Goal: Task Accomplishment & Management: Complete application form

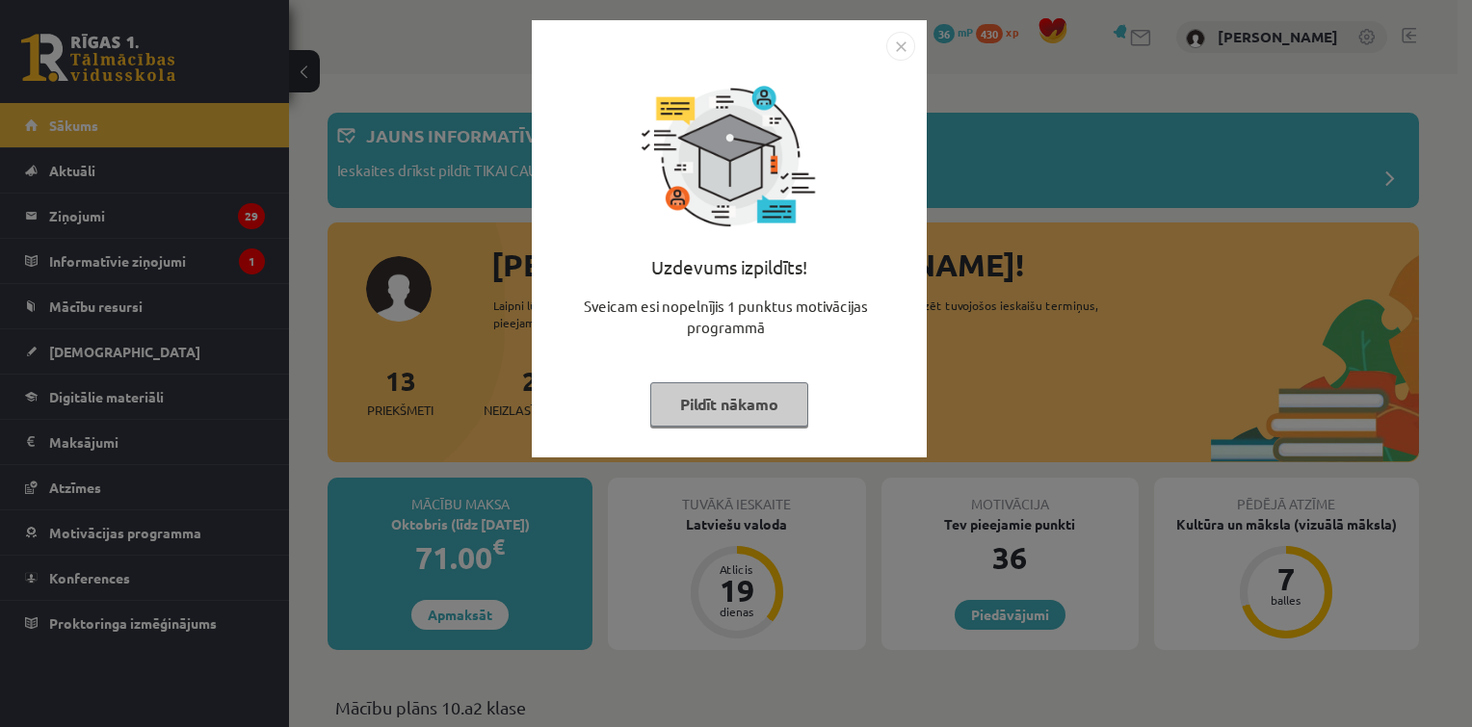
click at [746, 382] on button "Pildīt nākamo" at bounding box center [729, 404] width 158 height 44
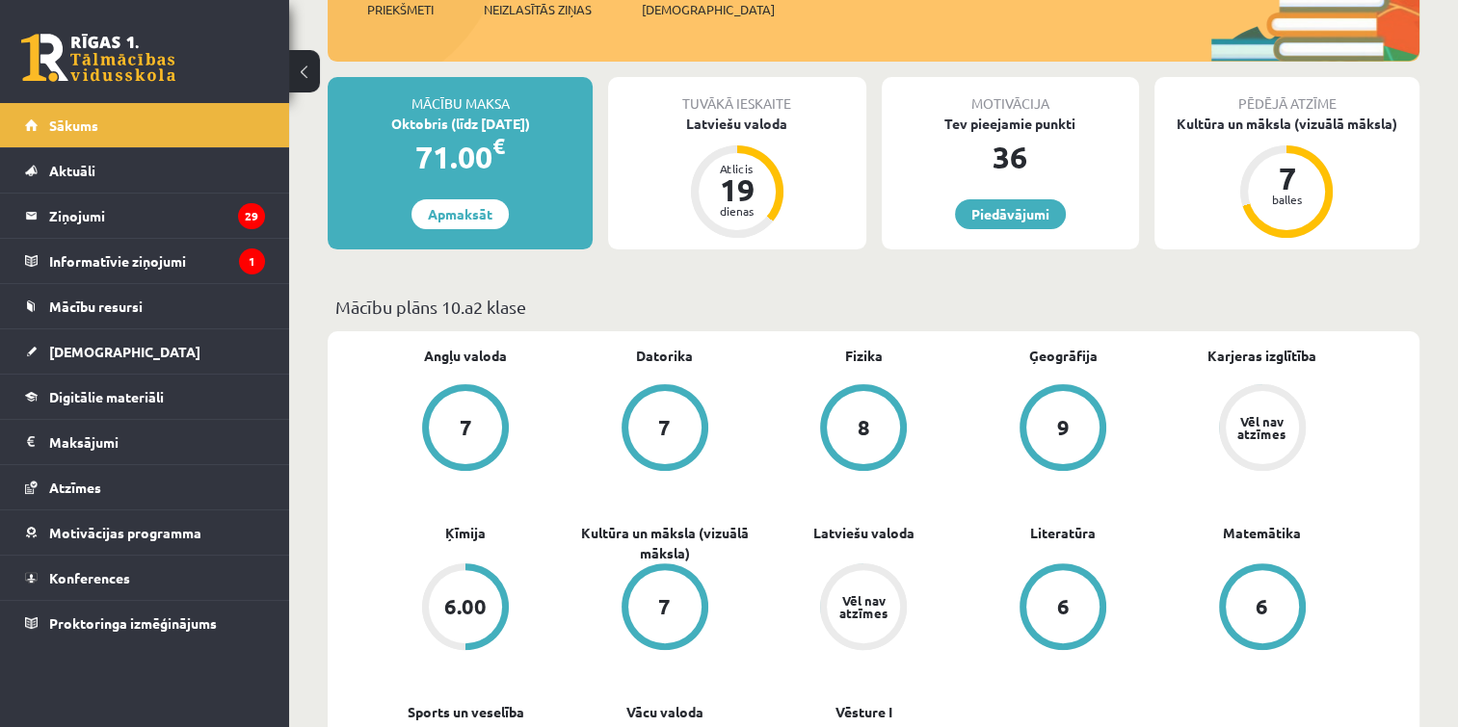
scroll to position [369, 0]
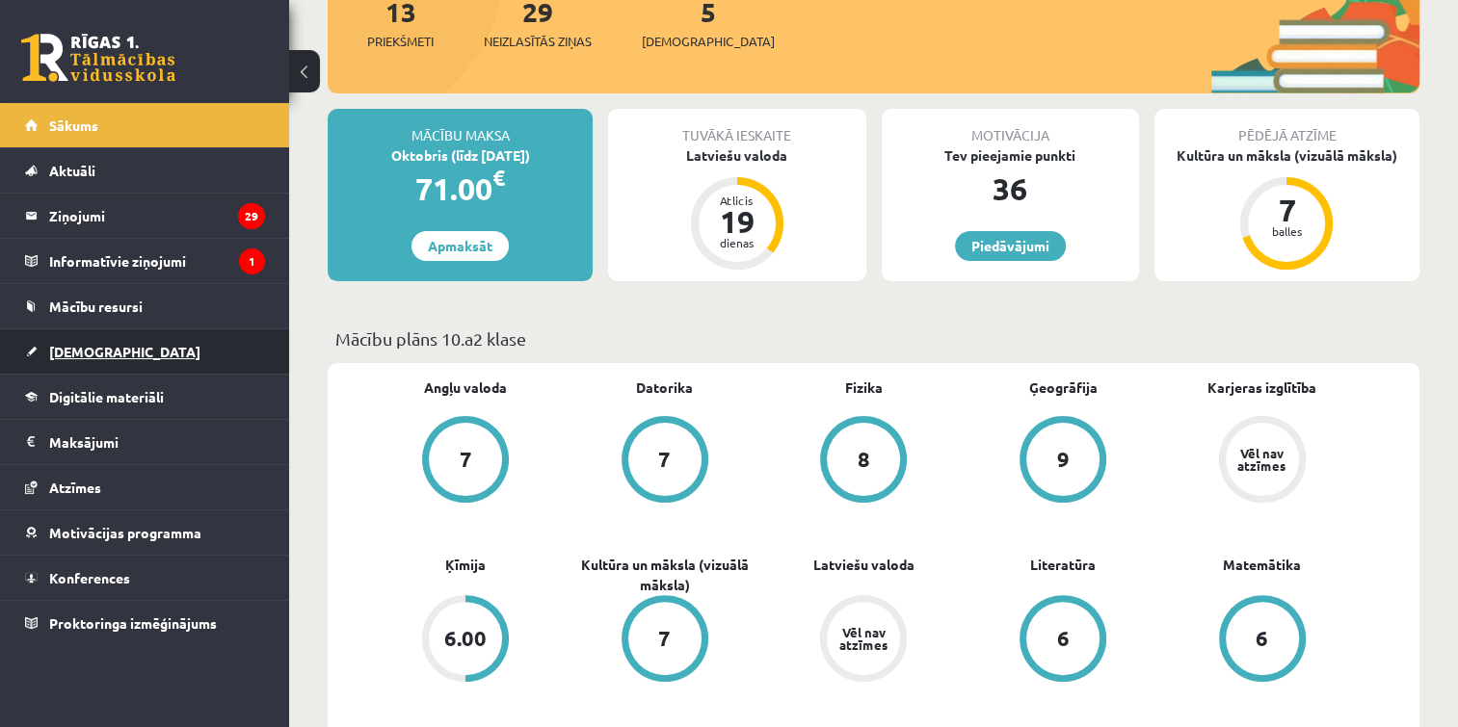
click at [197, 336] on link "[DEMOGRAPHIC_DATA]" at bounding box center [145, 351] width 240 height 44
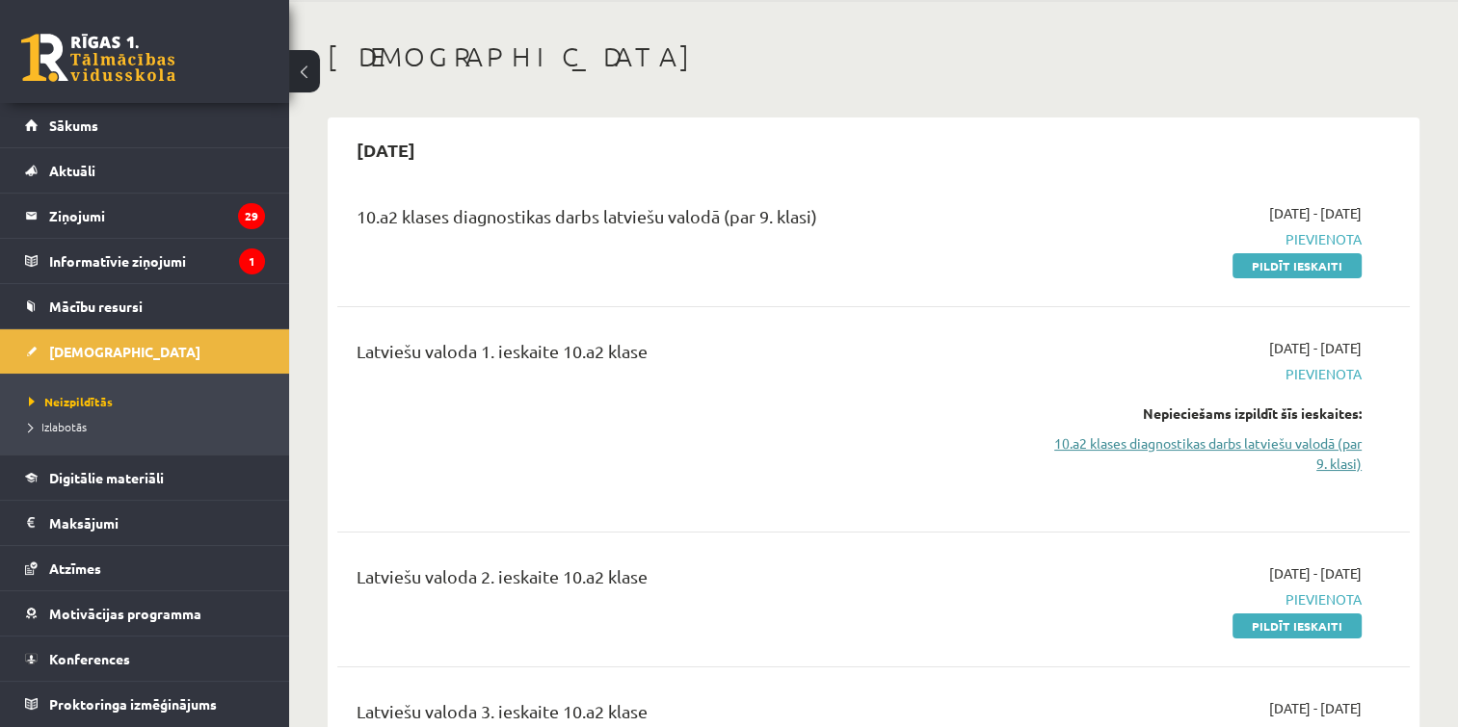
click at [1182, 459] on link "10.a2 klases diagnostikas darbs latviešu valodā (par 9. klasi)" at bounding box center [1203, 454] width 316 height 40
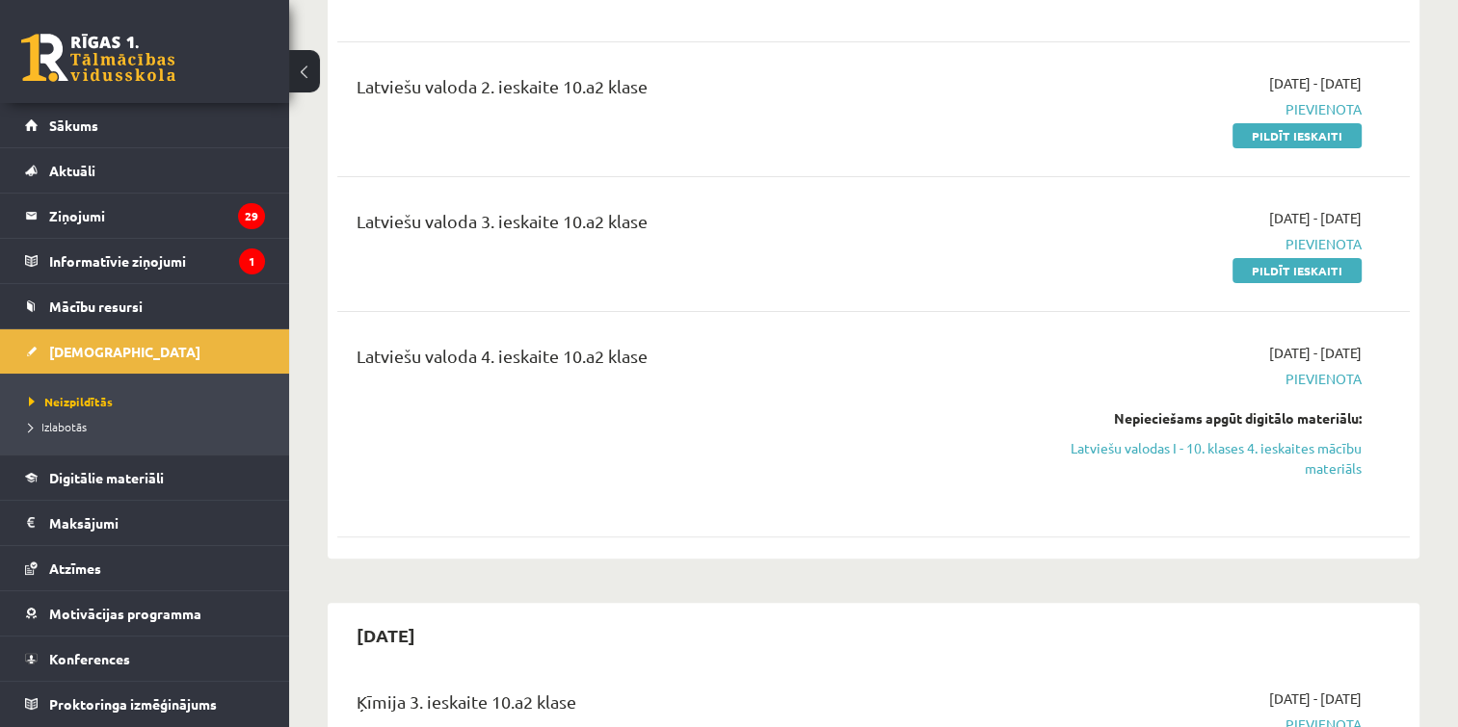
scroll to position [564, 0]
click at [1212, 455] on link "Latviešu valodas I - 10. klases 4. ieskaites mācību materiāls" at bounding box center [1203, 457] width 316 height 40
click at [1187, 458] on link "Latviešu valodas I - 10. klases 4. ieskaites mācību materiāls" at bounding box center [1203, 457] width 316 height 40
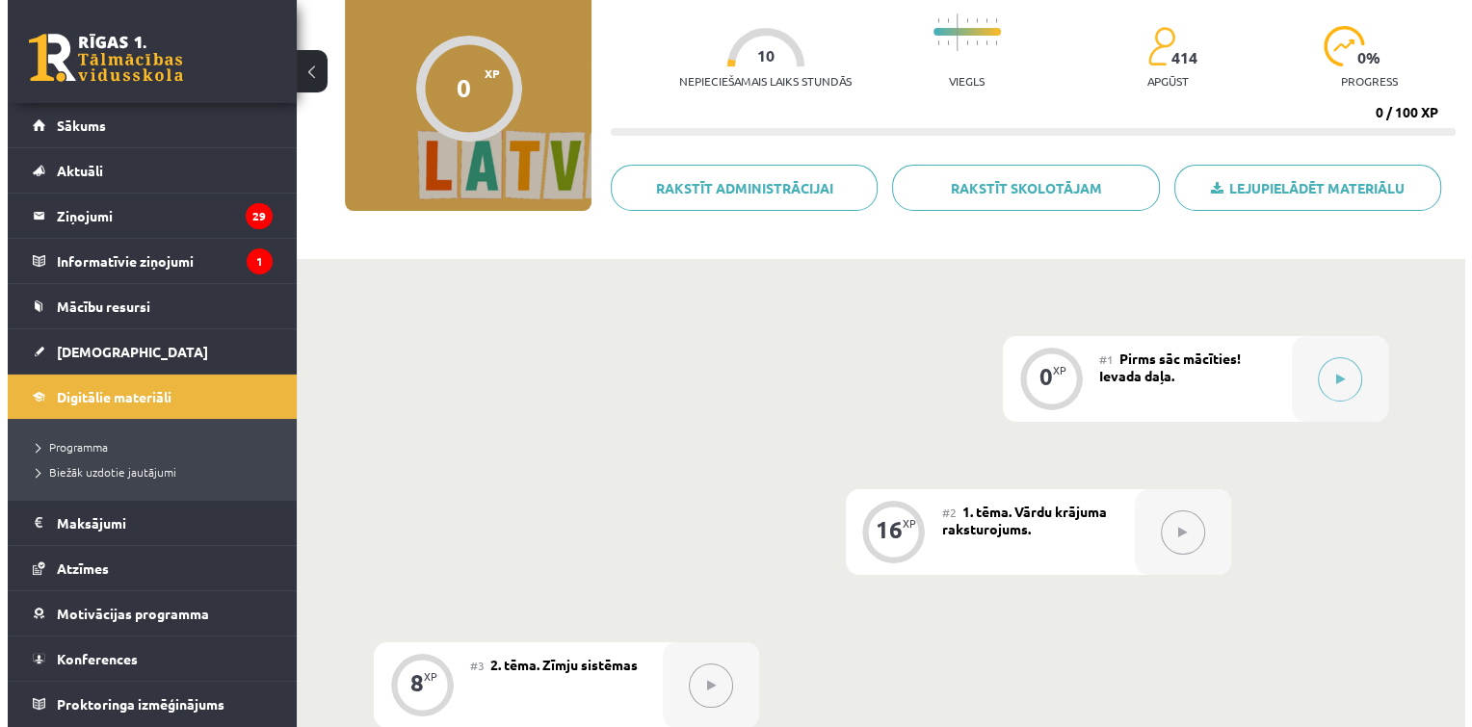
scroll to position [181, 0]
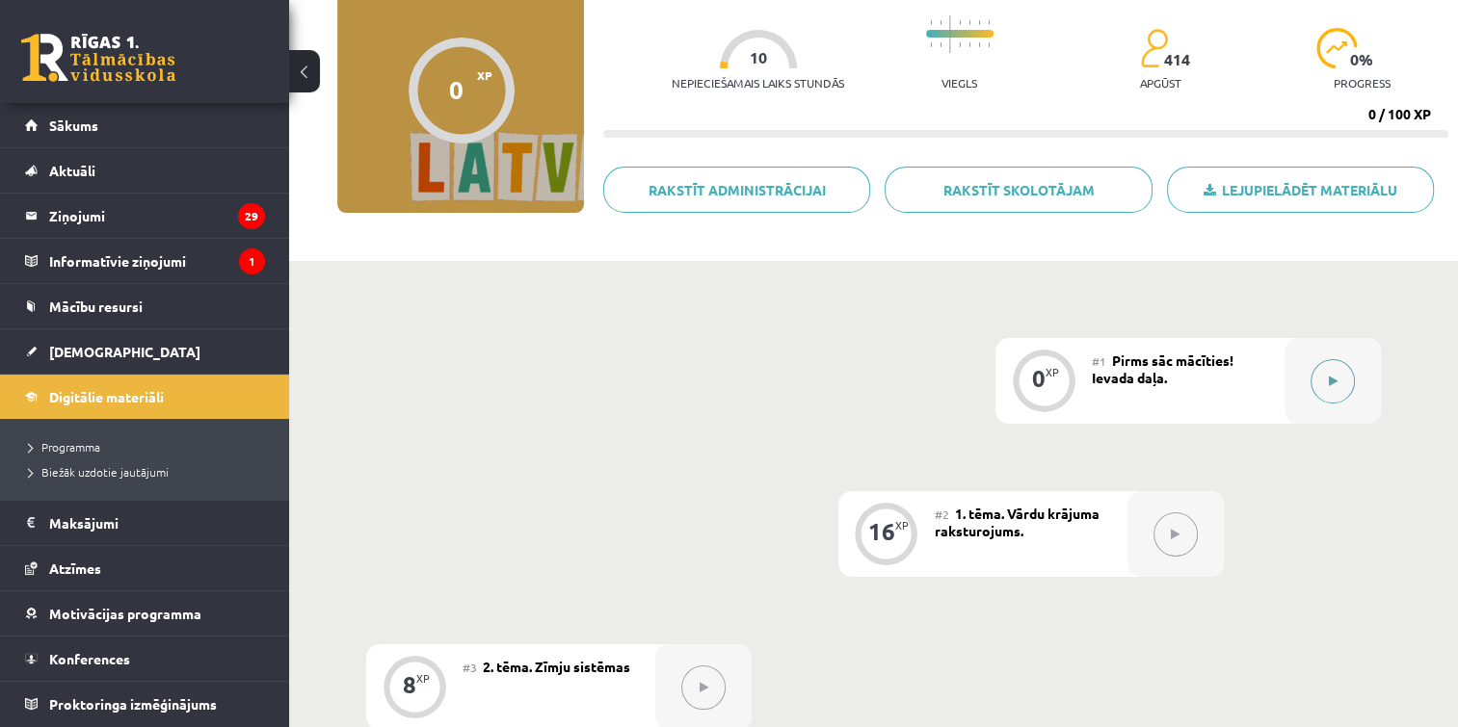
click at [1330, 376] on icon at bounding box center [1333, 382] width 9 height 12
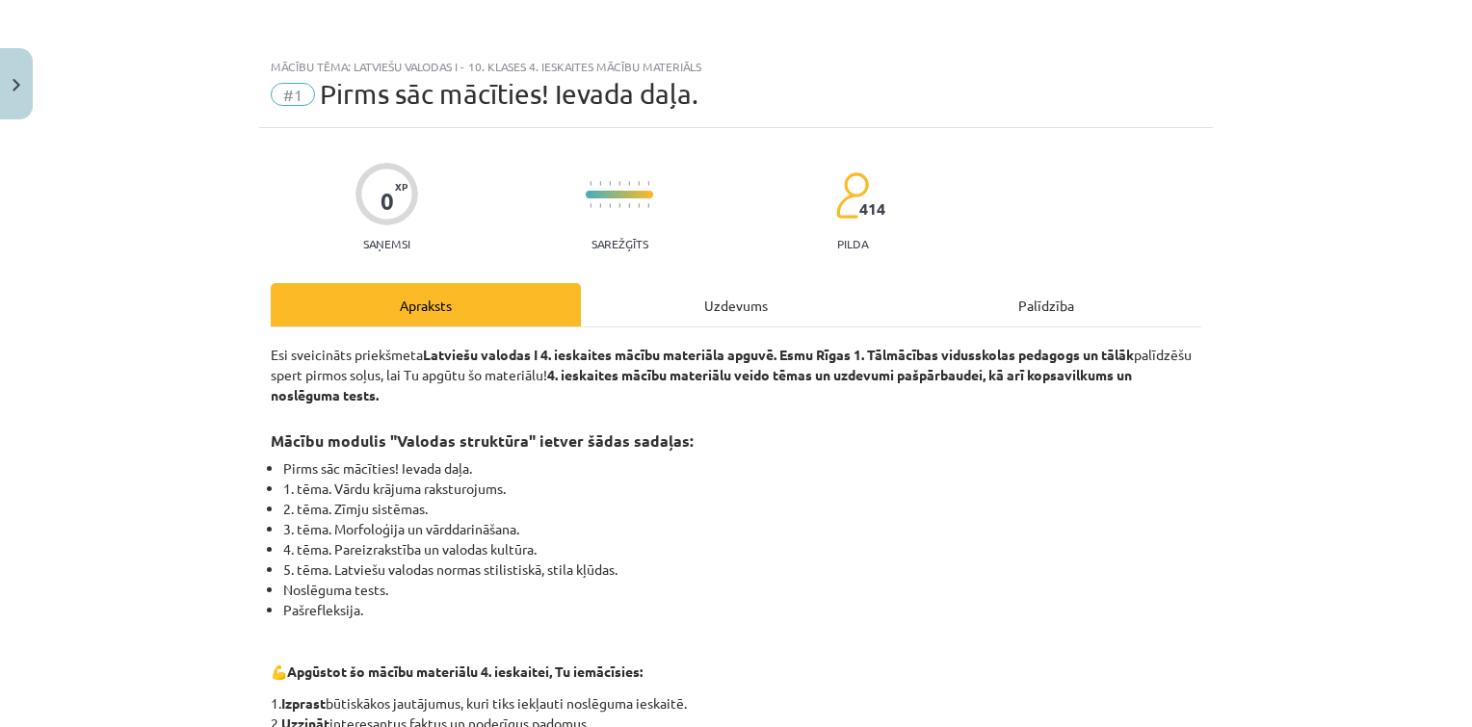
scroll to position [740, 0]
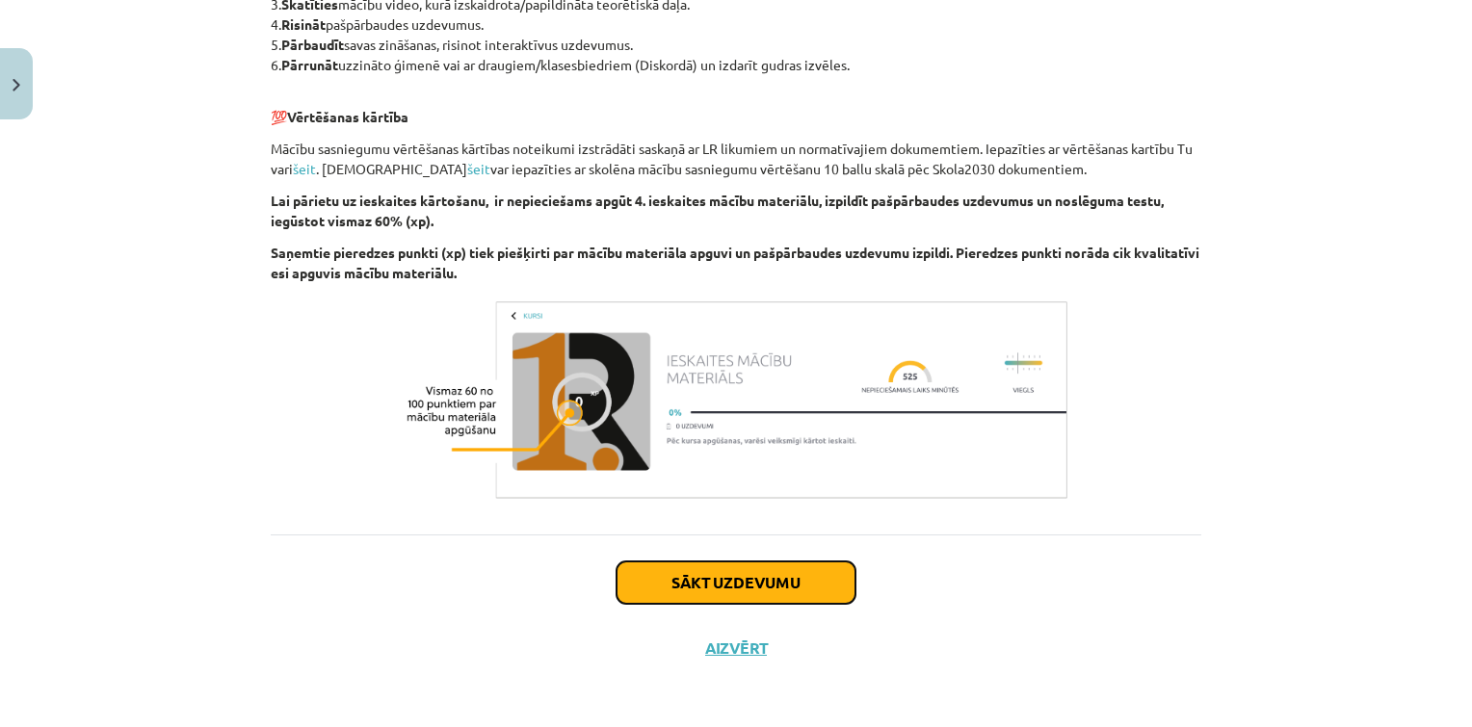
click at [765, 585] on button "Sākt uzdevumu" at bounding box center [736, 583] width 239 height 42
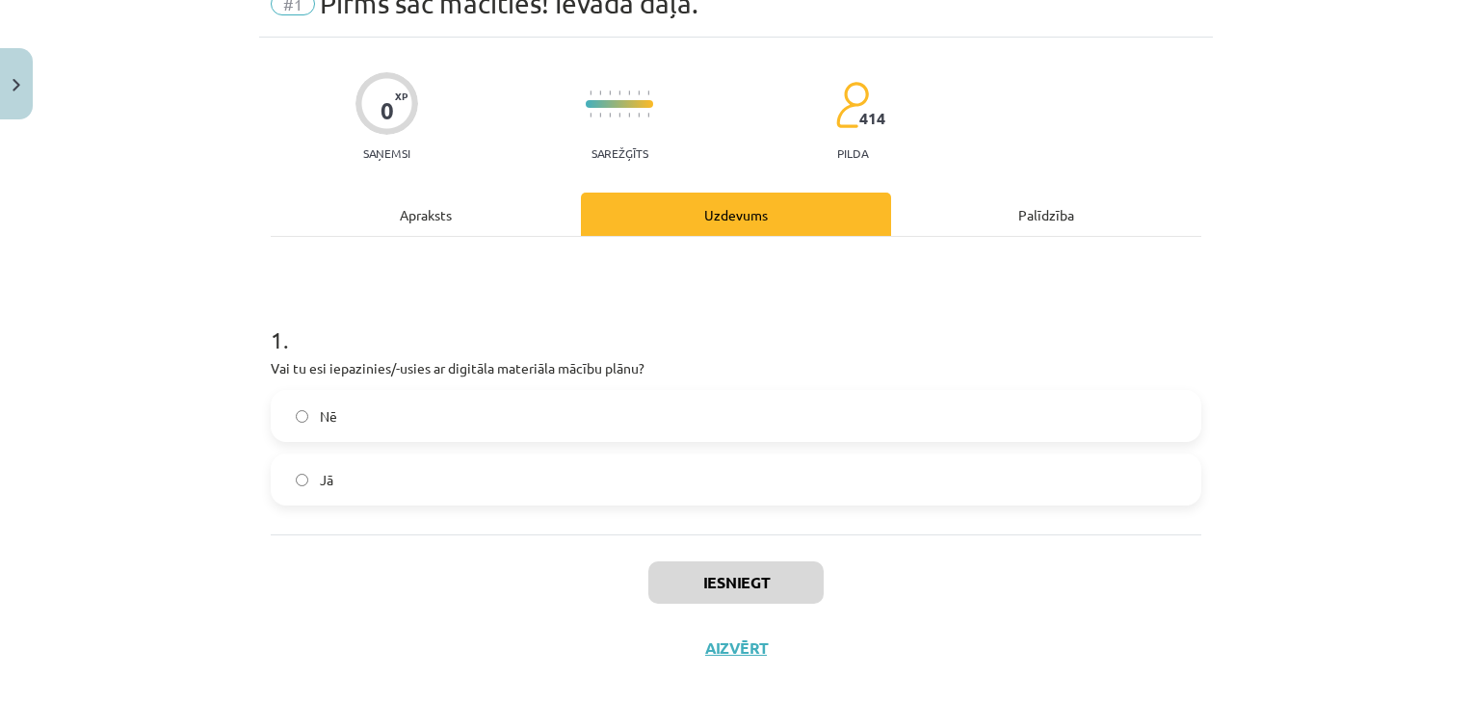
scroll to position [92, 0]
click at [559, 468] on label "Jā" at bounding box center [736, 479] width 927 height 48
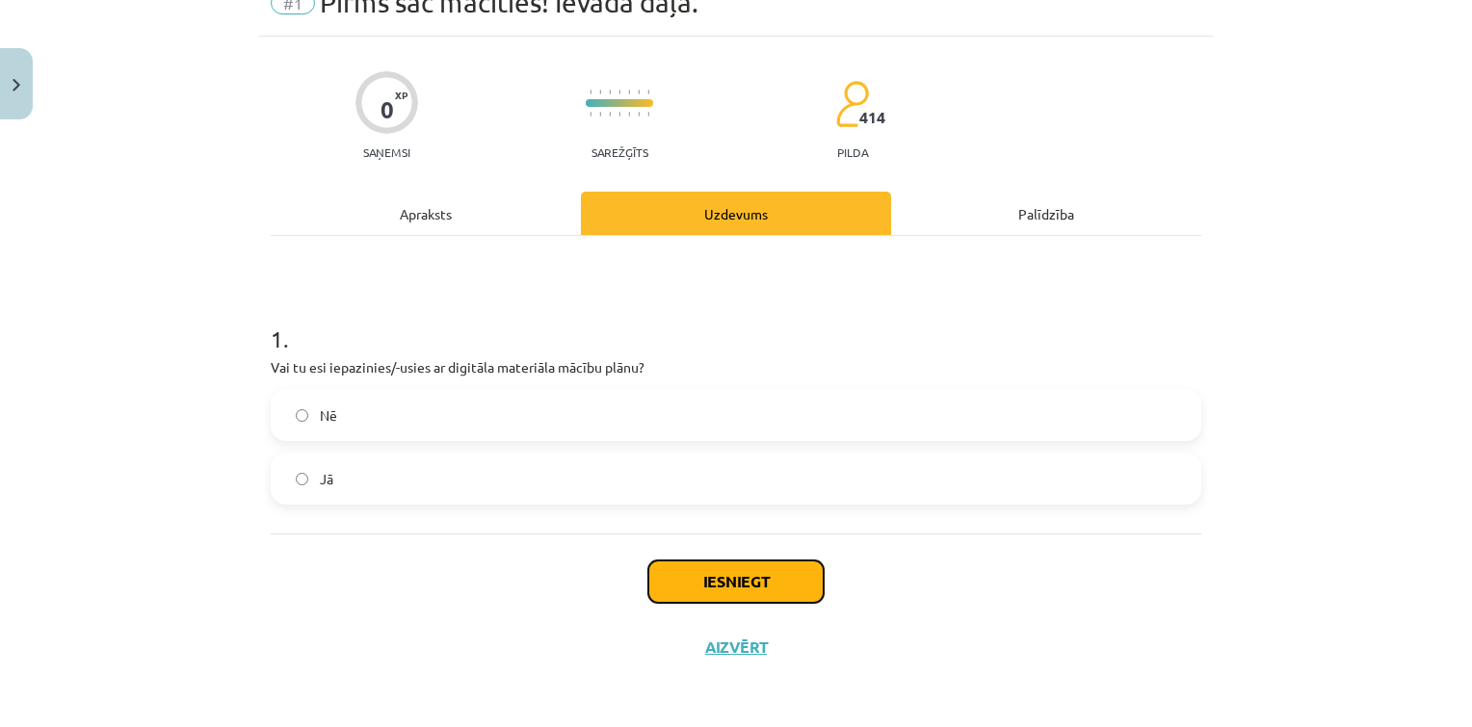
click at [705, 596] on button "Iesniegt" at bounding box center [735, 582] width 175 height 42
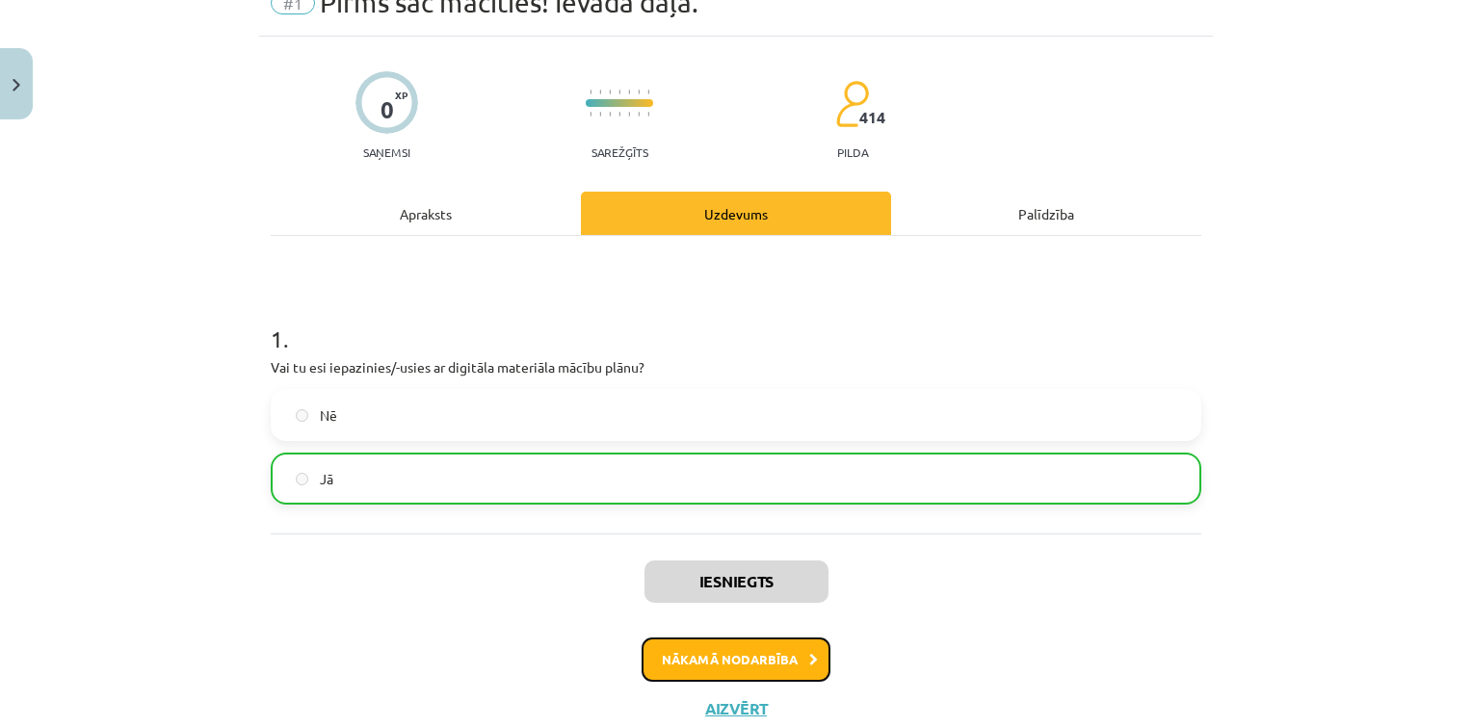
click at [745, 660] on button "Nākamā nodarbība" at bounding box center [736, 660] width 189 height 44
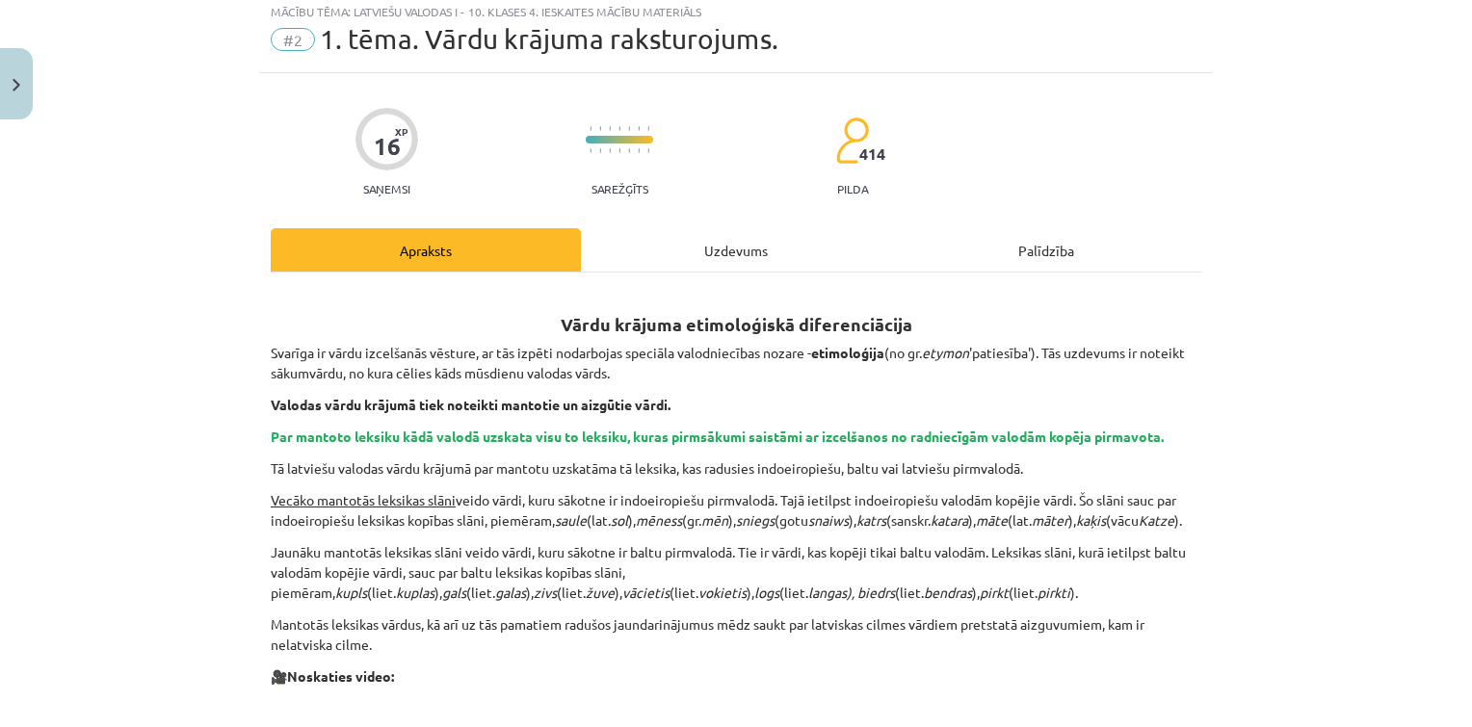
scroll to position [48, 0]
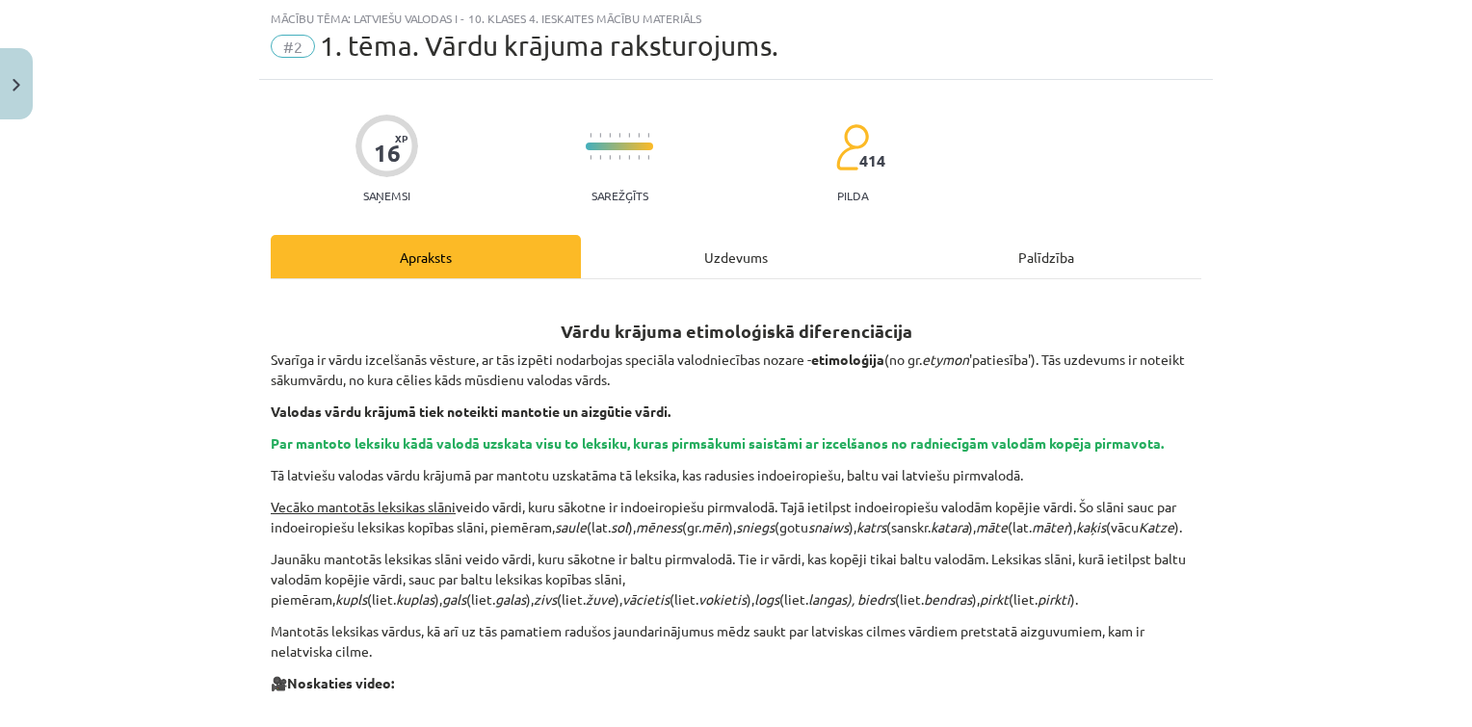
click at [699, 253] on div "Uzdevums" at bounding box center [736, 256] width 310 height 43
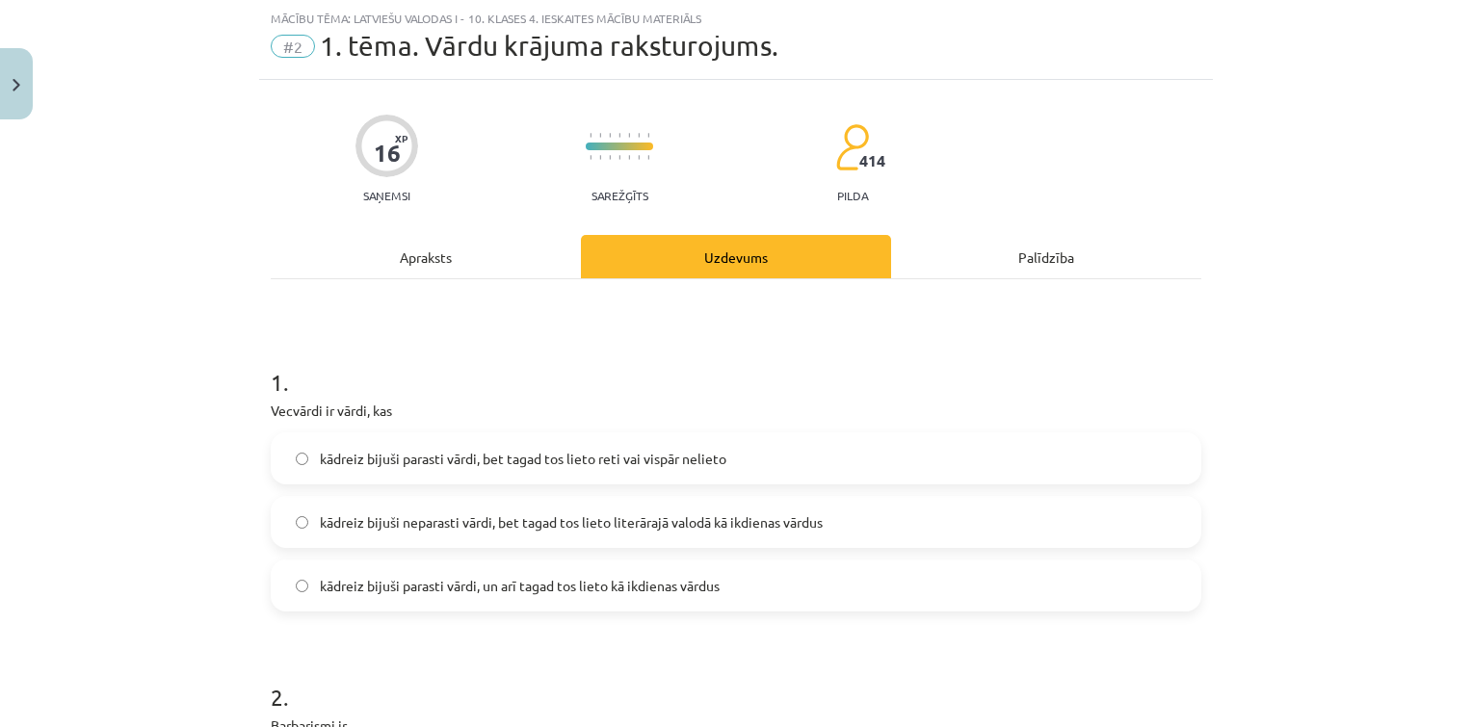
click at [492, 435] on label "kādreiz bijuši parasti vārdi, bet tagad tos lieto reti vai vispār nelieto" at bounding box center [736, 459] width 927 height 48
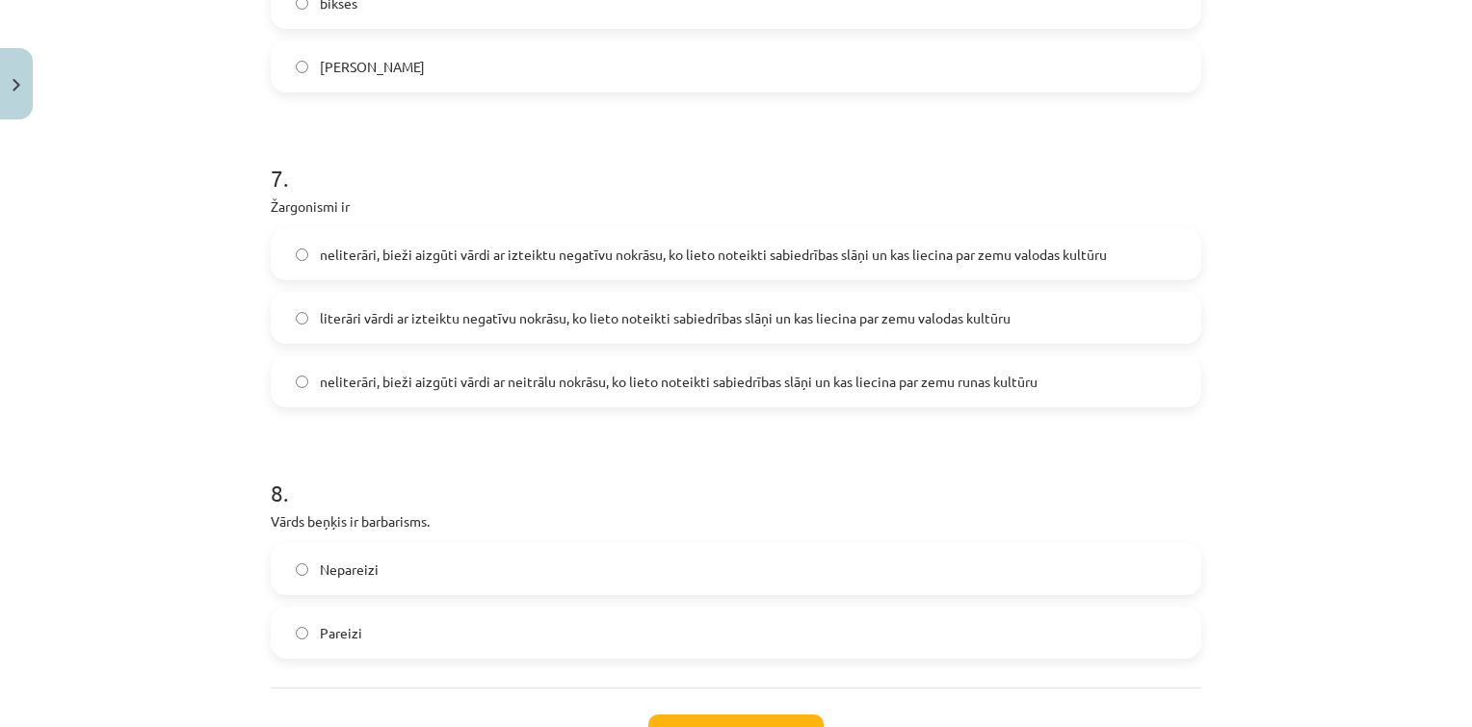
scroll to position [2424, 0]
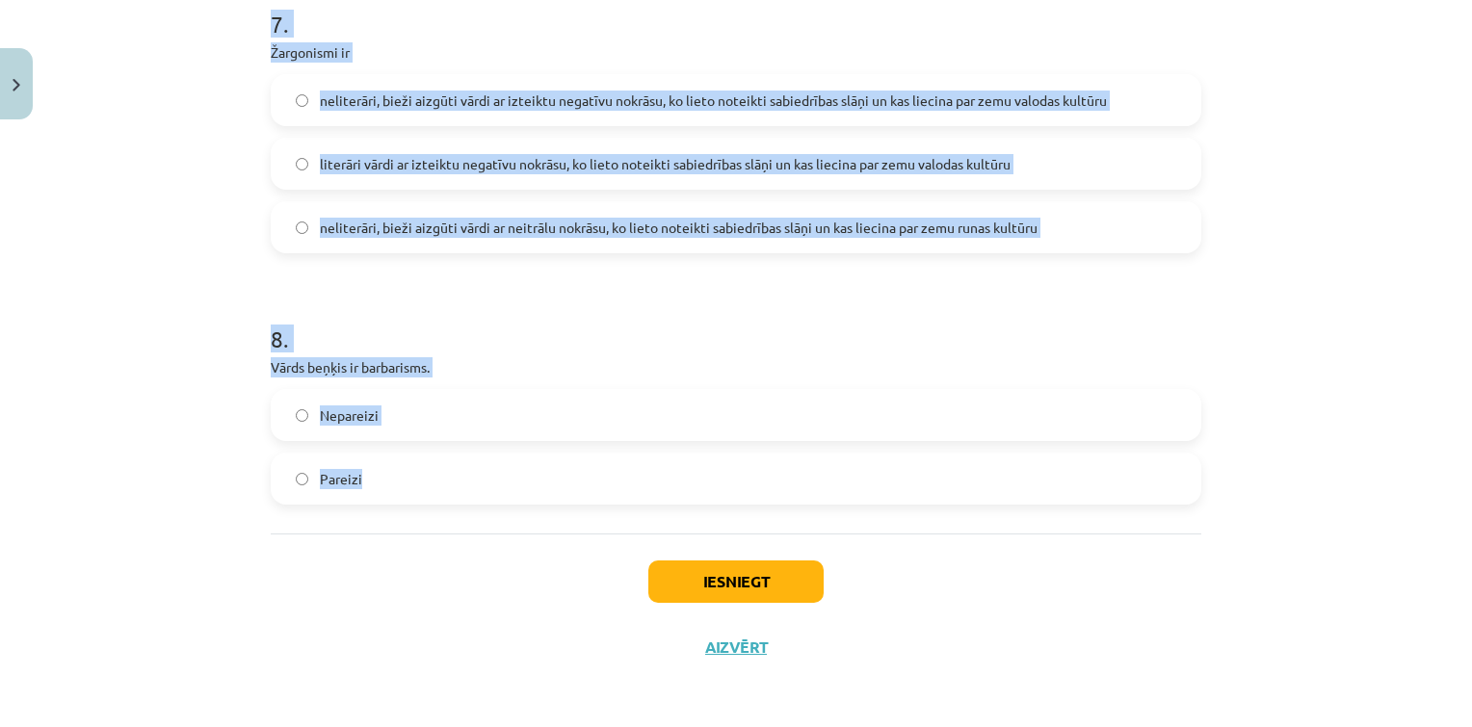
drag, startPoint x: 249, startPoint y: 382, endPoint x: 807, endPoint y: 467, distance: 565.3
click at [807, 467] on div "Mācību tēma: Latviešu valodas i - 10. klases 4. ieskaites mācību materiāls #2 1…" at bounding box center [736, 363] width 1472 height 727
copy form "1 . Vecvārdi ir vārdi, kas kādreiz bijuši parasti vārdi, bet tagad tos lieto re…"
click at [557, 493] on label "Pareizi" at bounding box center [736, 479] width 927 height 48
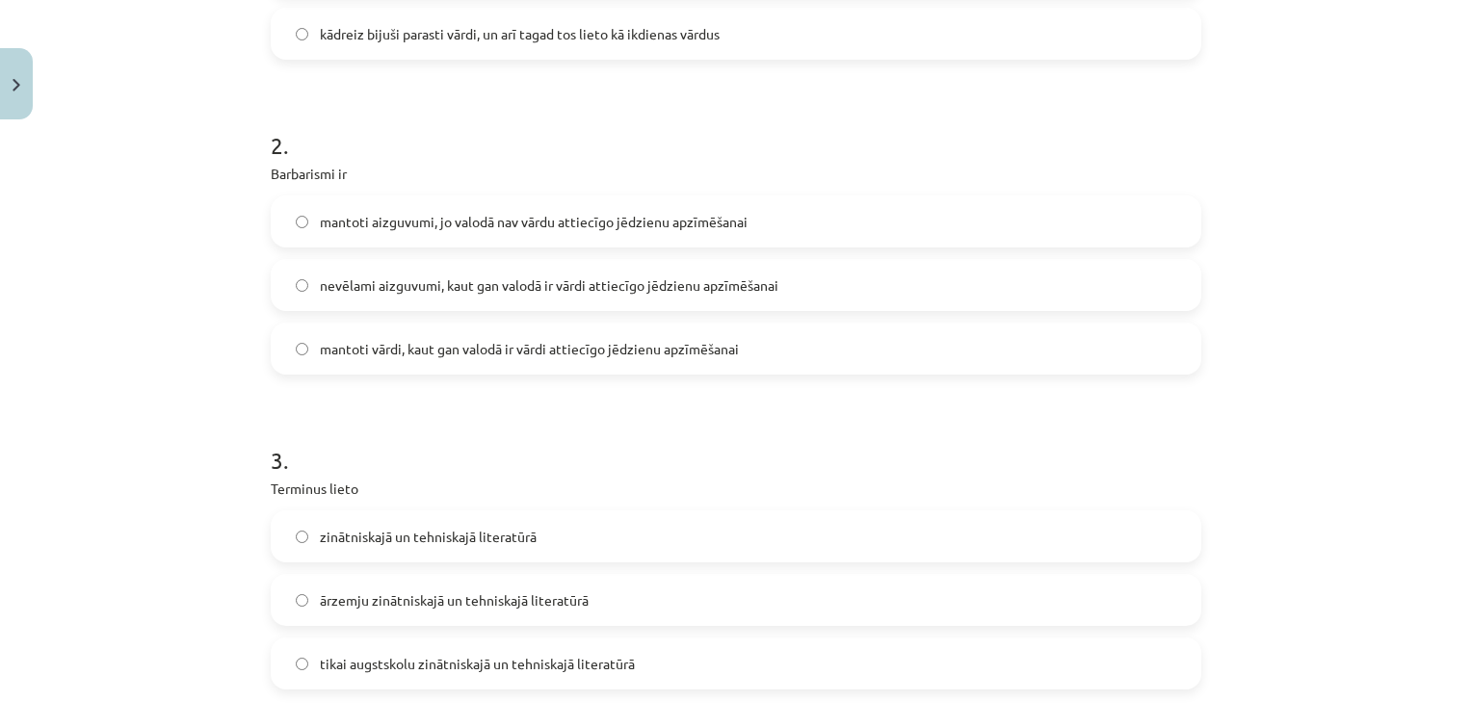
scroll to position [574, 0]
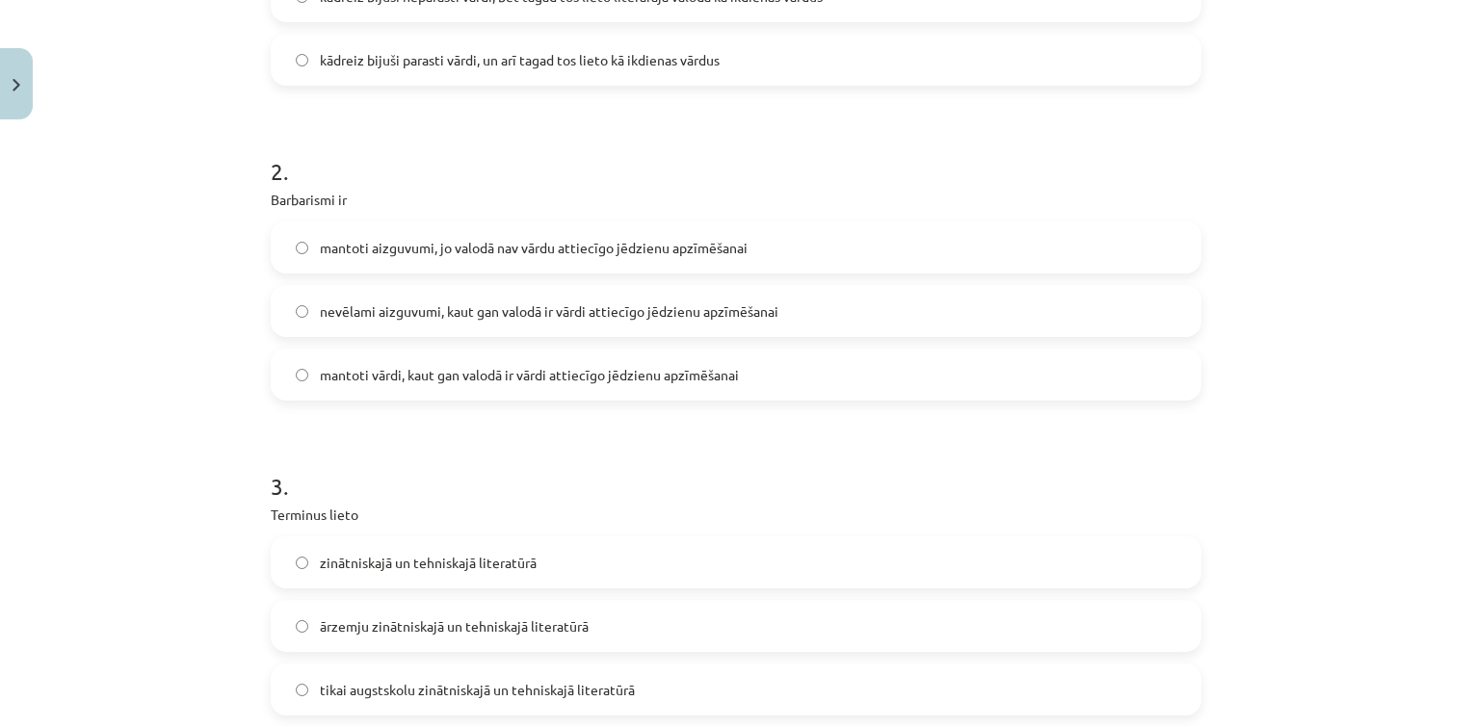
click at [398, 294] on label "nevēlami aizguvumi, kaut gan valodā ir vārdi attiecīgo jēdzienu apzīmēšanai" at bounding box center [736, 311] width 927 height 48
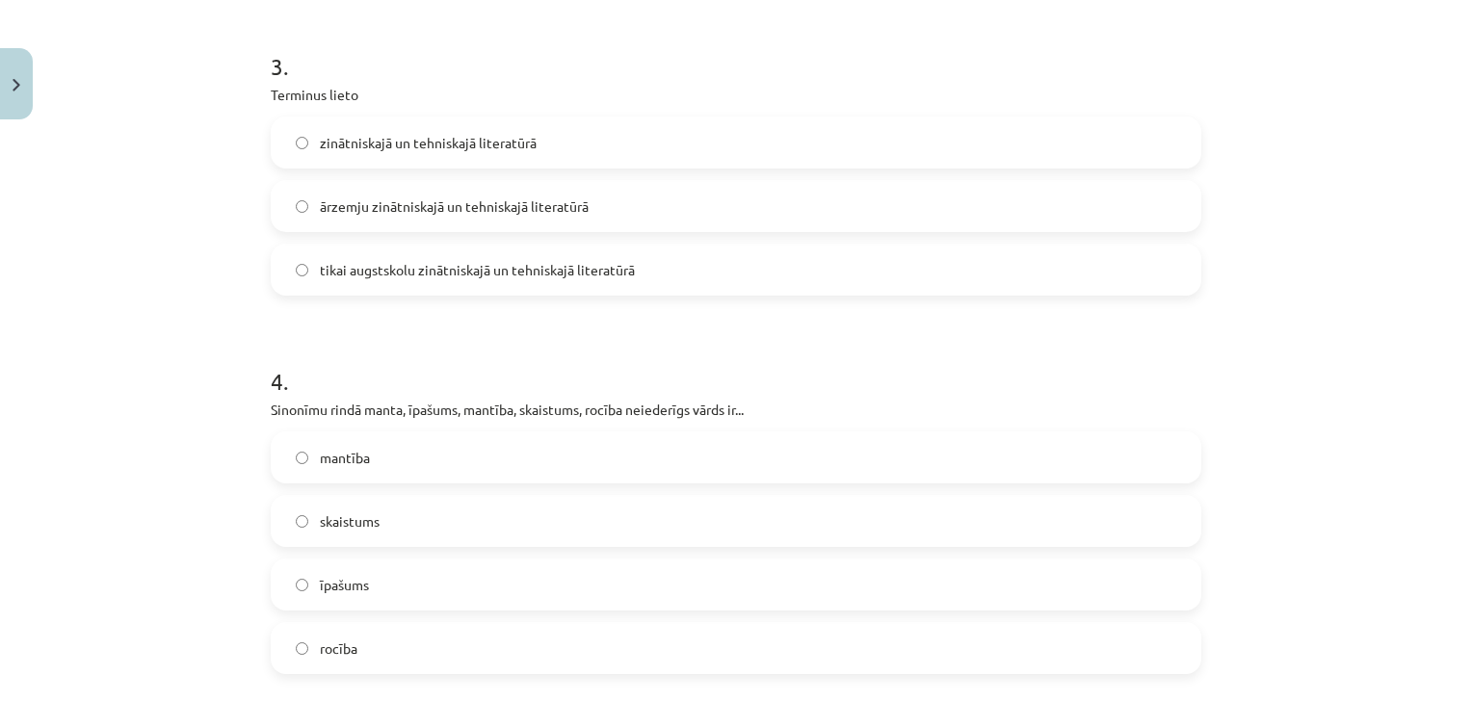
scroll to position [994, 0]
click at [455, 155] on label "zinātniskajā un tehniskajā literatūrā" at bounding box center [736, 143] width 927 height 48
click at [323, 527] on span "skaistums" at bounding box center [350, 522] width 60 height 20
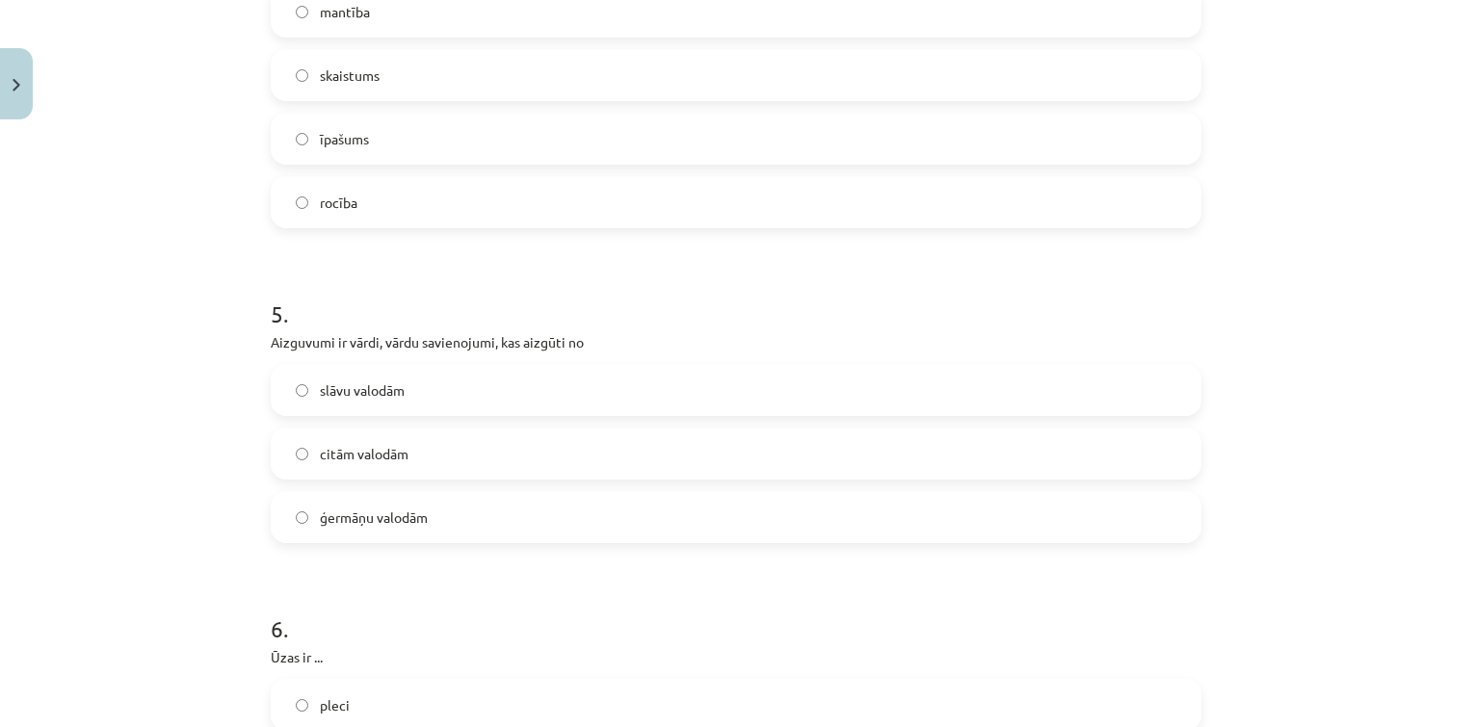
scroll to position [1441, 0]
click at [420, 455] on label "citām valodām" at bounding box center [736, 453] width 927 height 48
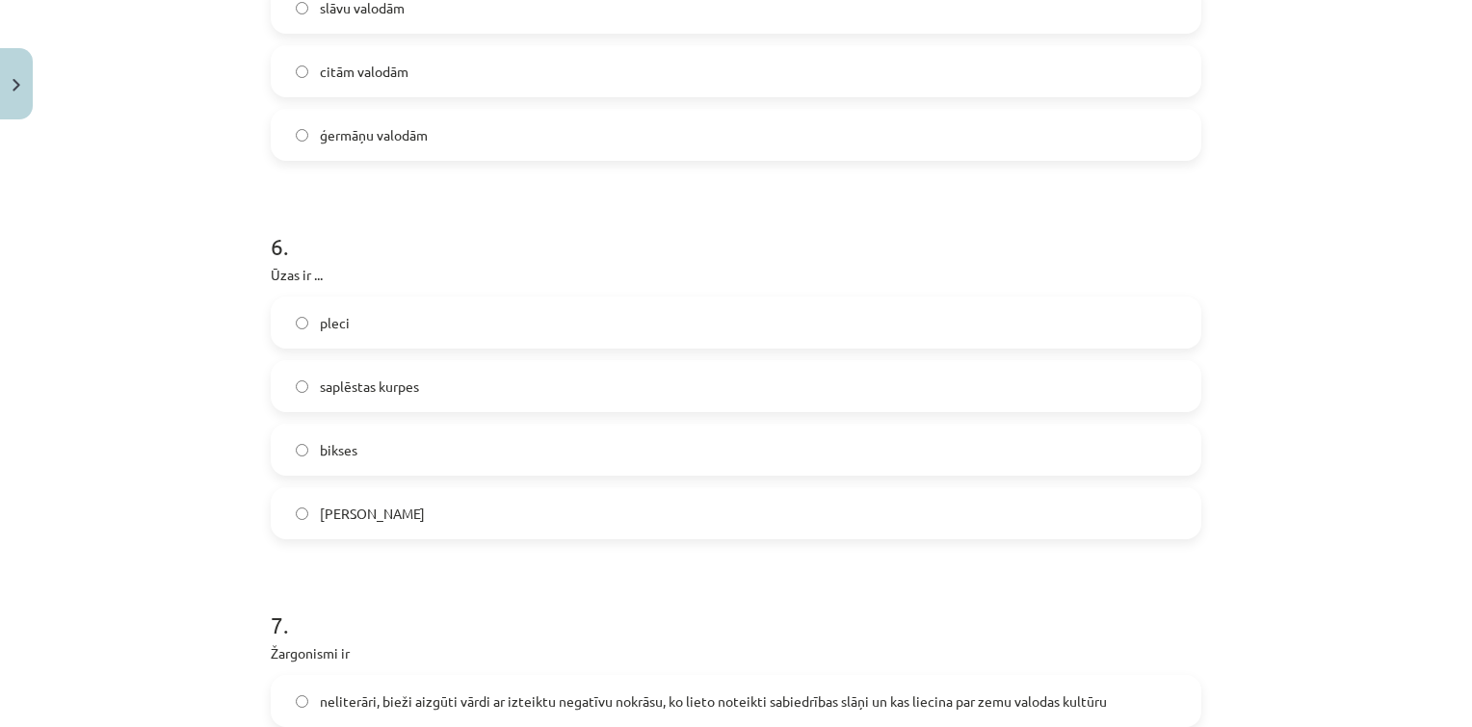
scroll to position [1838, 0]
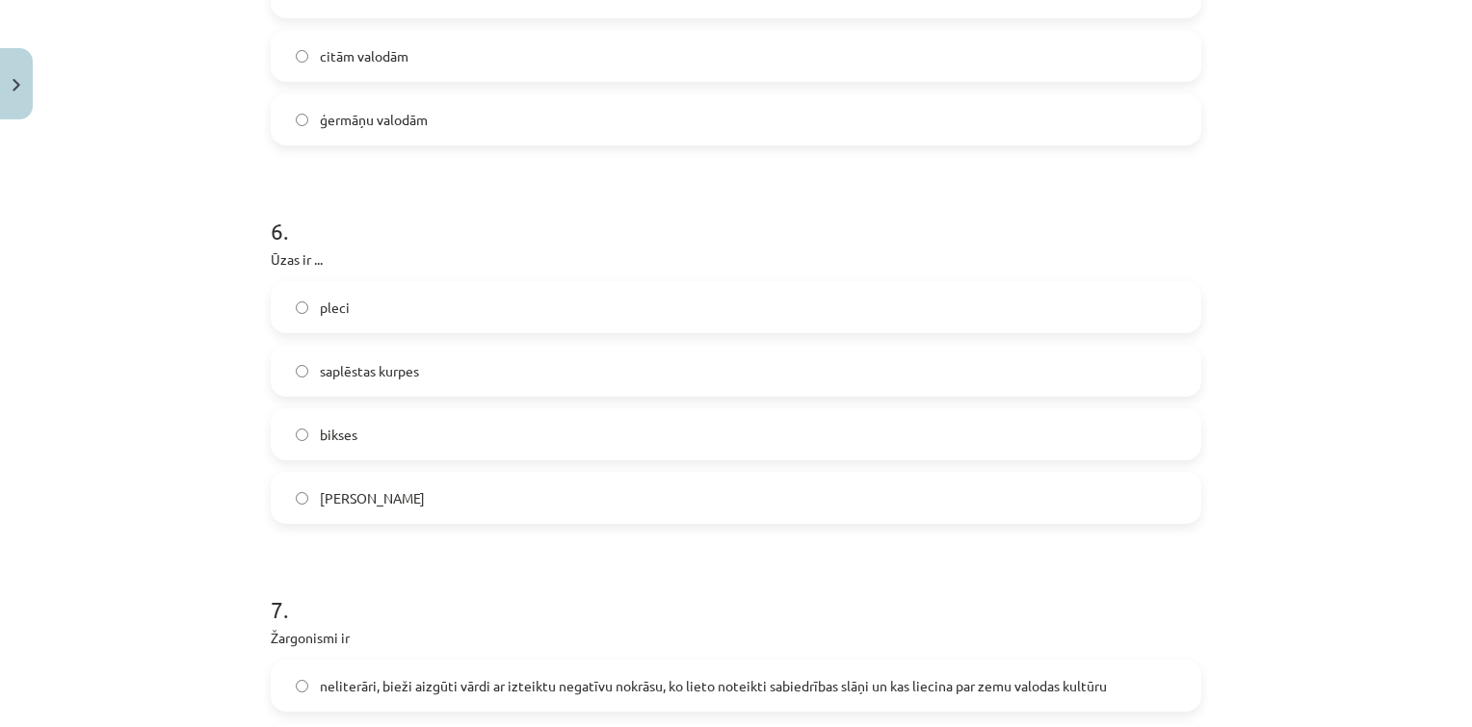
click at [447, 423] on label "bikses" at bounding box center [736, 434] width 927 height 48
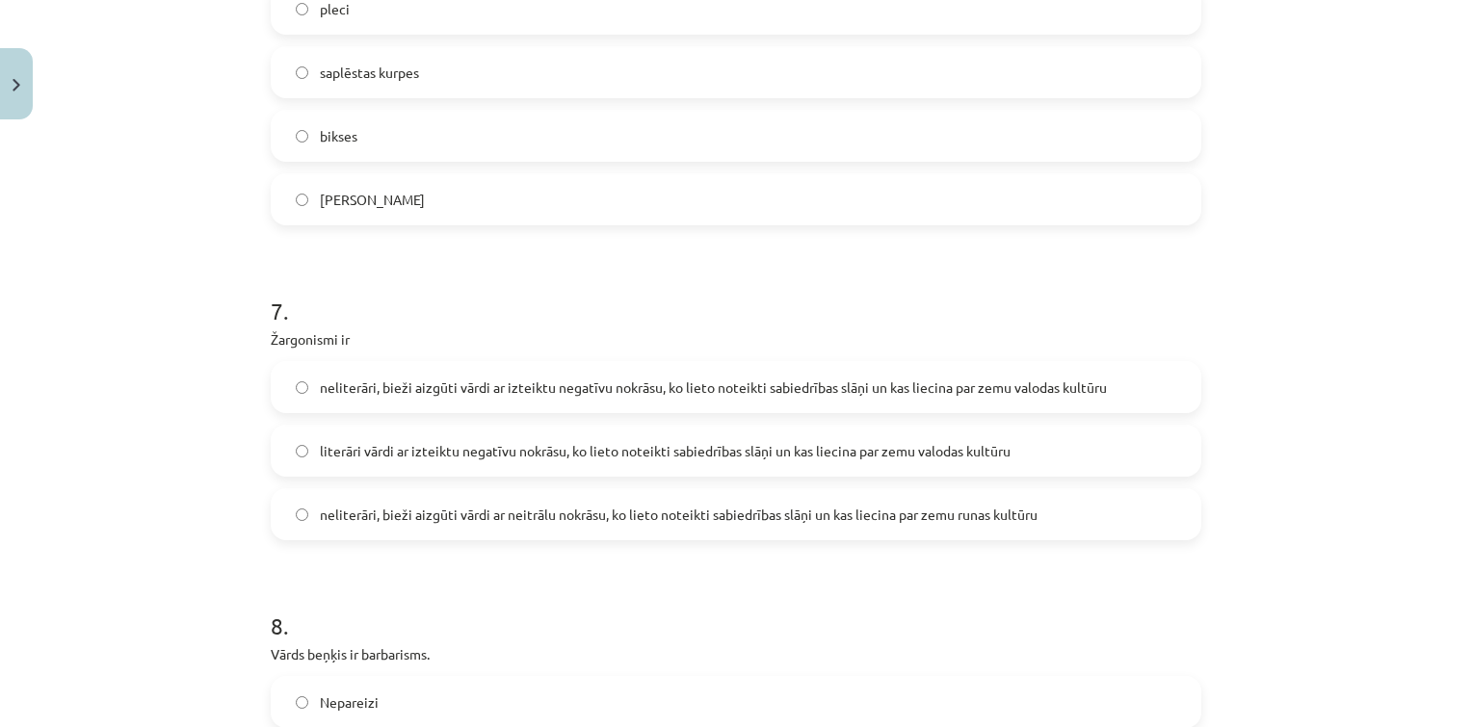
scroll to position [2147, 0]
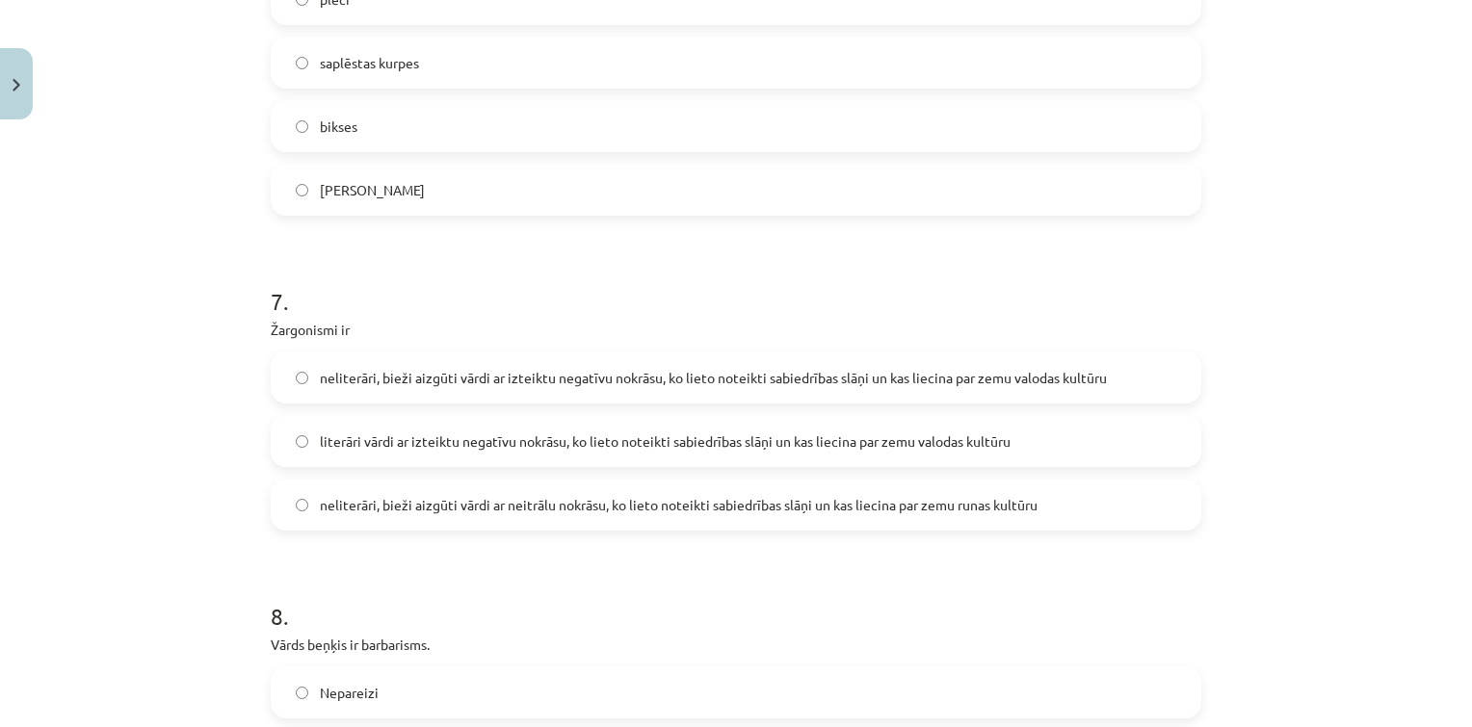
click at [485, 374] on span "neliterāri, bieži aizgūti vārdi ar izteiktu negatīvu nokrāsu, ko lieto noteikti…" at bounding box center [713, 378] width 787 height 20
click at [889, 368] on span "neliterāri, bieži aizgūti vārdi ar izteiktu negatīvu nokrāsu, ko lieto noteikti…" at bounding box center [713, 378] width 787 height 20
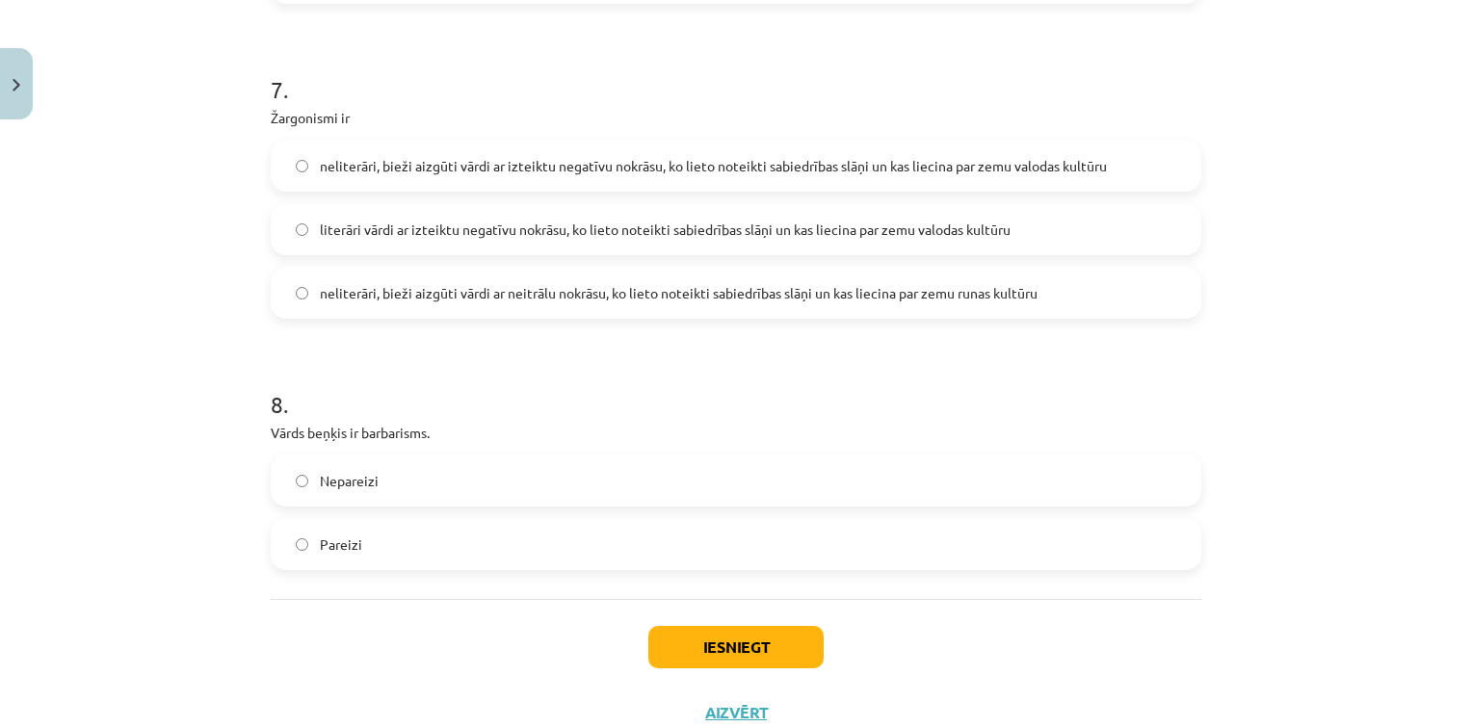
scroll to position [2424, 0]
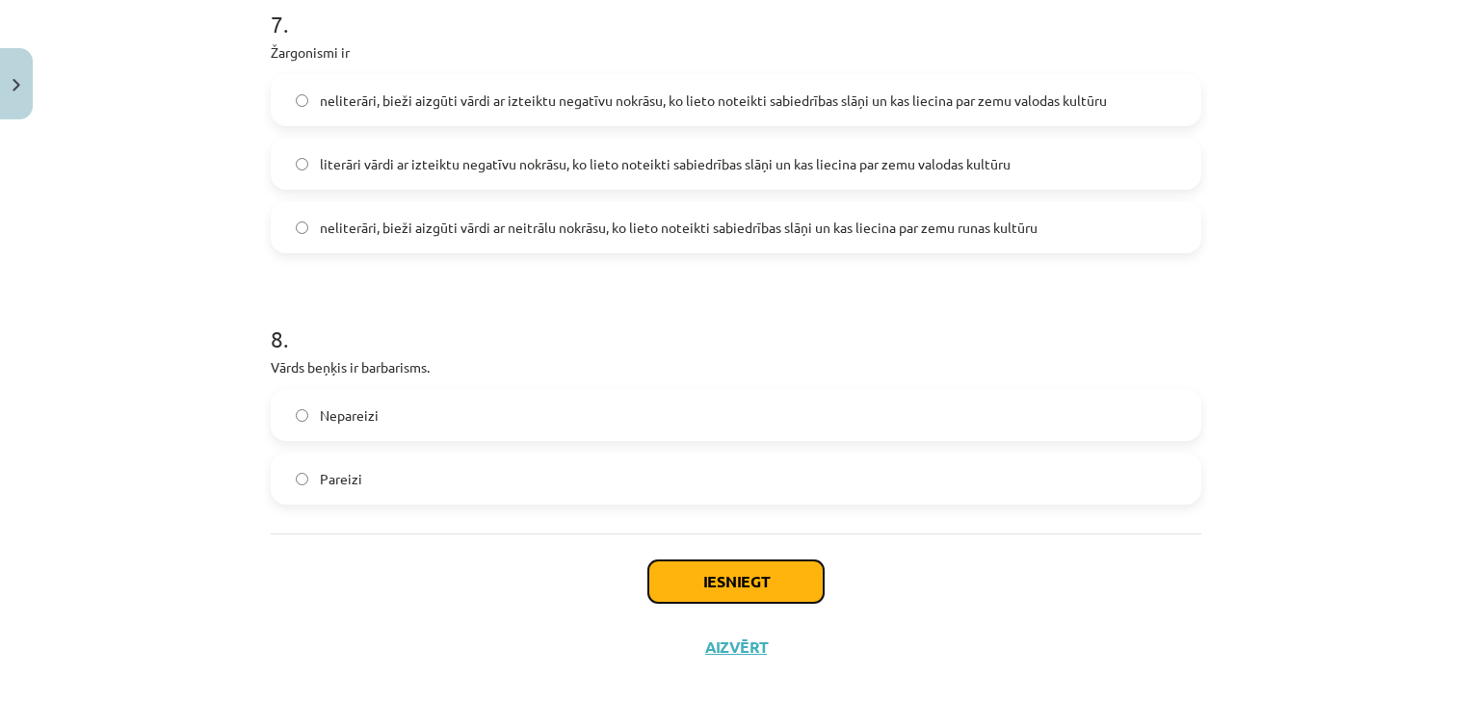
click at [749, 582] on button "Iesniegt" at bounding box center [735, 582] width 175 height 42
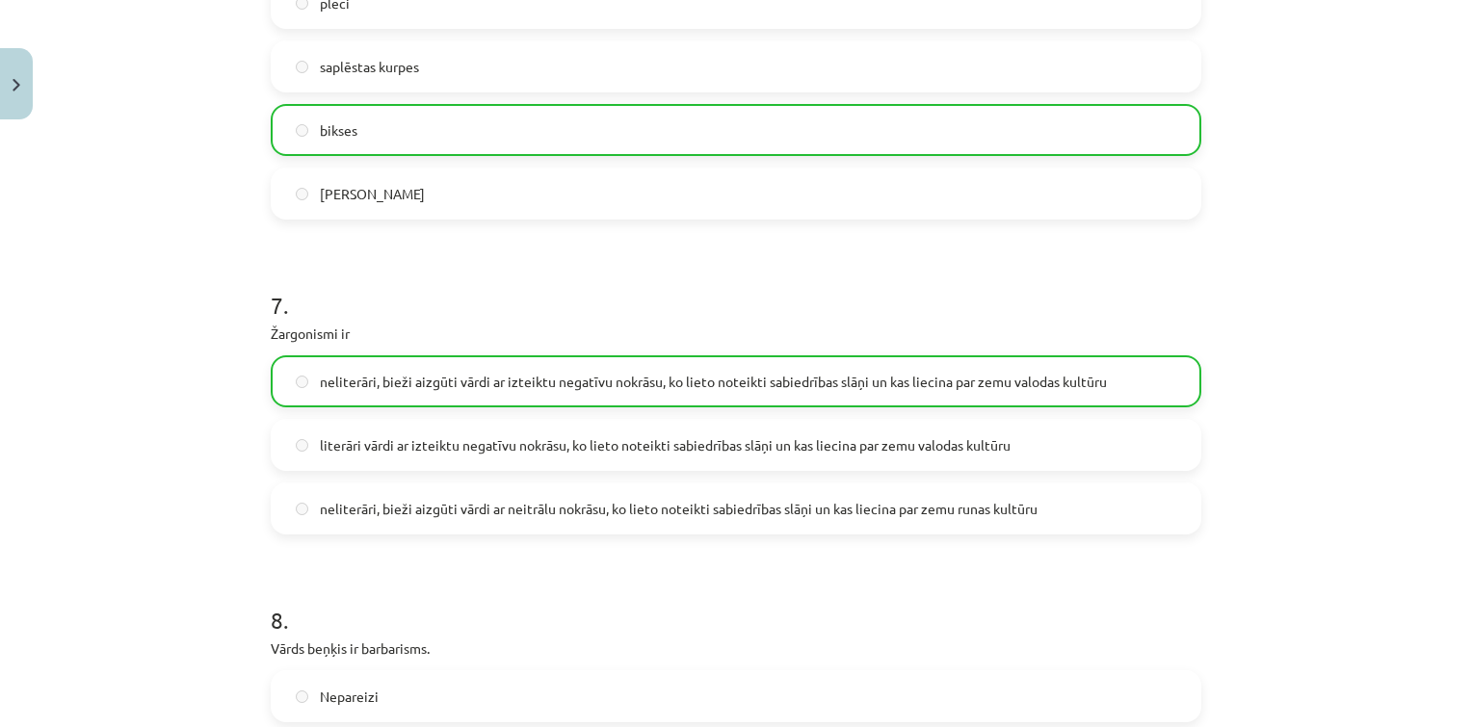
scroll to position [2485, 0]
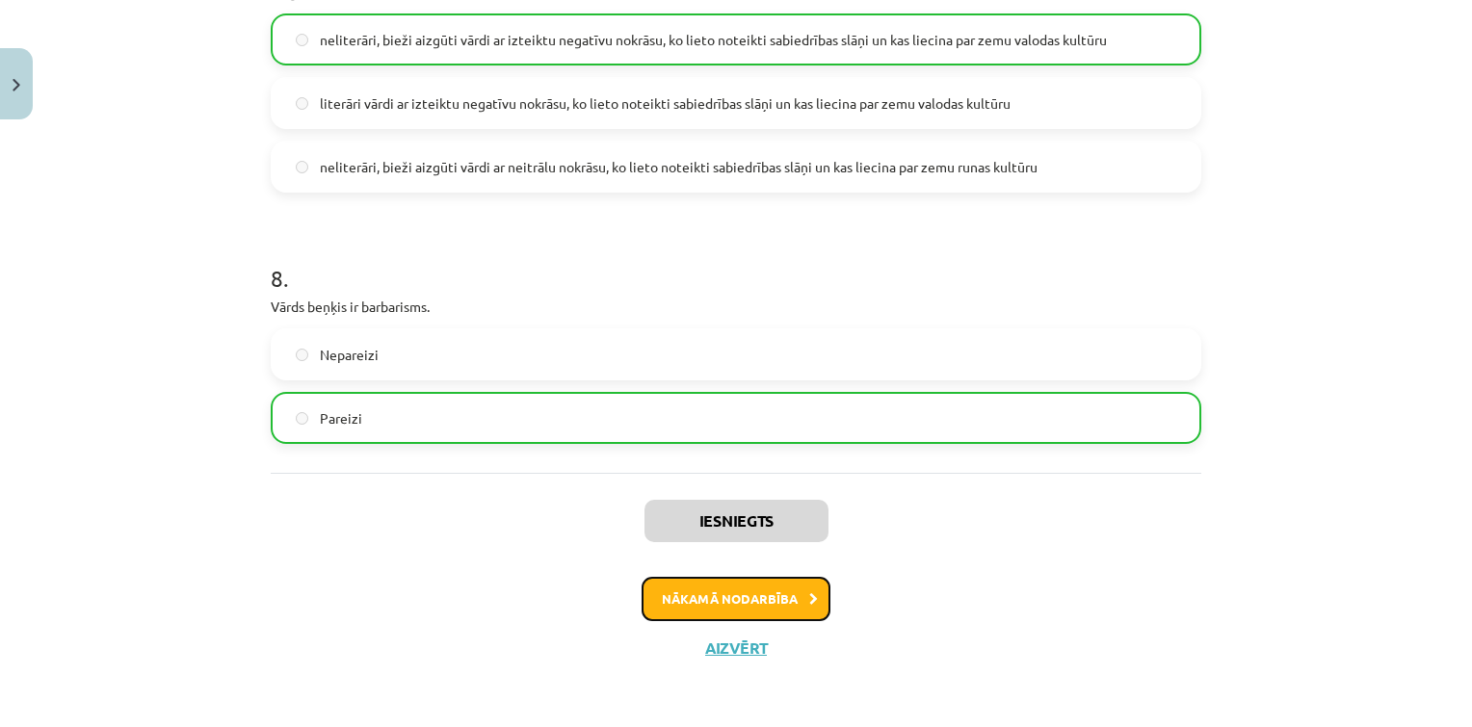
click at [707, 602] on button "Nākamā nodarbība" at bounding box center [736, 599] width 189 height 44
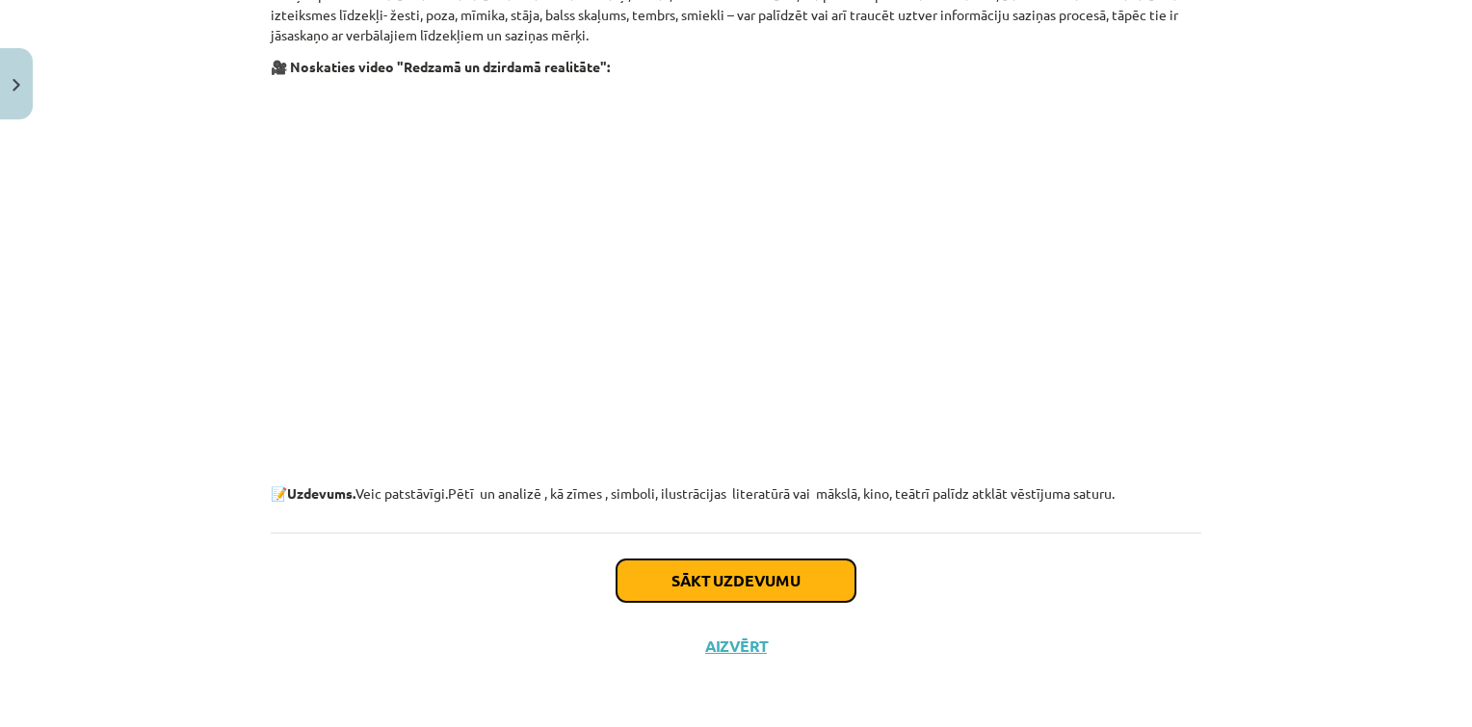
click at [707, 595] on button "Sākt uzdevumu" at bounding box center [736, 581] width 239 height 42
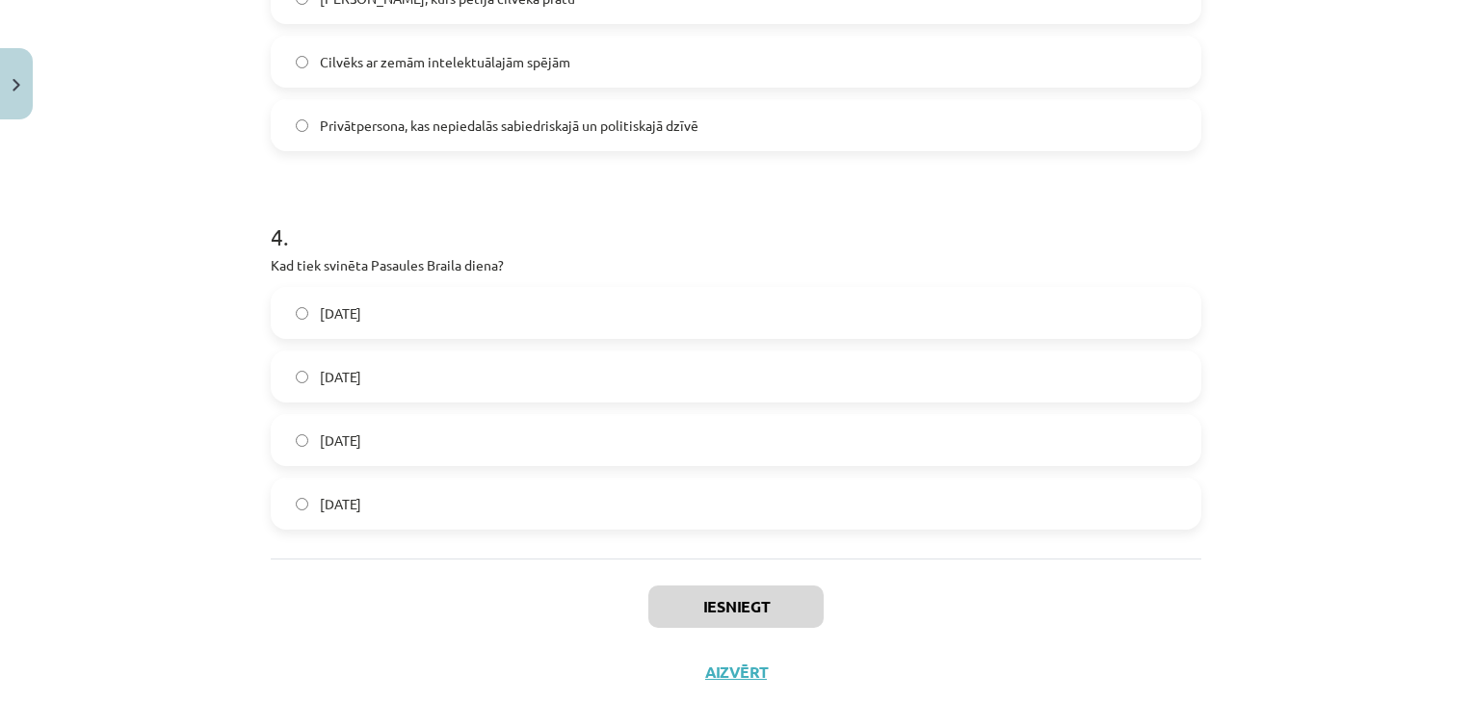
scroll to position [1355, 0]
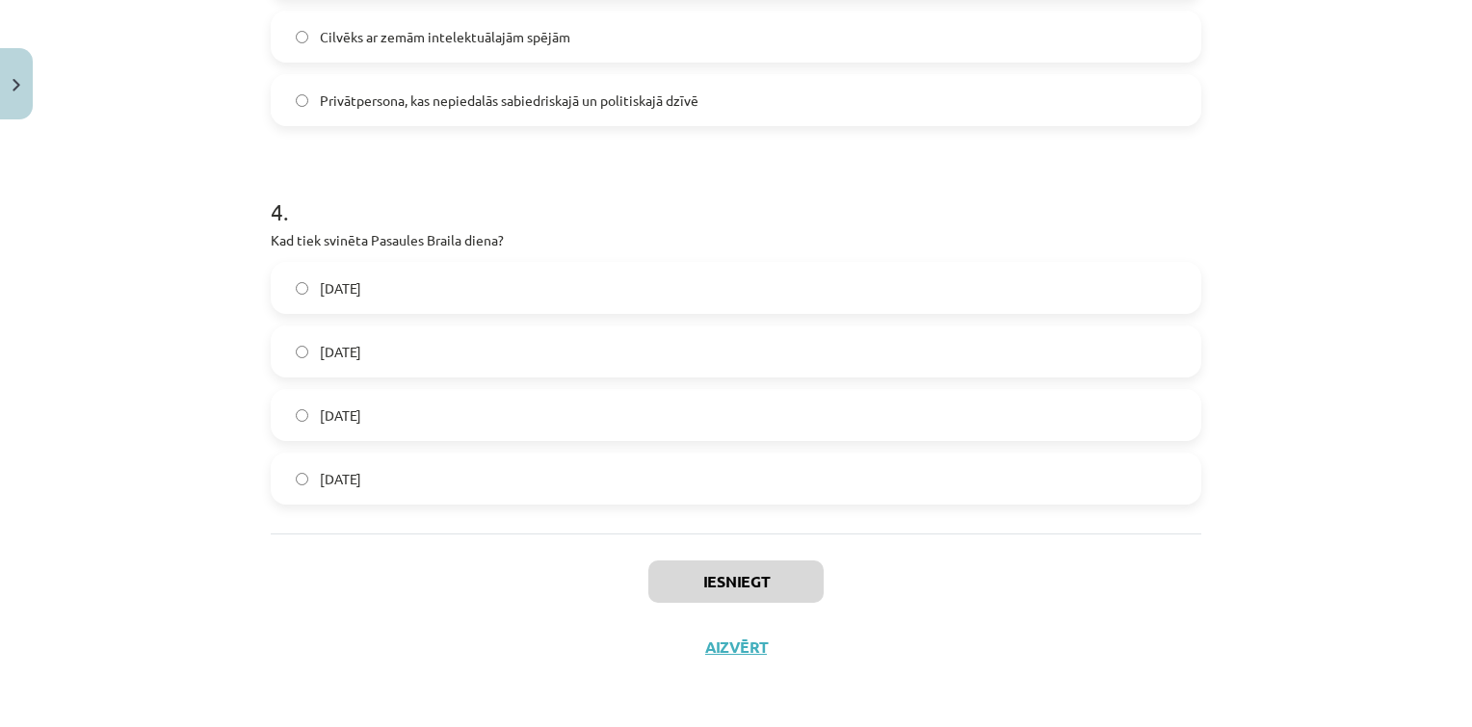
drag, startPoint x: 254, startPoint y: 378, endPoint x: 617, endPoint y: 507, distance: 384.6
copy form "1 . Kas ir valodas zīme? Nejaušs burts vai skaņa Matemātisks simbols Tikai raks…"
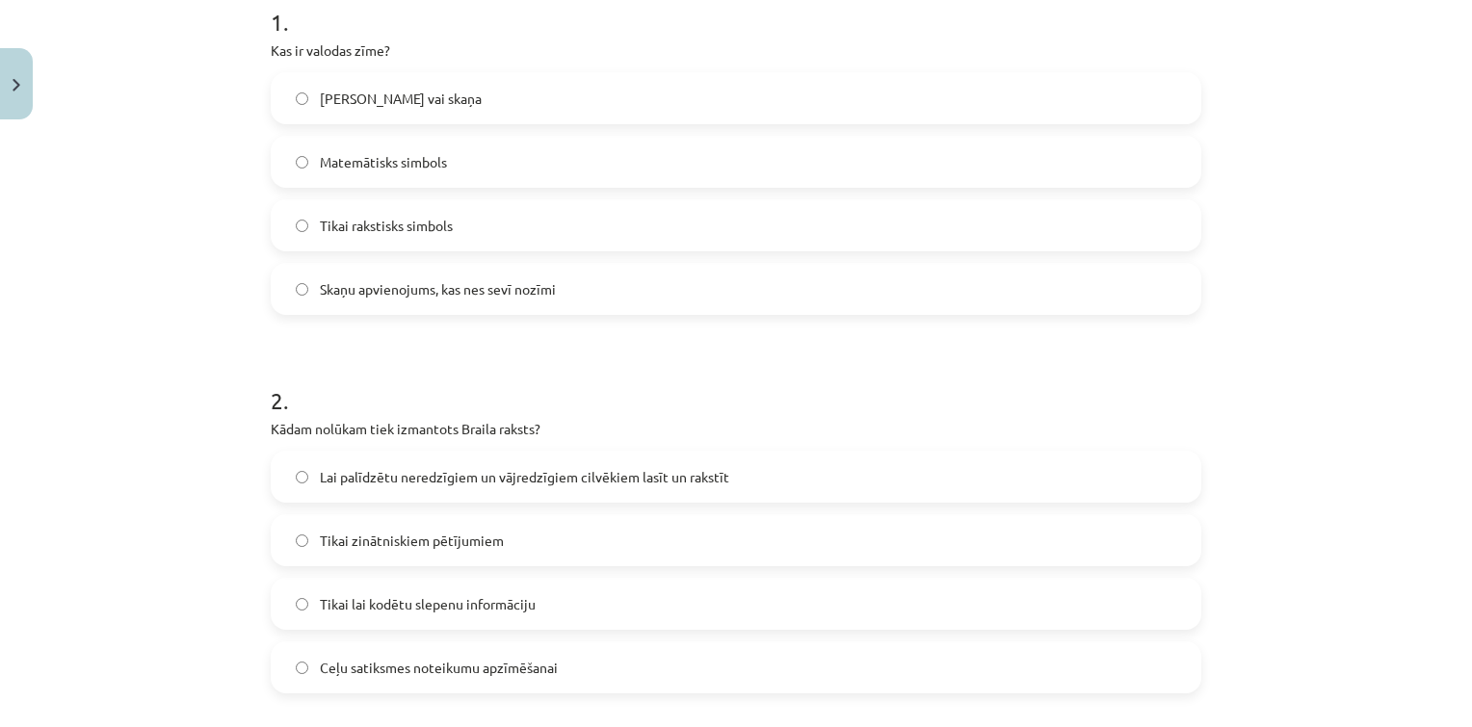
scroll to position [414, 0]
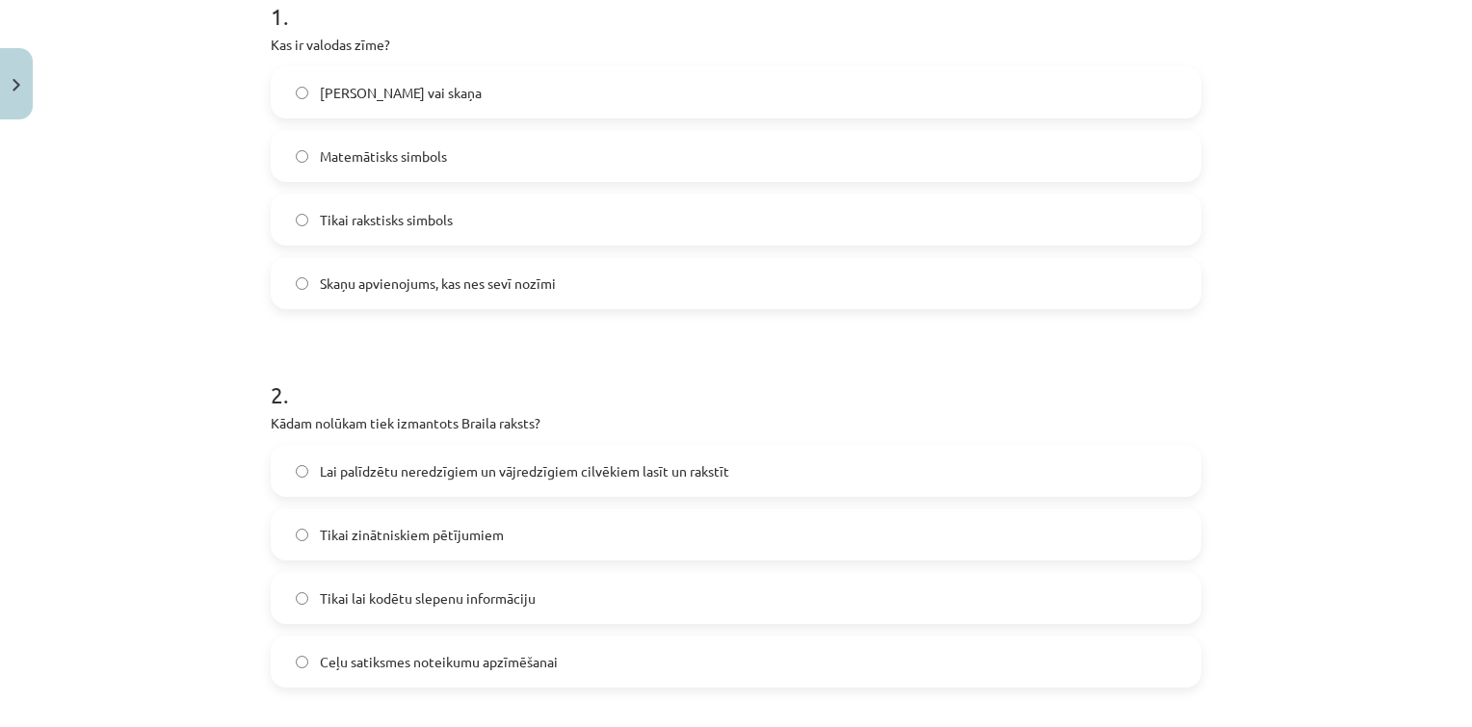
click at [496, 276] on span "Skaņu apvienojums, kas nes sevī nozīmi" at bounding box center [438, 284] width 236 height 20
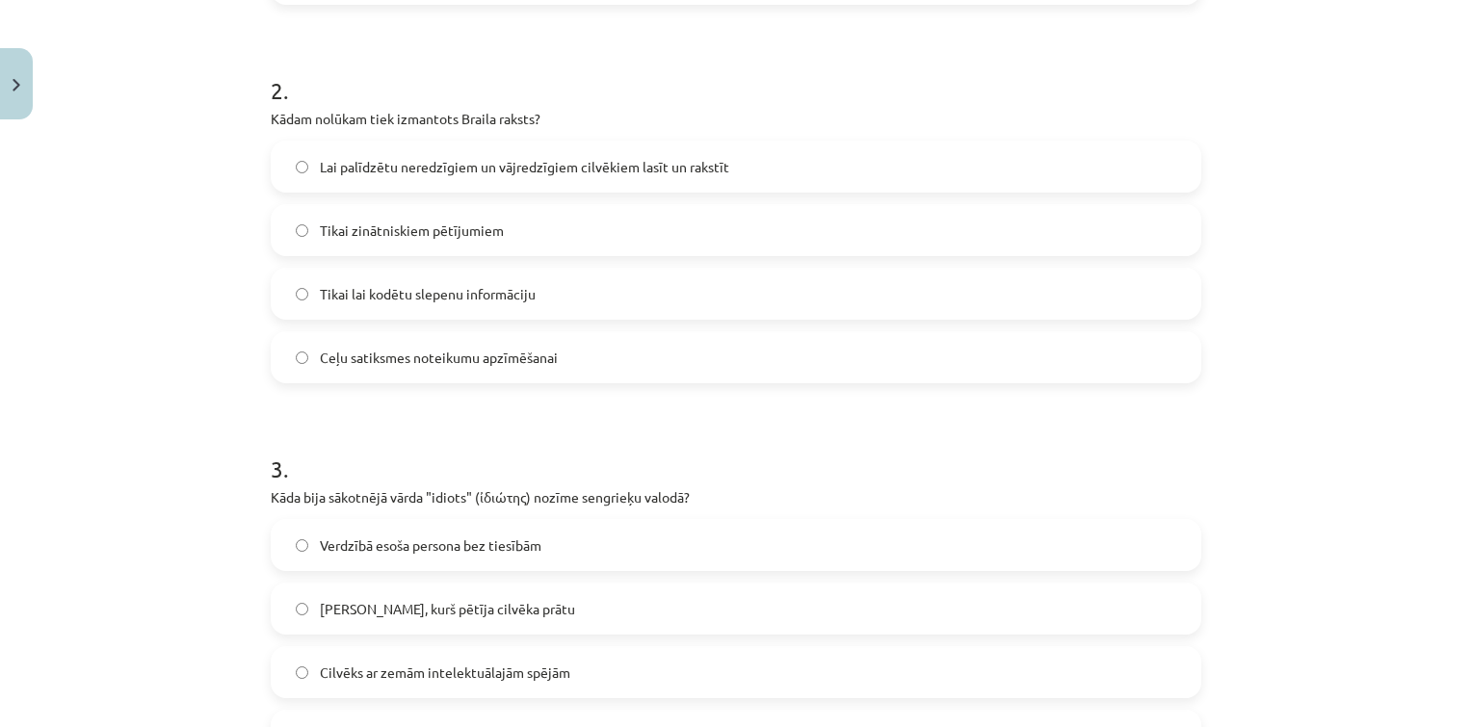
scroll to position [723, 0]
click at [396, 97] on h1 "2 ." at bounding box center [736, 70] width 931 height 60
click at [389, 158] on span "Lai palīdzētu neredzīgiem un vājredzīgiem cilvēkiem lasīt un rakstīt" at bounding box center [524, 163] width 409 height 20
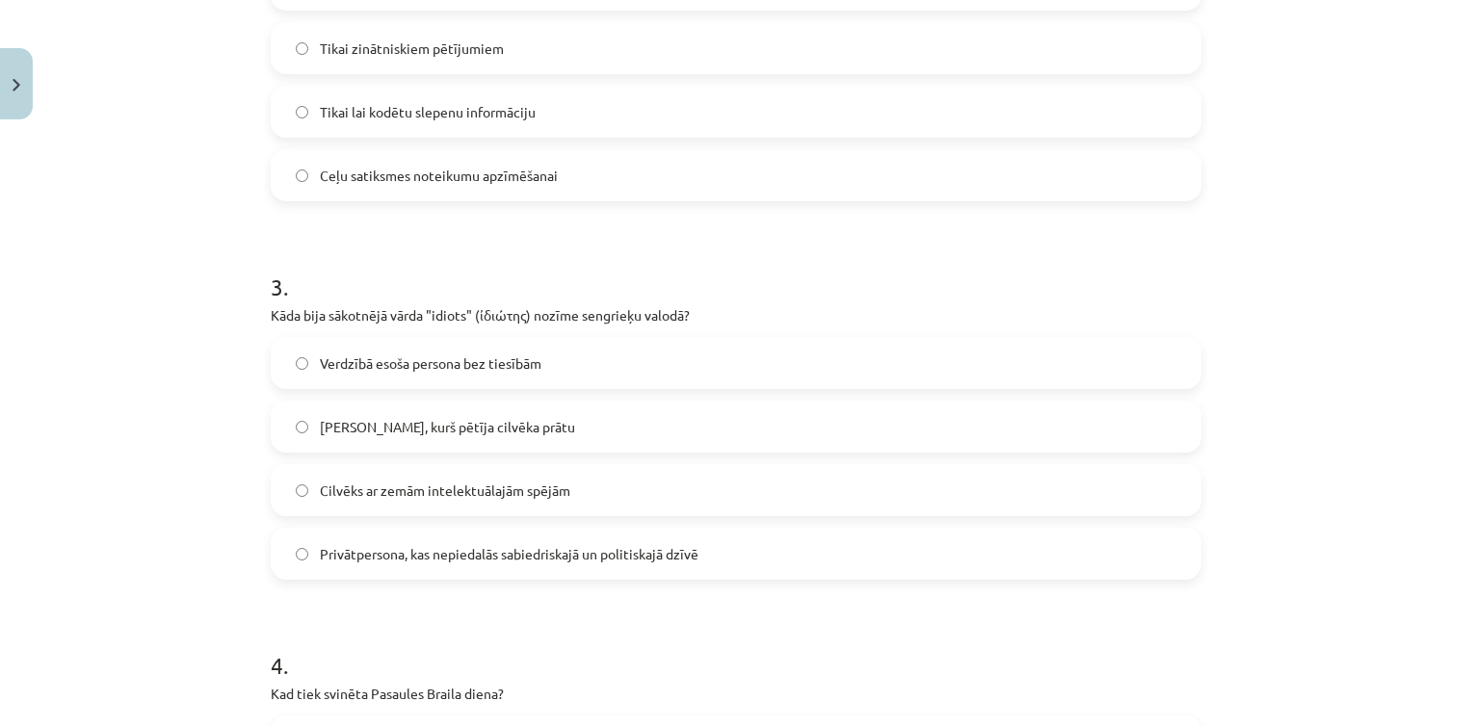
scroll to position [948, 0]
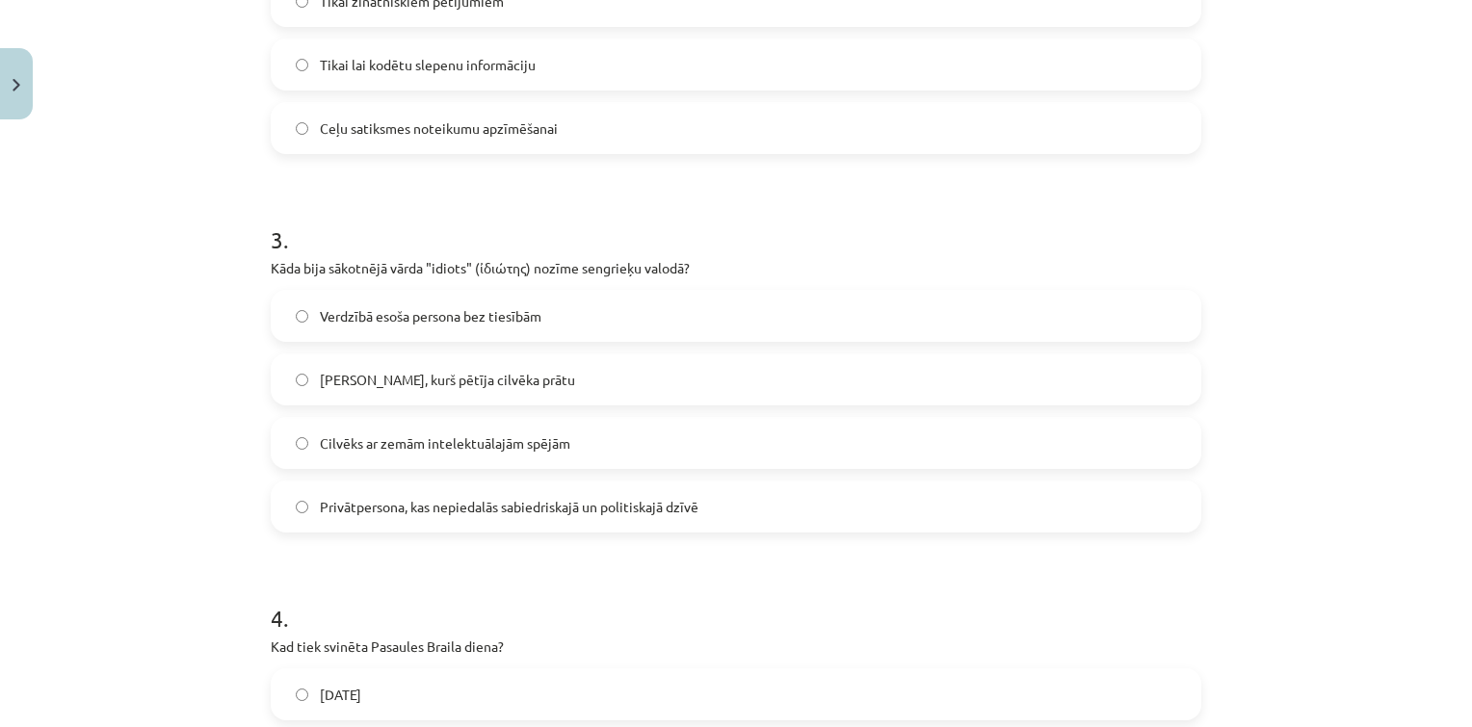
click at [419, 497] on span "Privātpersona, kas nepiedalās sabiedriskajā un politiskajā dzīvē" at bounding box center [509, 507] width 379 height 20
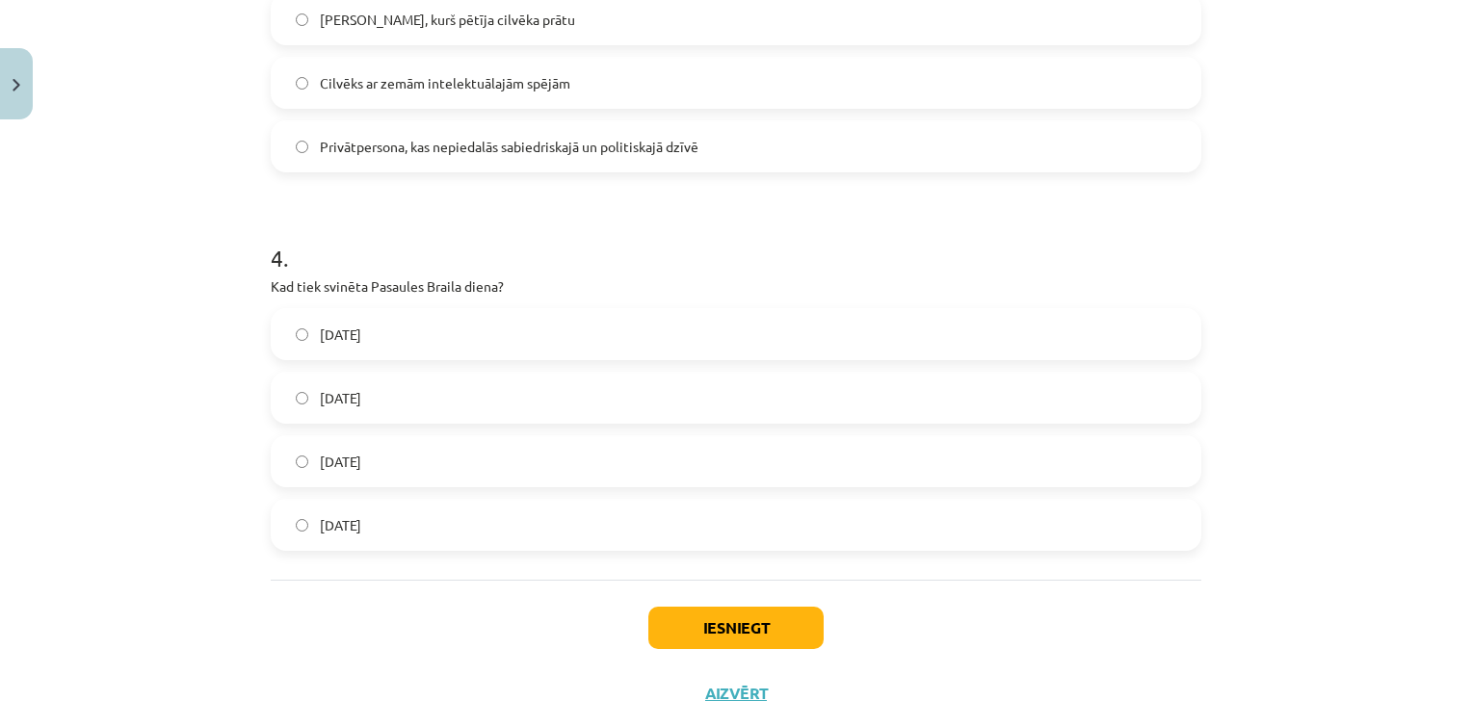
scroll to position [1312, 0]
click at [438, 379] on label "4. janvārī" at bounding box center [736, 394] width 927 height 48
click at [771, 632] on button "Iesniegt" at bounding box center [735, 624] width 175 height 42
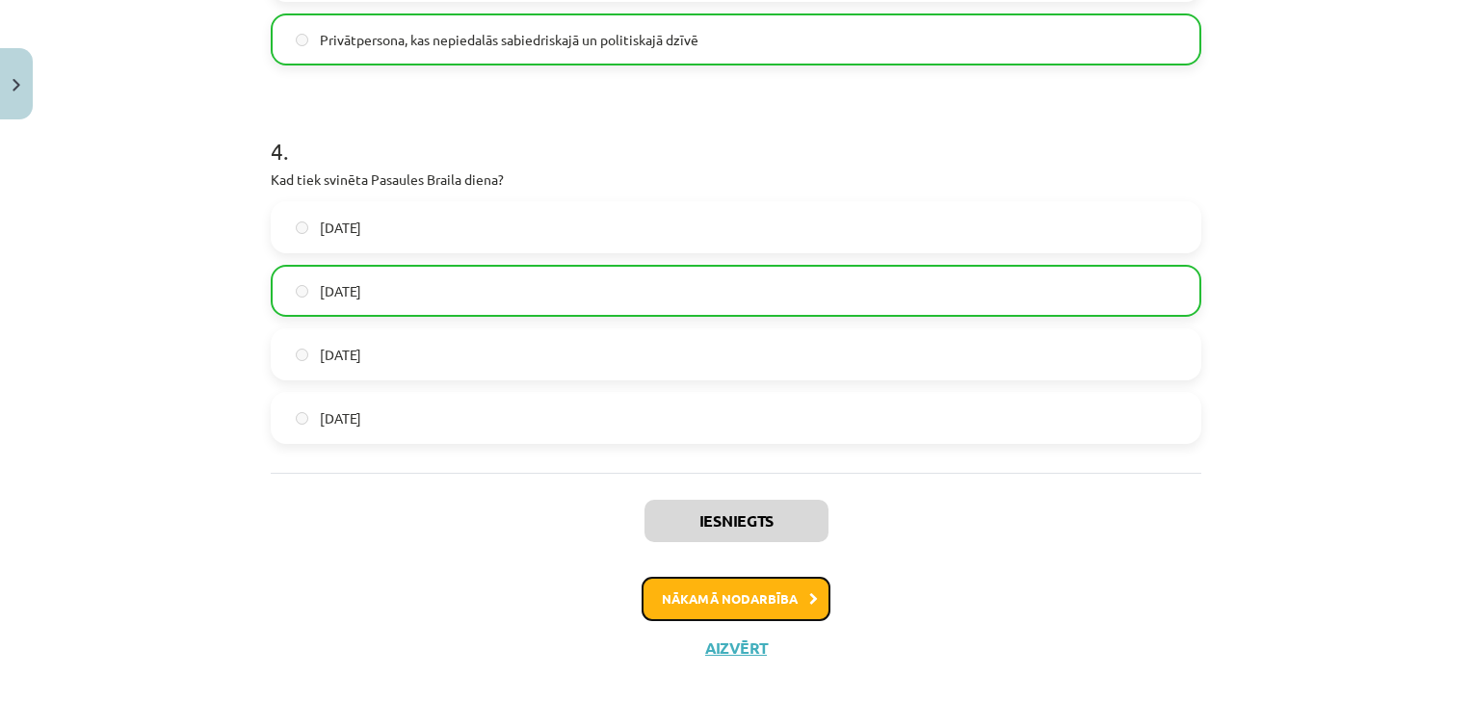
click at [755, 582] on button "Nākamā nodarbība" at bounding box center [736, 599] width 189 height 44
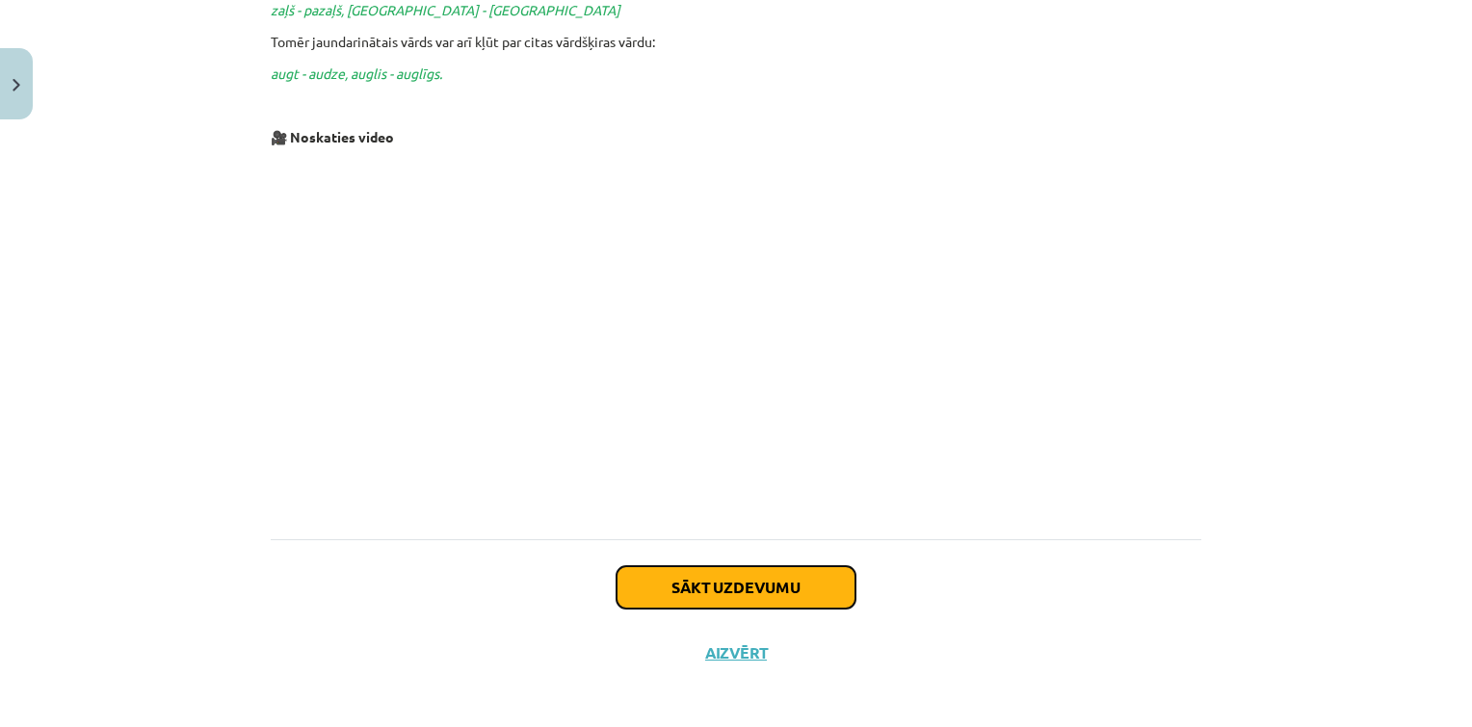
click at [701, 566] on button "Sākt uzdevumu" at bounding box center [736, 587] width 239 height 42
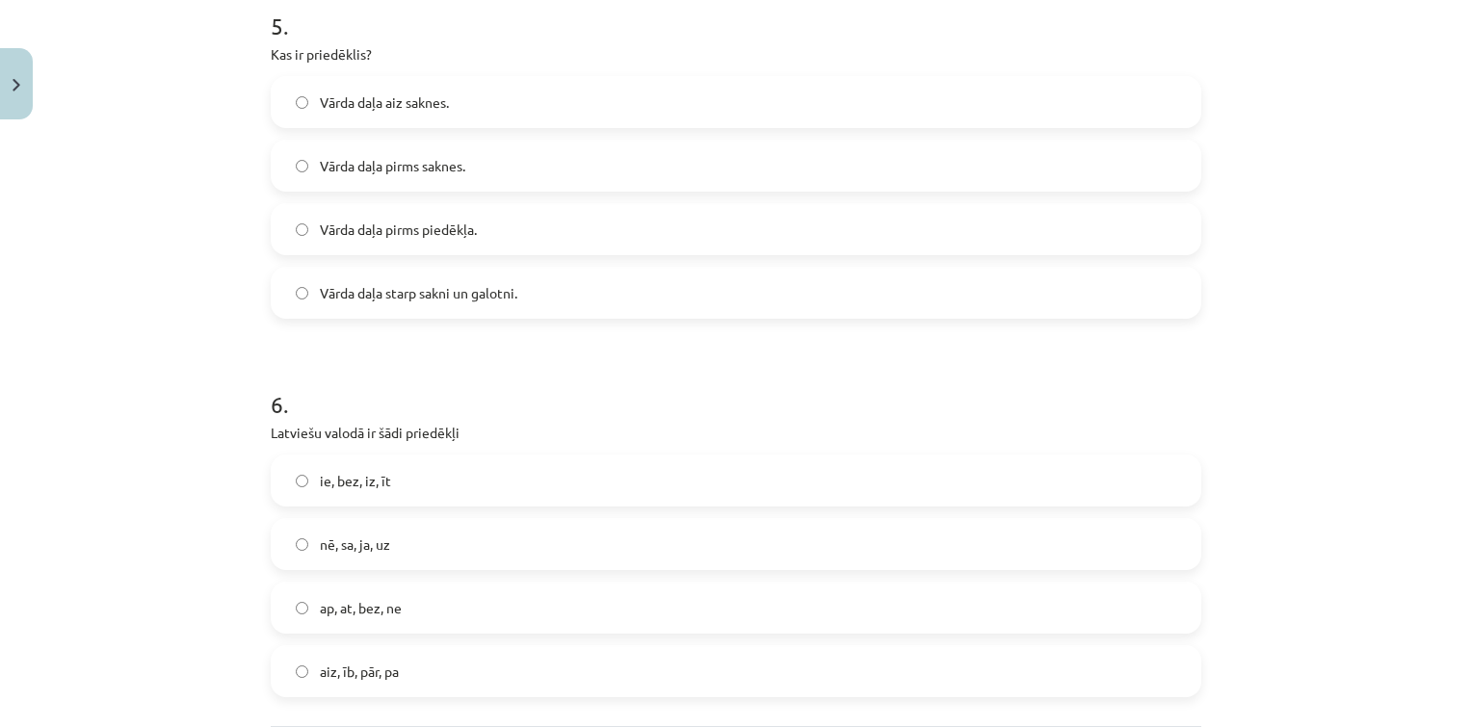
scroll to position [2048, 0]
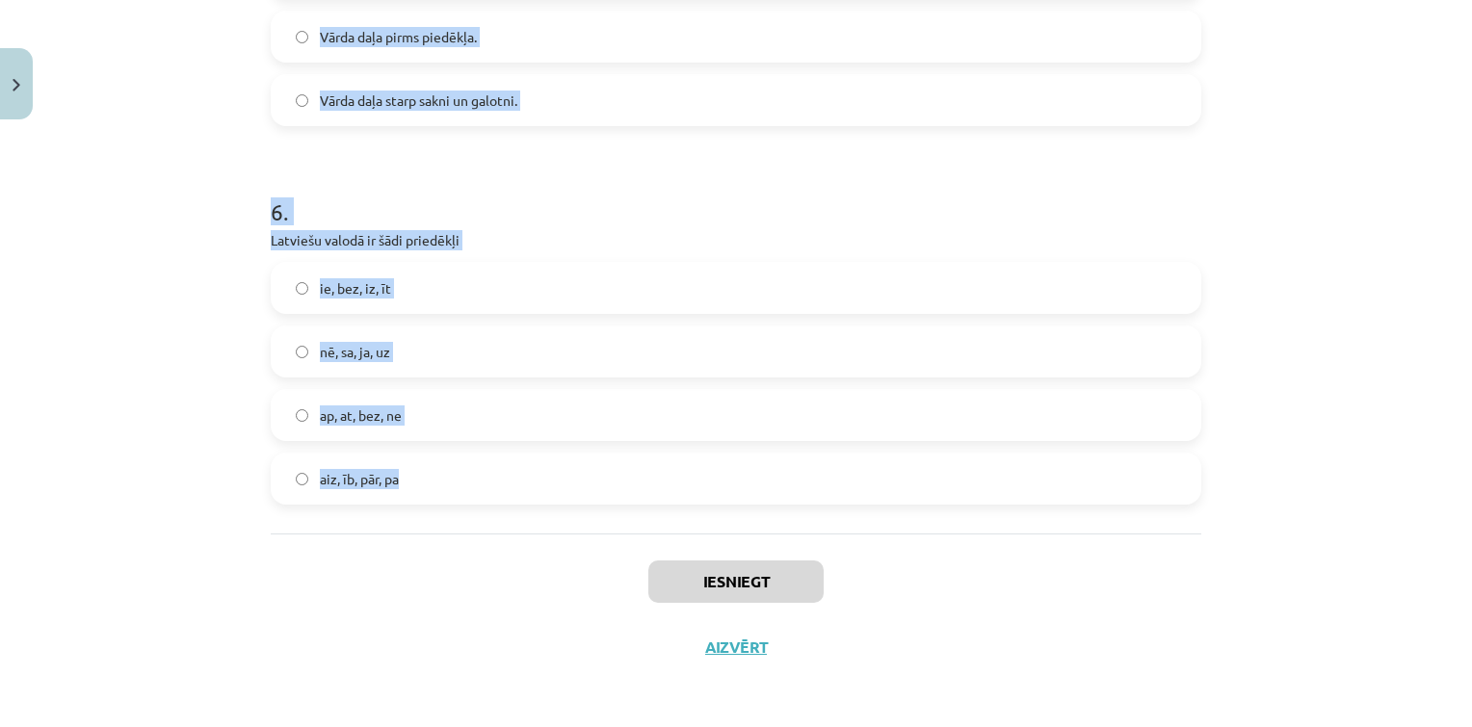
drag, startPoint x: 243, startPoint y: 378, endPoint x: 719, endPoint y: 469, distance: 484.7
click at [719, 469] on div "Mācību tēma: Latviešu valodas i - 10. klases 4. ieskaites mācību materiāls #4 3…" at bounding box center [736, 363] width 1472 height 727
copy form "1 . Cik lietvārdi ir dotajā teikumā? Sportošana man palīdz būt labā formā. 3 1 …"
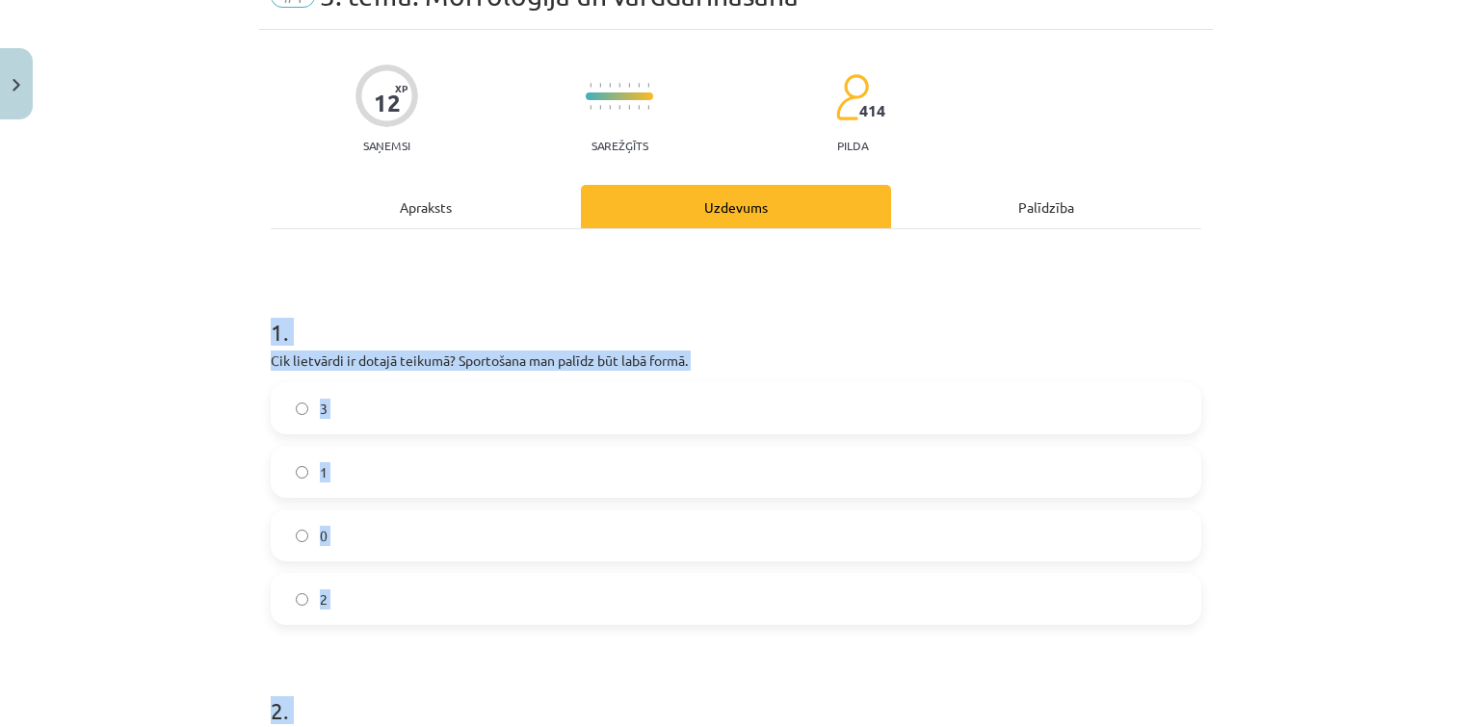
scroll to position [0, 0]
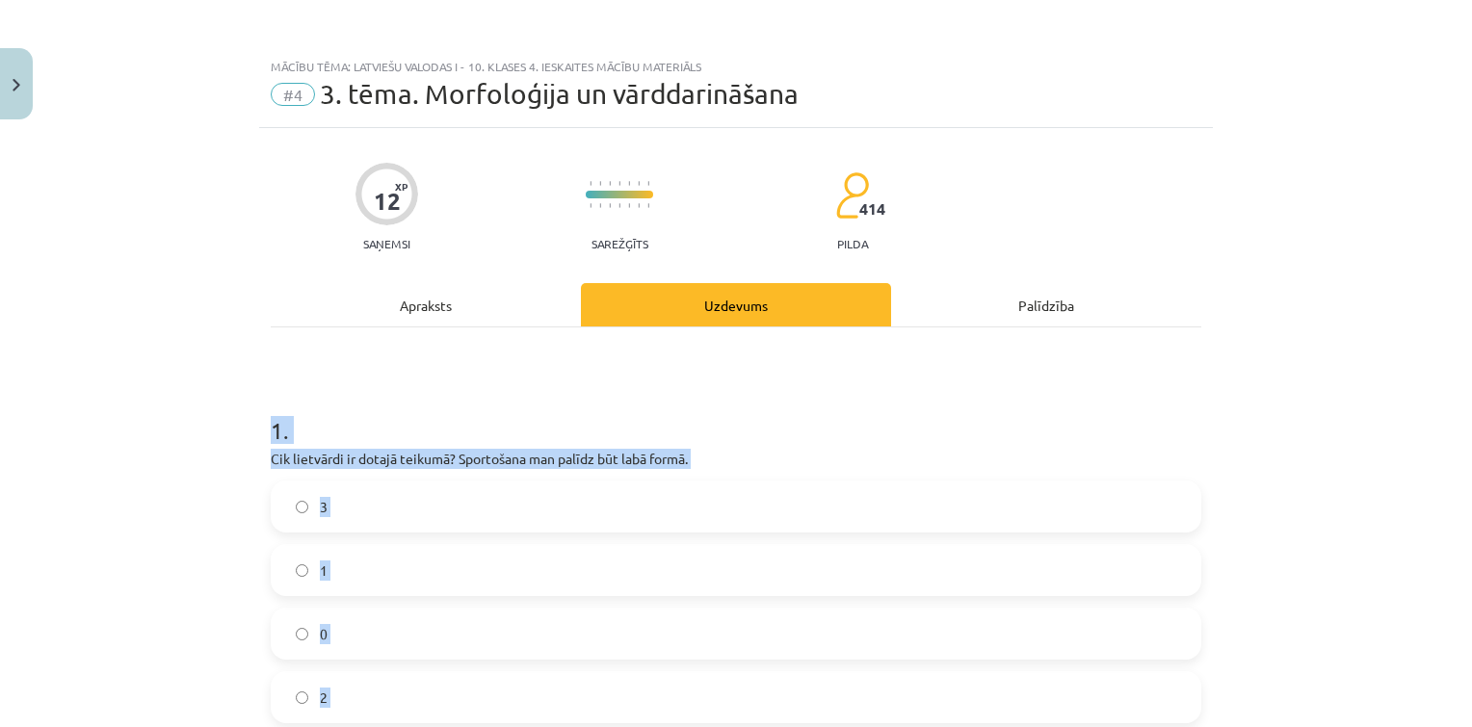
click at [690, 450] on p "Cik lietvārdi ir dotajā teikumā? Sportošana man palīdz būt labā formā." at bounding box center [736, 459] width 931 height 20
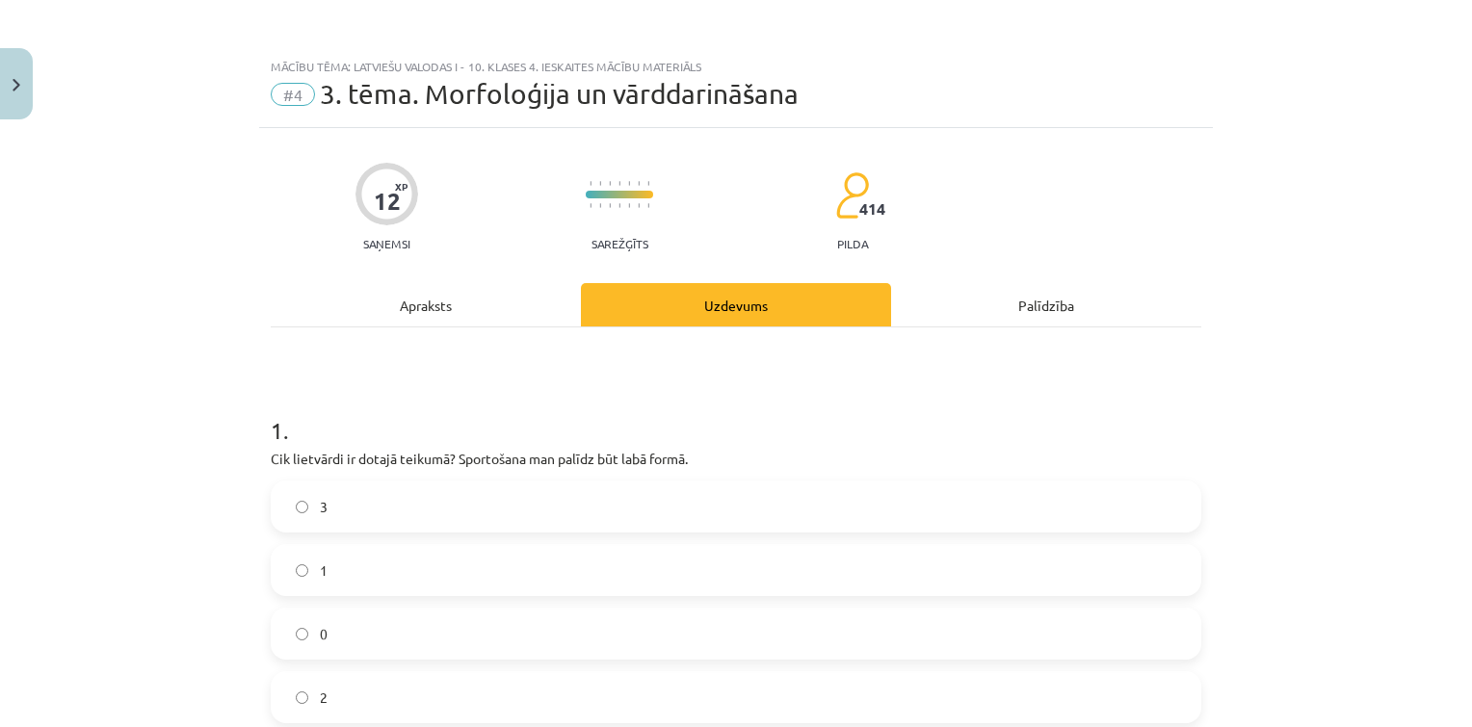
click at [492, 694] on label "2" at bounding box center [736, 697] width 927 height 48
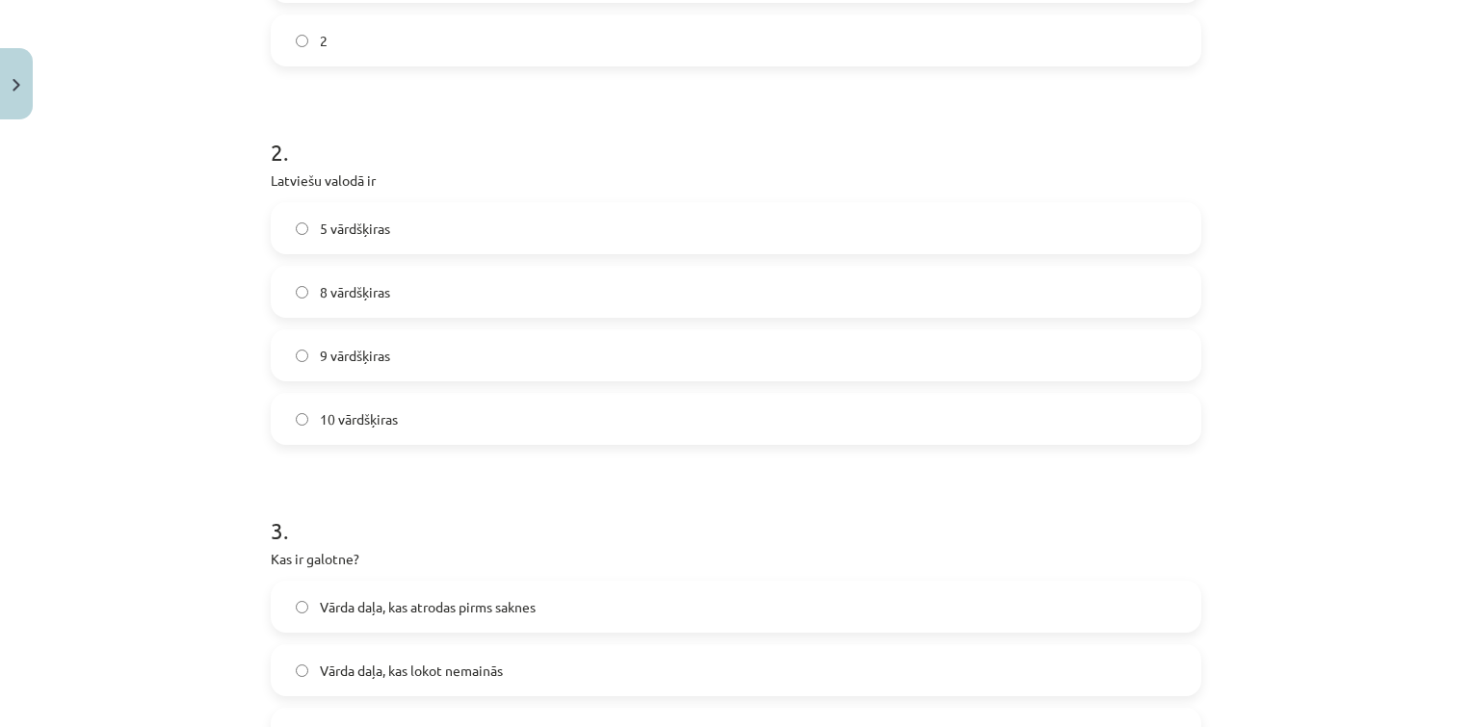
scroll to position [662, 0]
click at [401, 357] on label "9 vārdšķiras" at bounding box center [736, 351] width 927 height 48
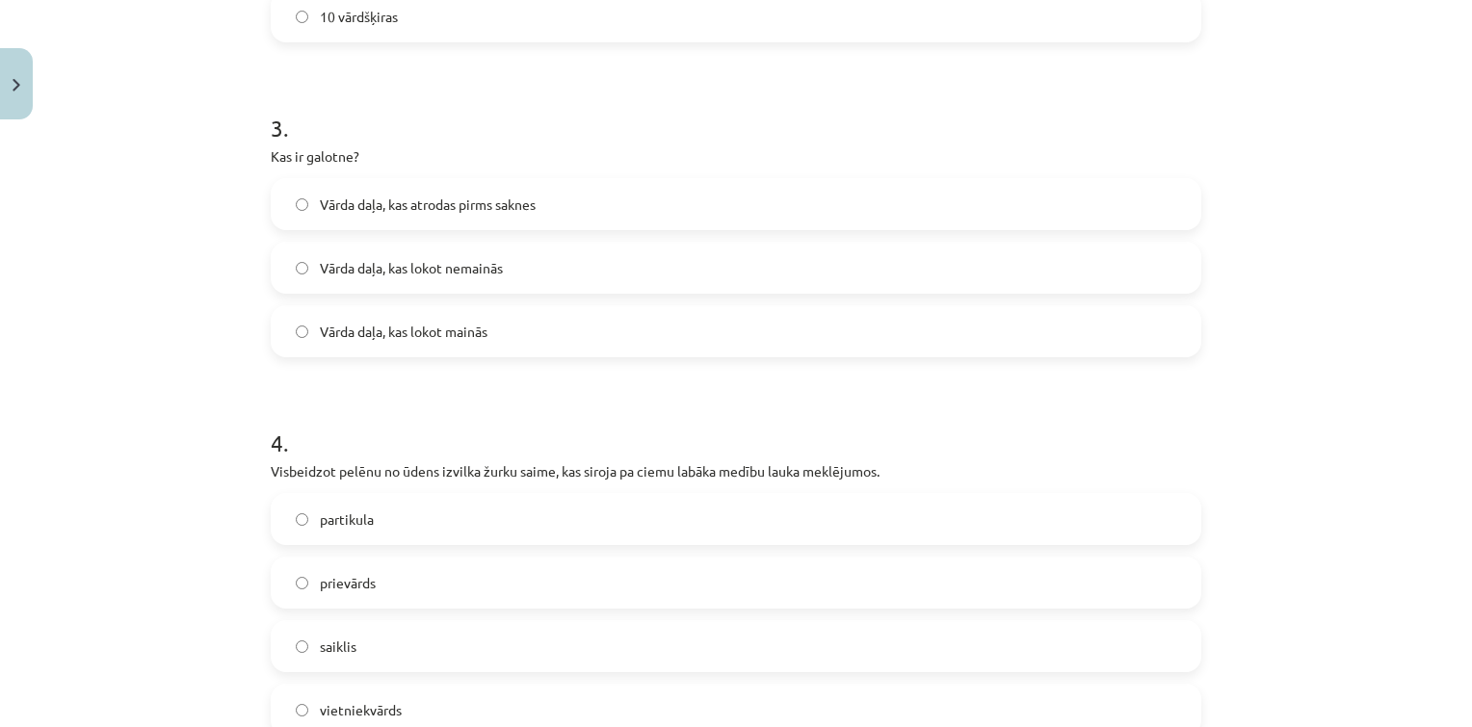
scroll to position [1063, 0]
click at [477, 274] on span "Vārda daļa, kas lokot nemainās" at bounding box center [411, 265] width 183 height 20
click at [555, 308] on label "Vārda daļa, kas lokot mainās" at bounding box center [736, 328] width 927 height 48
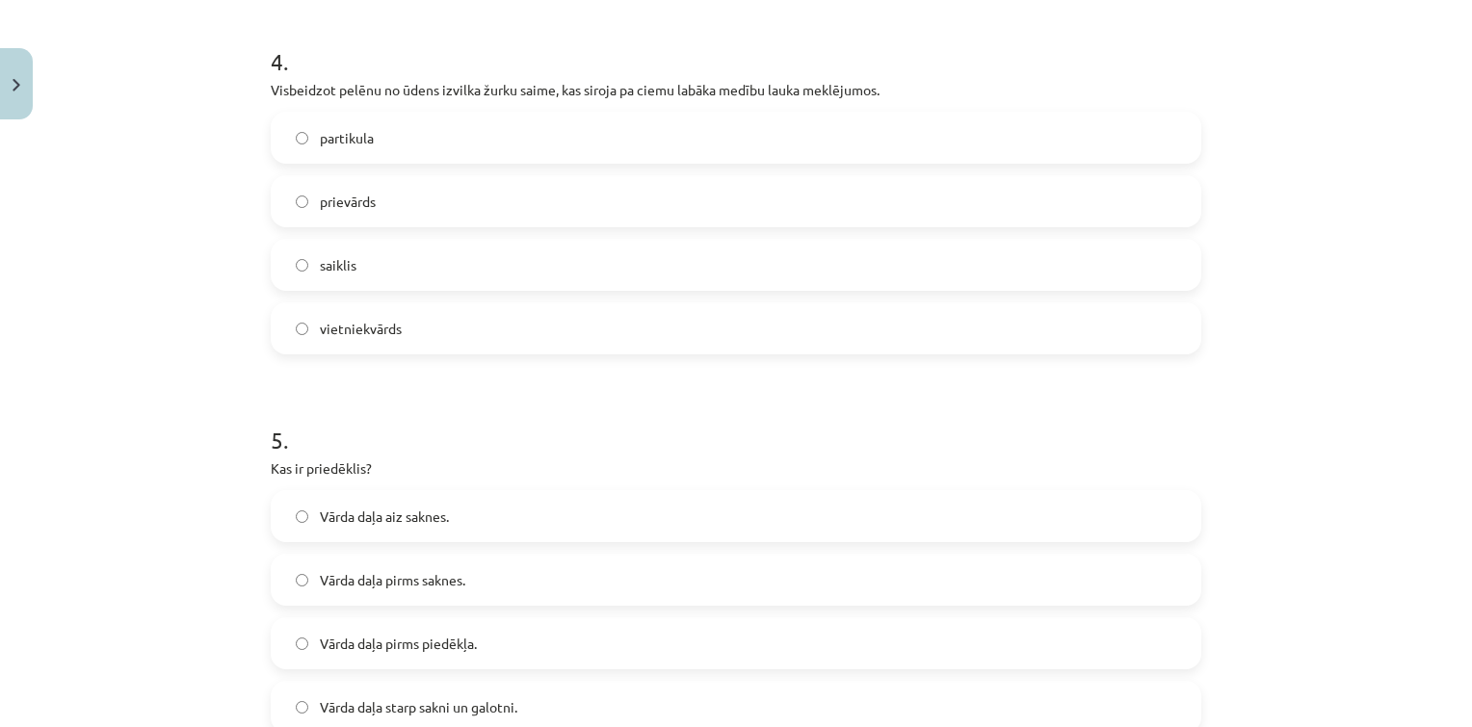
scroll to position [1461, 0]
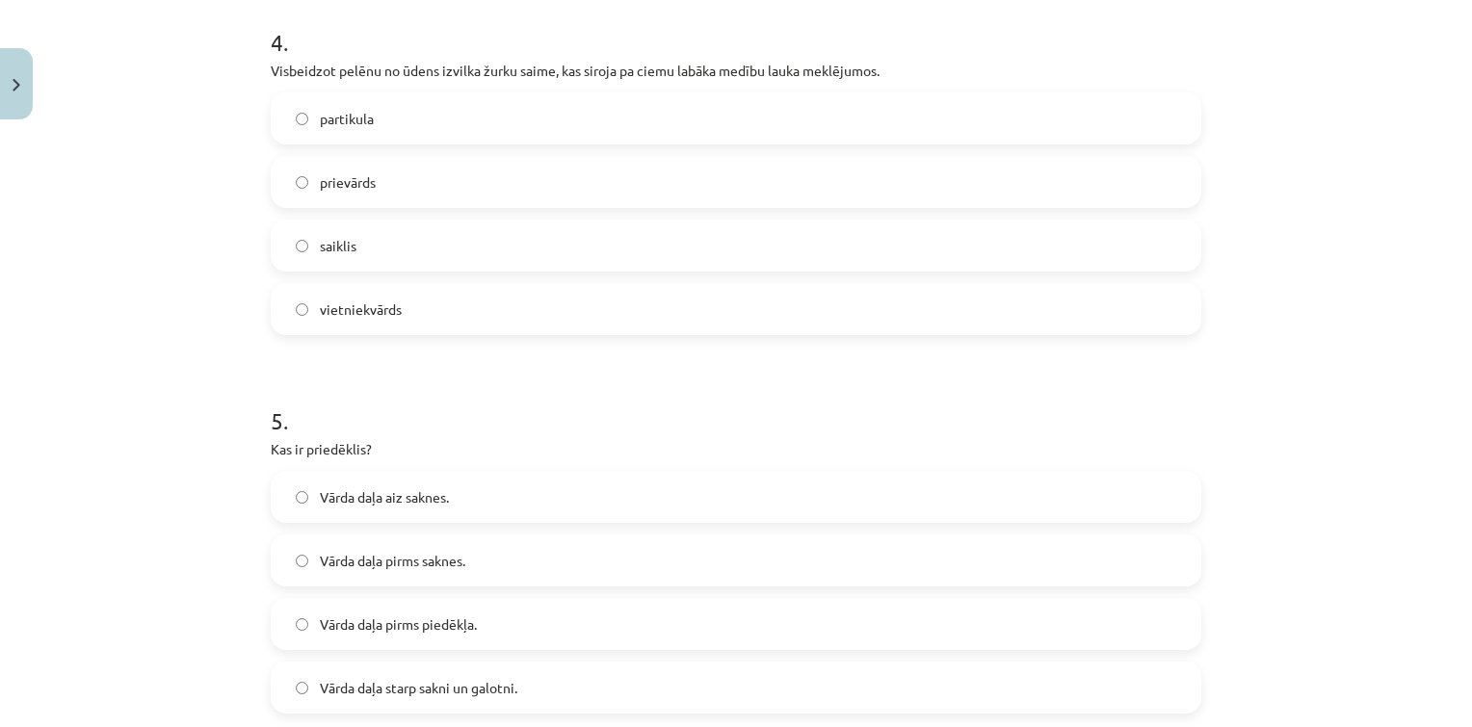
click at [444, 301] on label "vietniekvārds" at bounding box center [736, 309] width 927 height 48
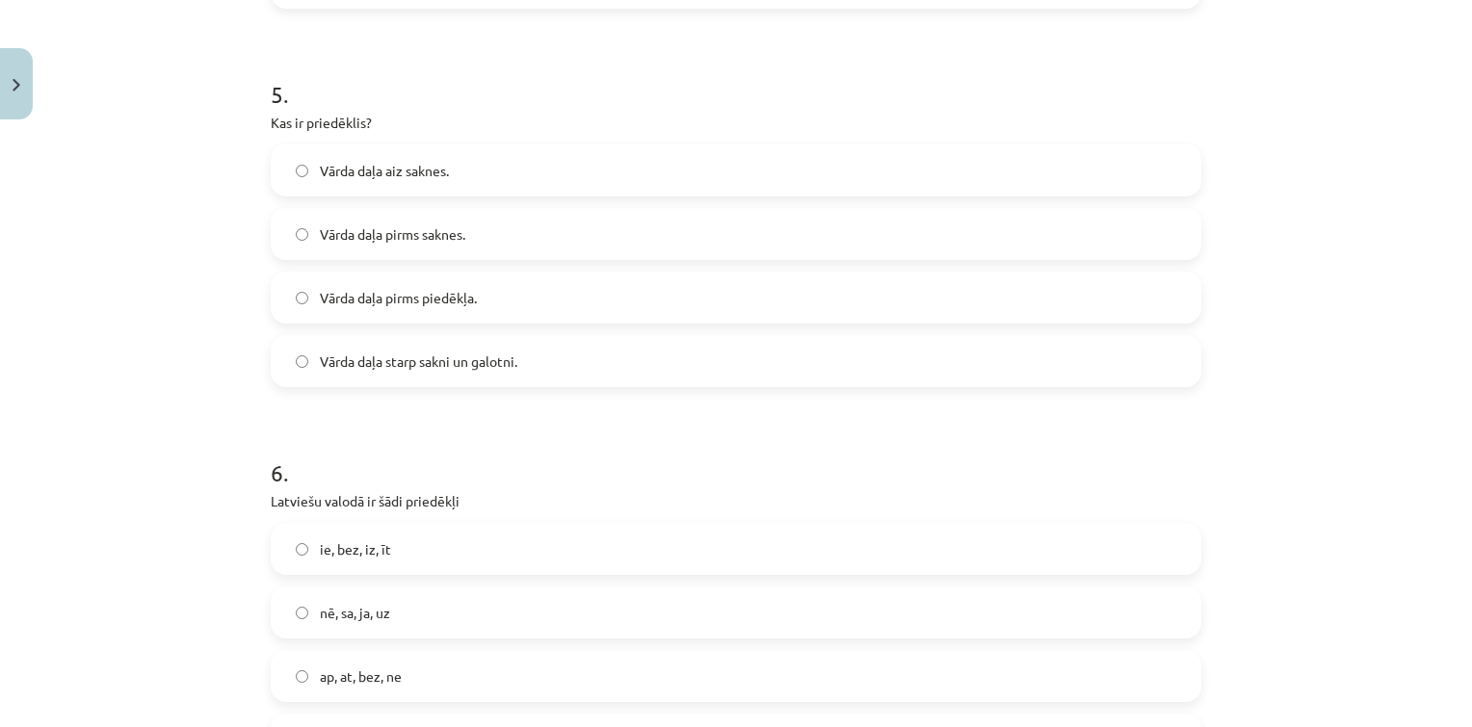
scroll to position [1783, 0]
click at [525, 243] on label "Vārda daļa pirms saknes." at bounding box center [736, 238] width 927 height 48
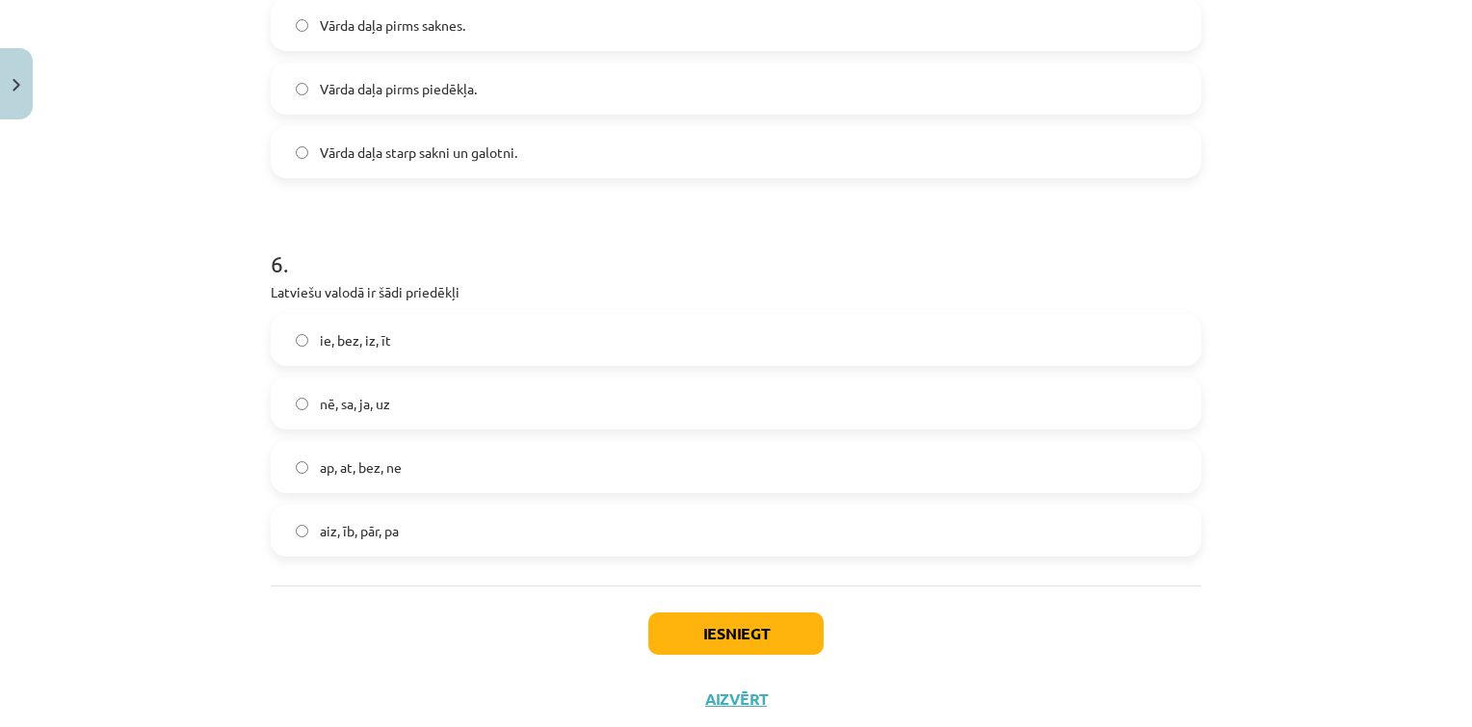
scroll to position [2048, 0]
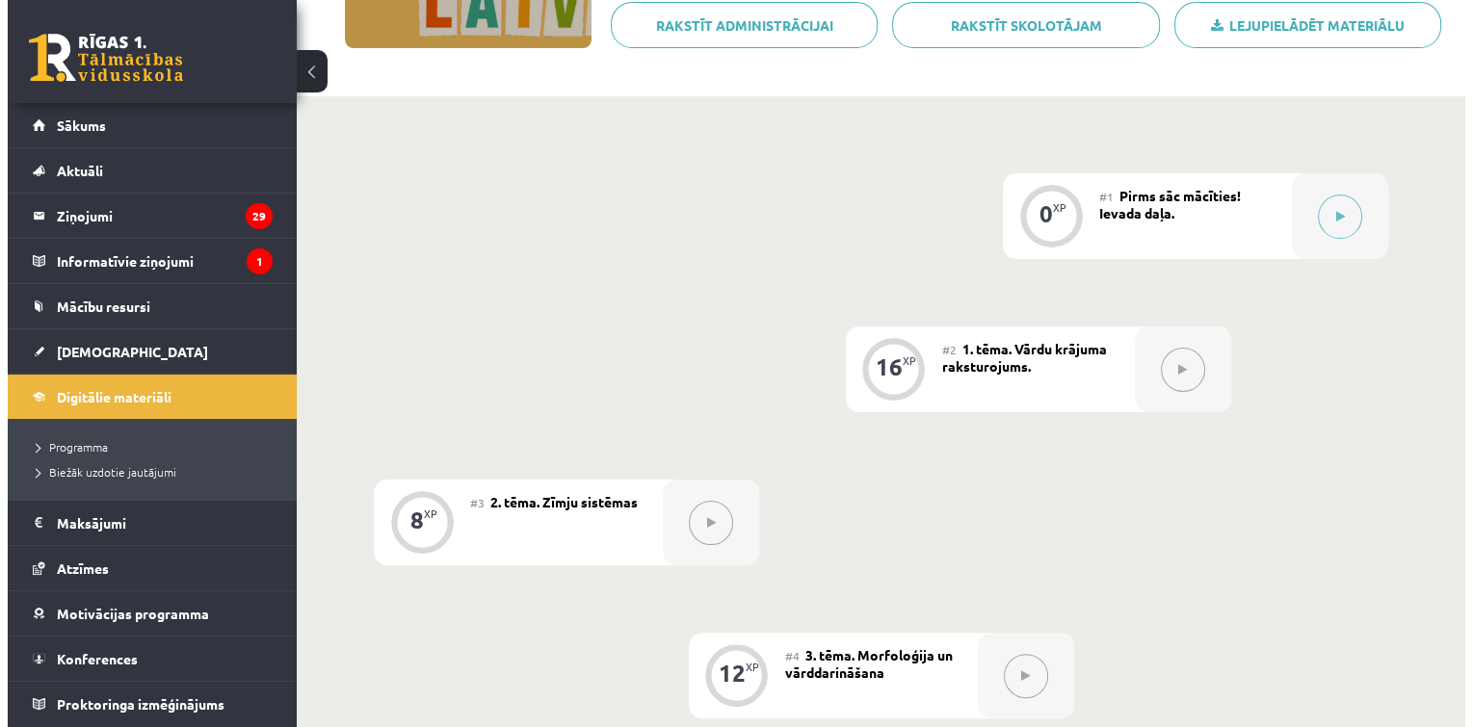
scroll to position [349, 0]
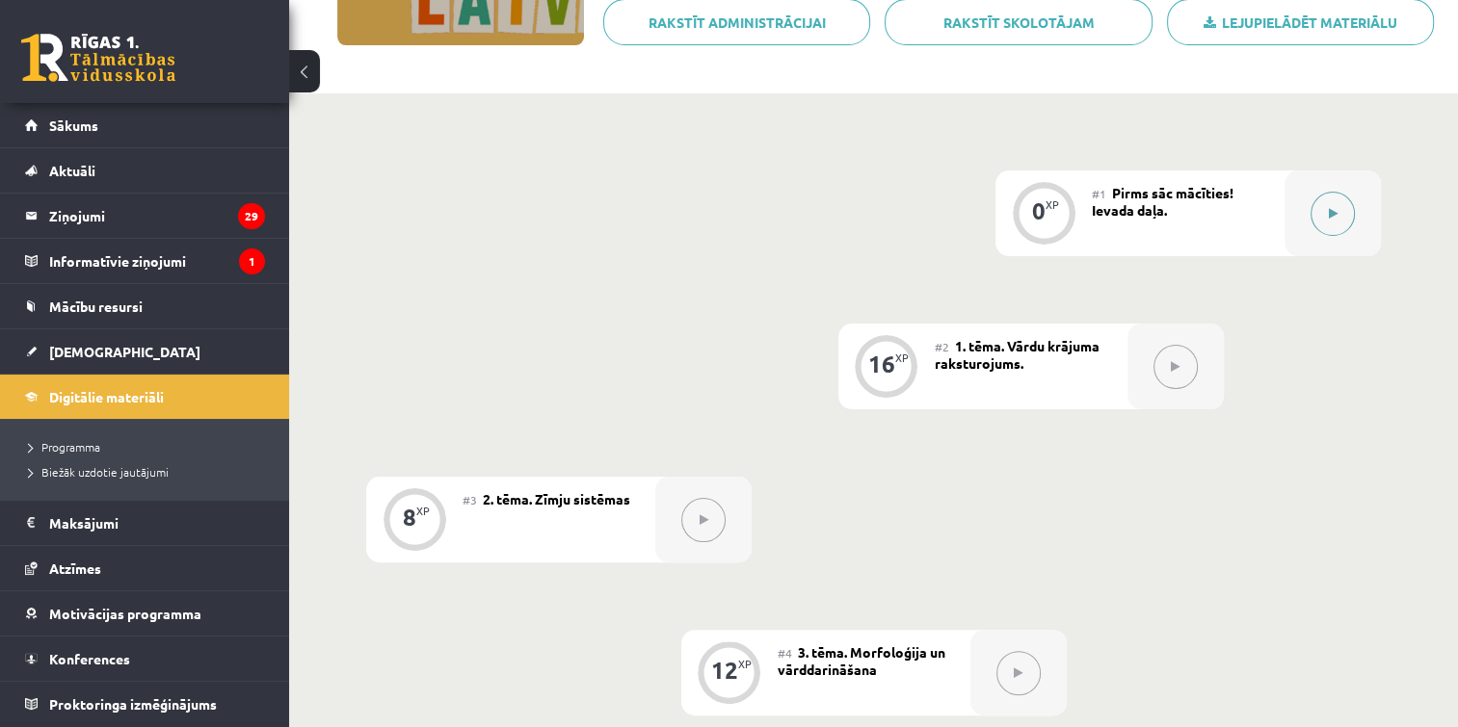
click at [1346, 202] on button at bounding box center [1332, 214] width 44 height 44
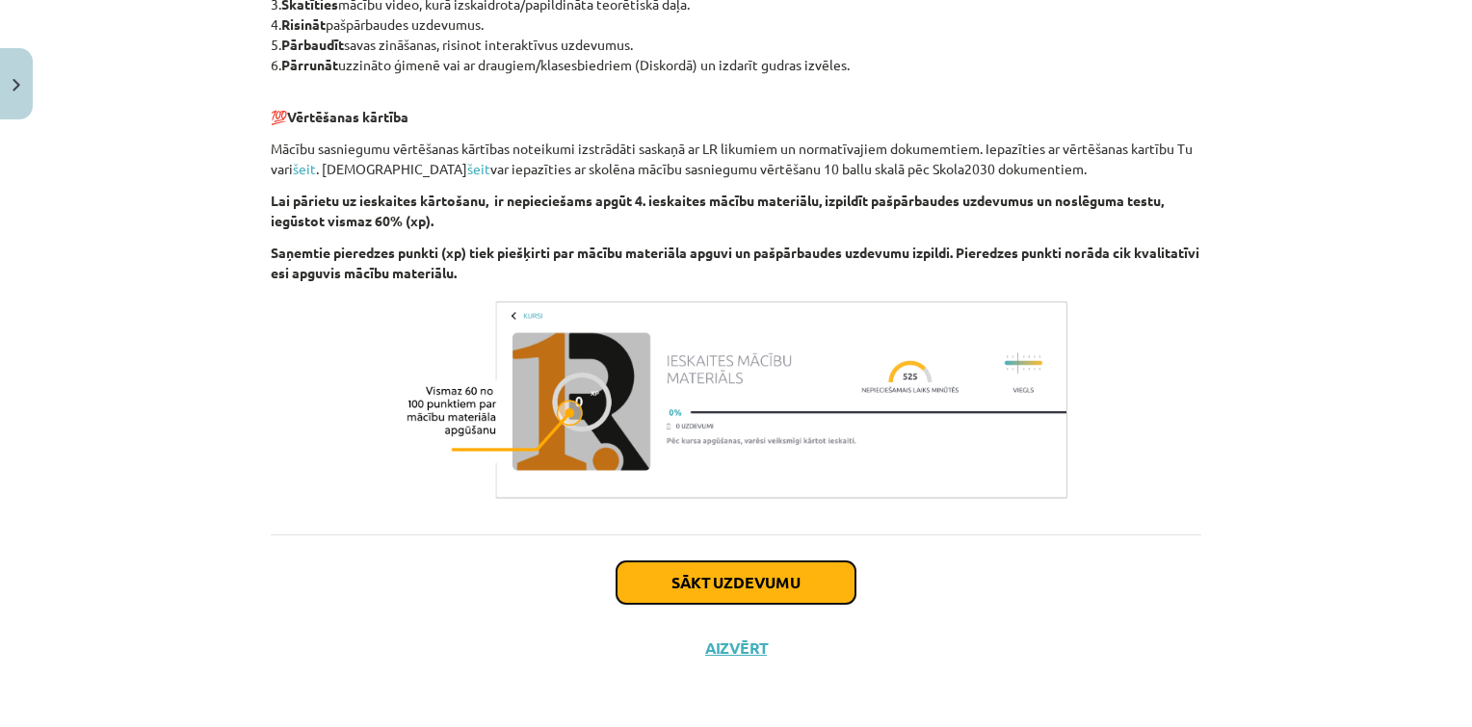
click at [775, 587] on button "Sākt uzdevumu" at bounding box center [736, 583] width 239 height 42
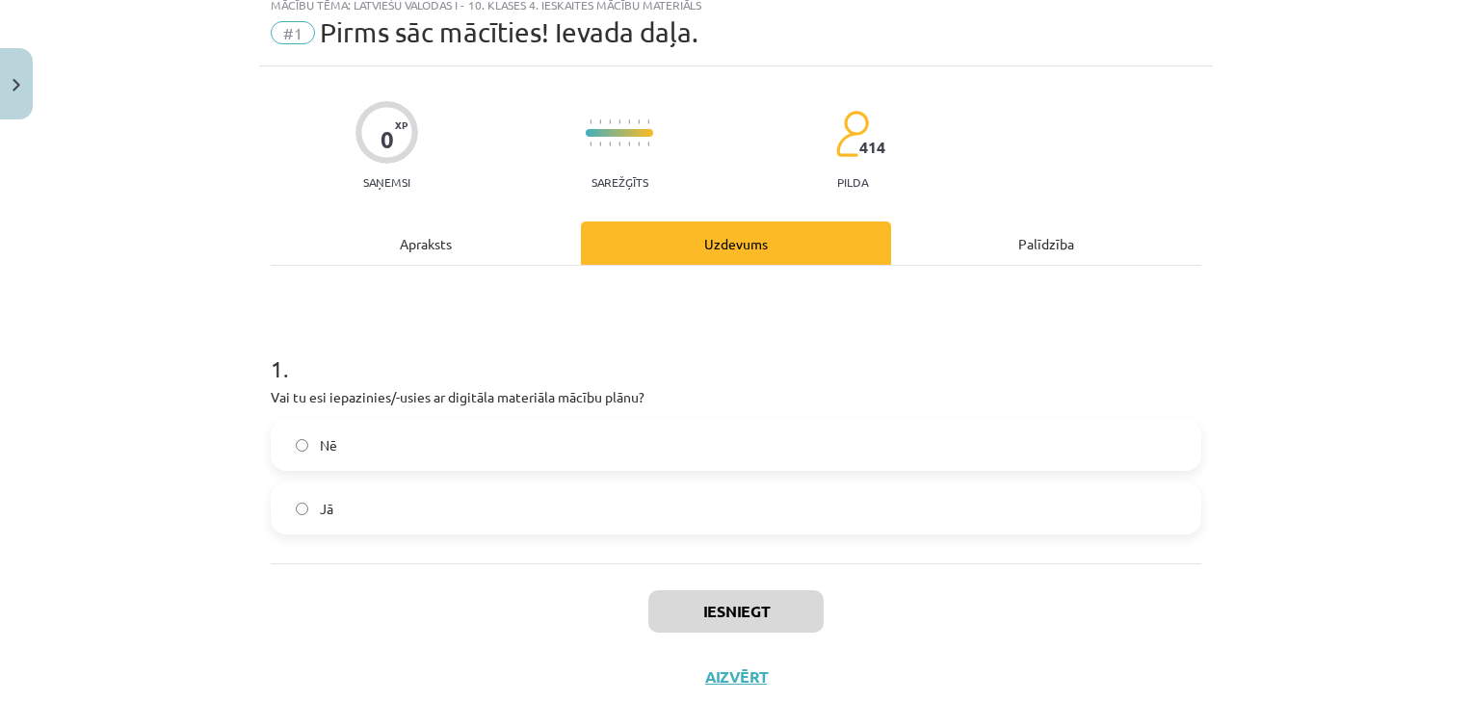
scroll to position [48, 0]
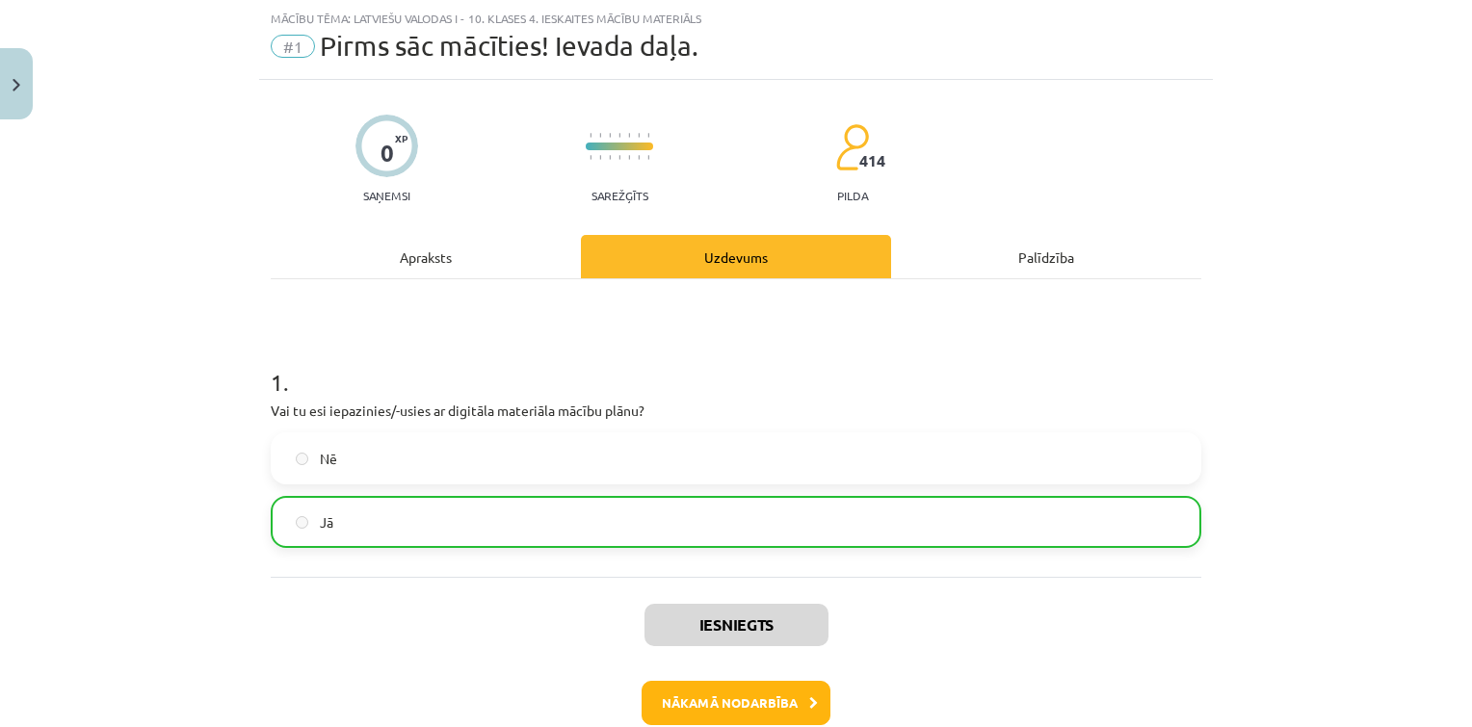
click at [651, 528] on label "Jā" at bounding box center [736, 522] width 927 height 48
click at [699, 697] on button "Nākamā nodarbība" at bounding box center [736, 703] width 189 height 44
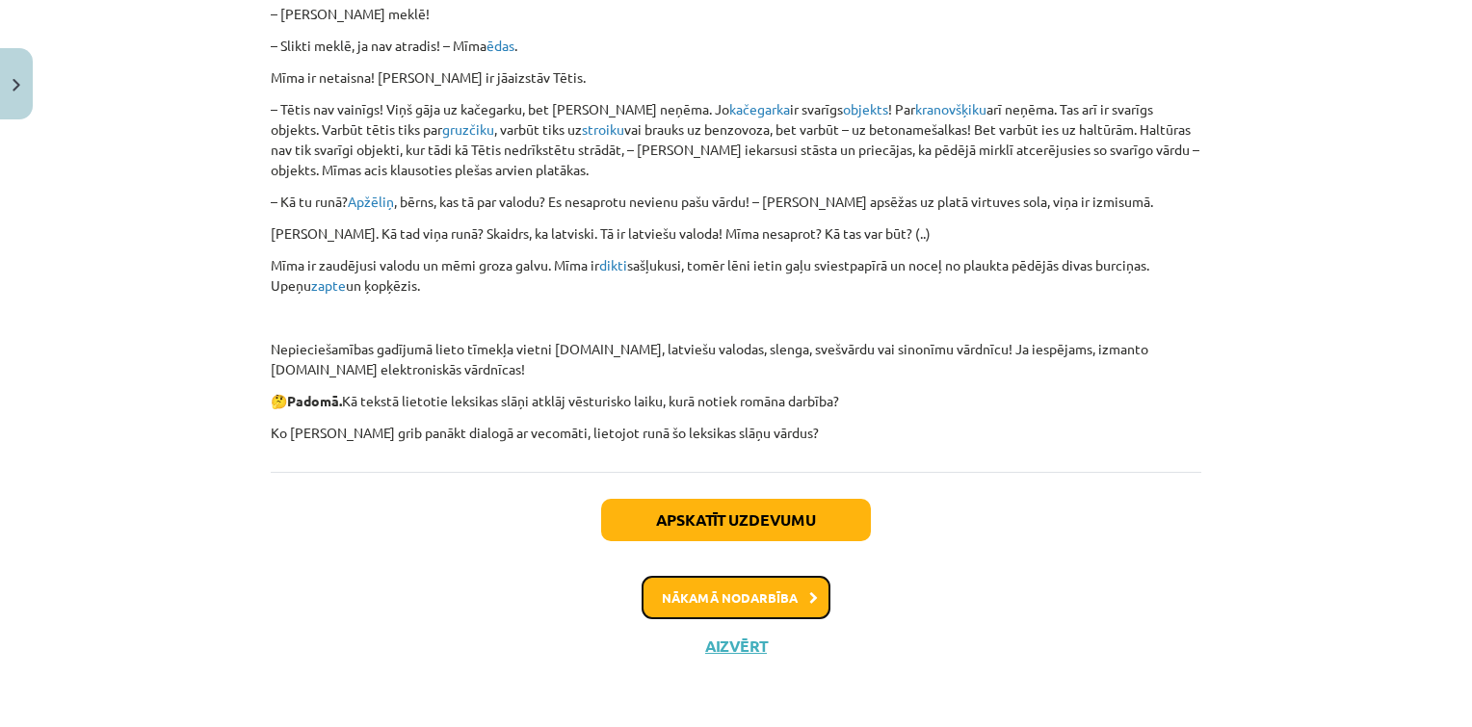
click at [749, 589] on button "Nākamā nodarbība" at bounding box center [736, 598] width 189 height 44
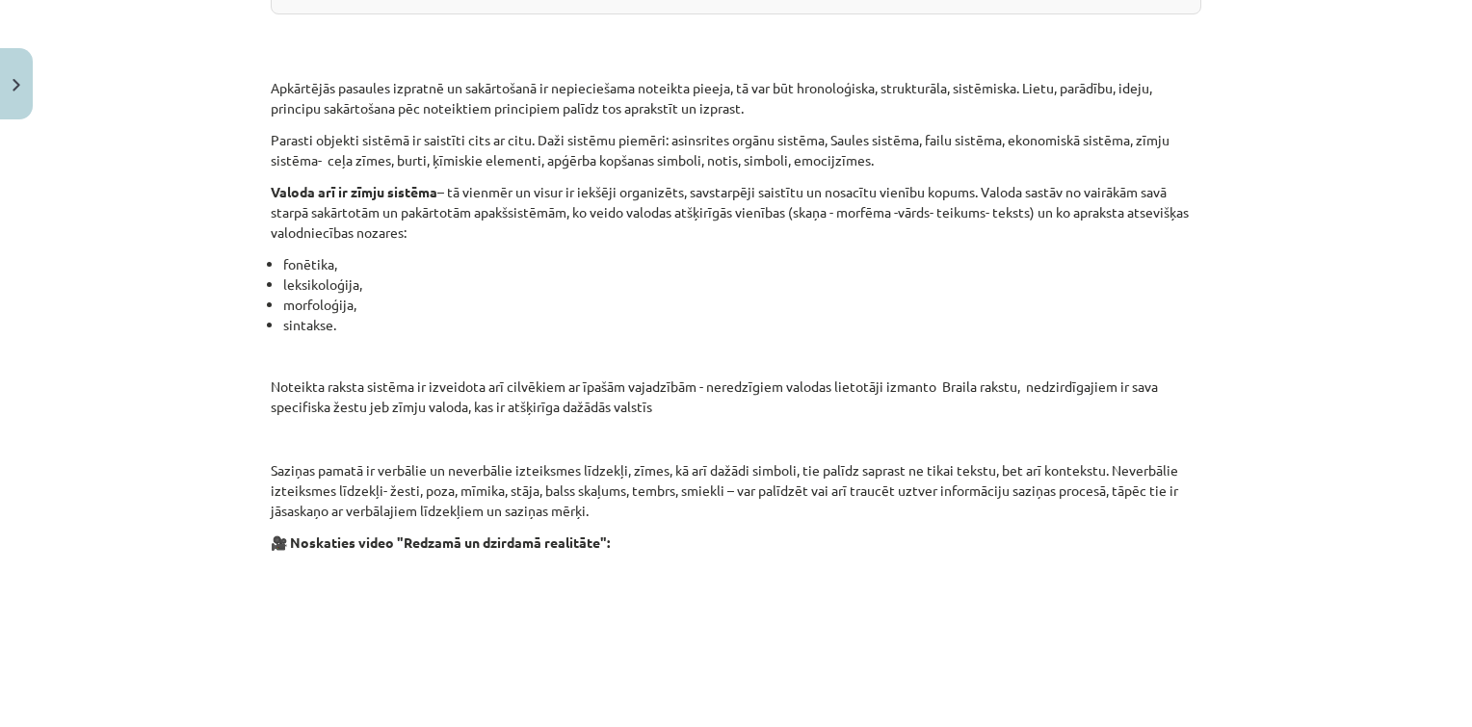
scroll to position [1042, 0]
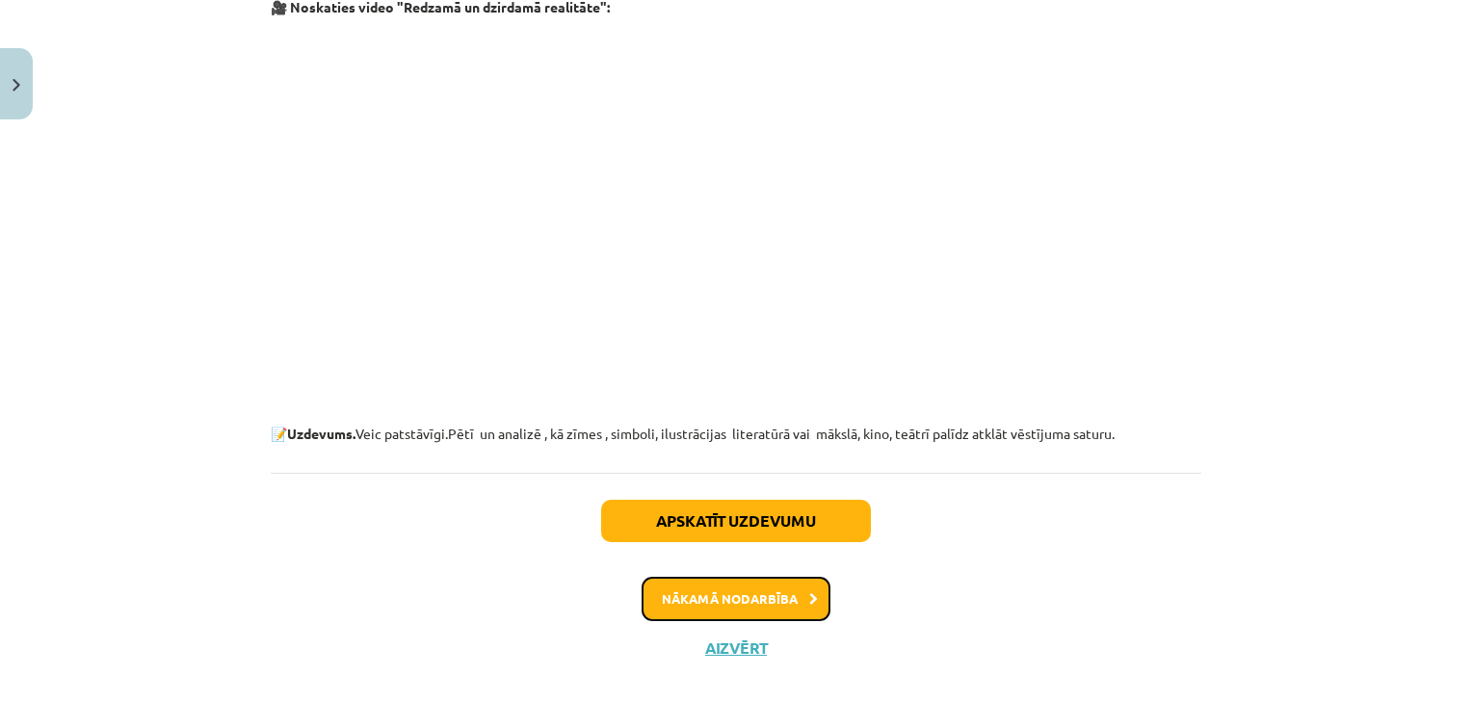
click at [721, 602] on button "Nākamā nodarbība" at bounding box center [736, 599] width 189 height 44
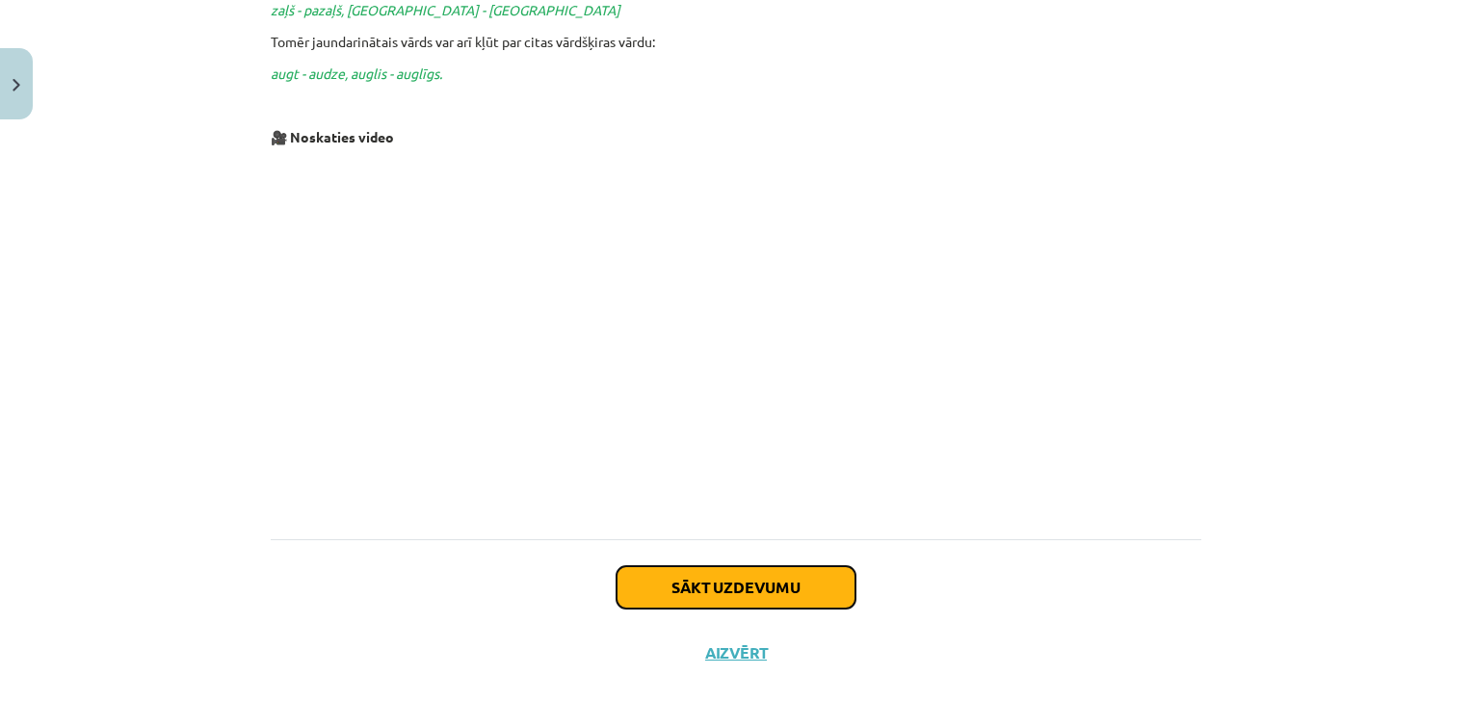
click at [721, 582] on button "Sākt uzdevumu" at bounding box center [736, 587] width 239 height 42
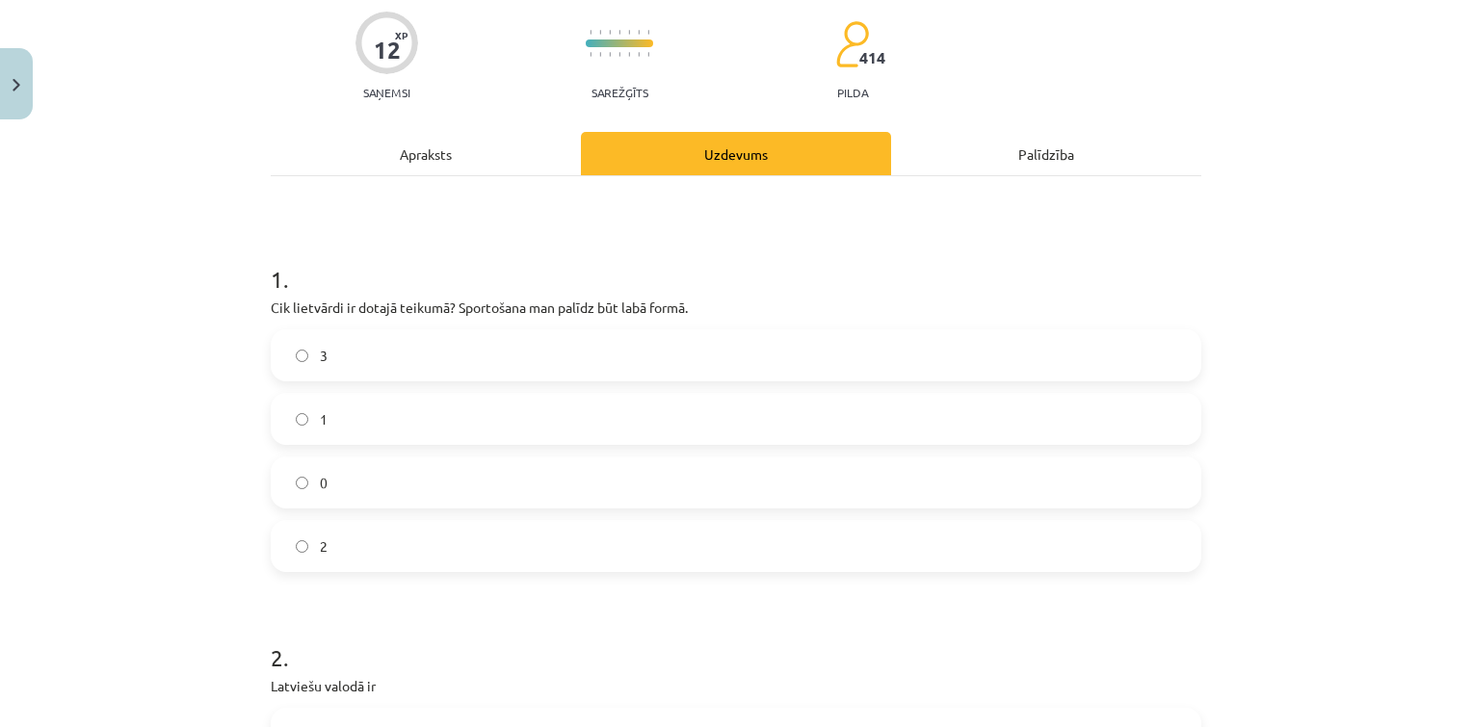
scroll to position [152, 0]
click at [375, 559] on label "2" at bounding box center [736, 545] width 927 height 48
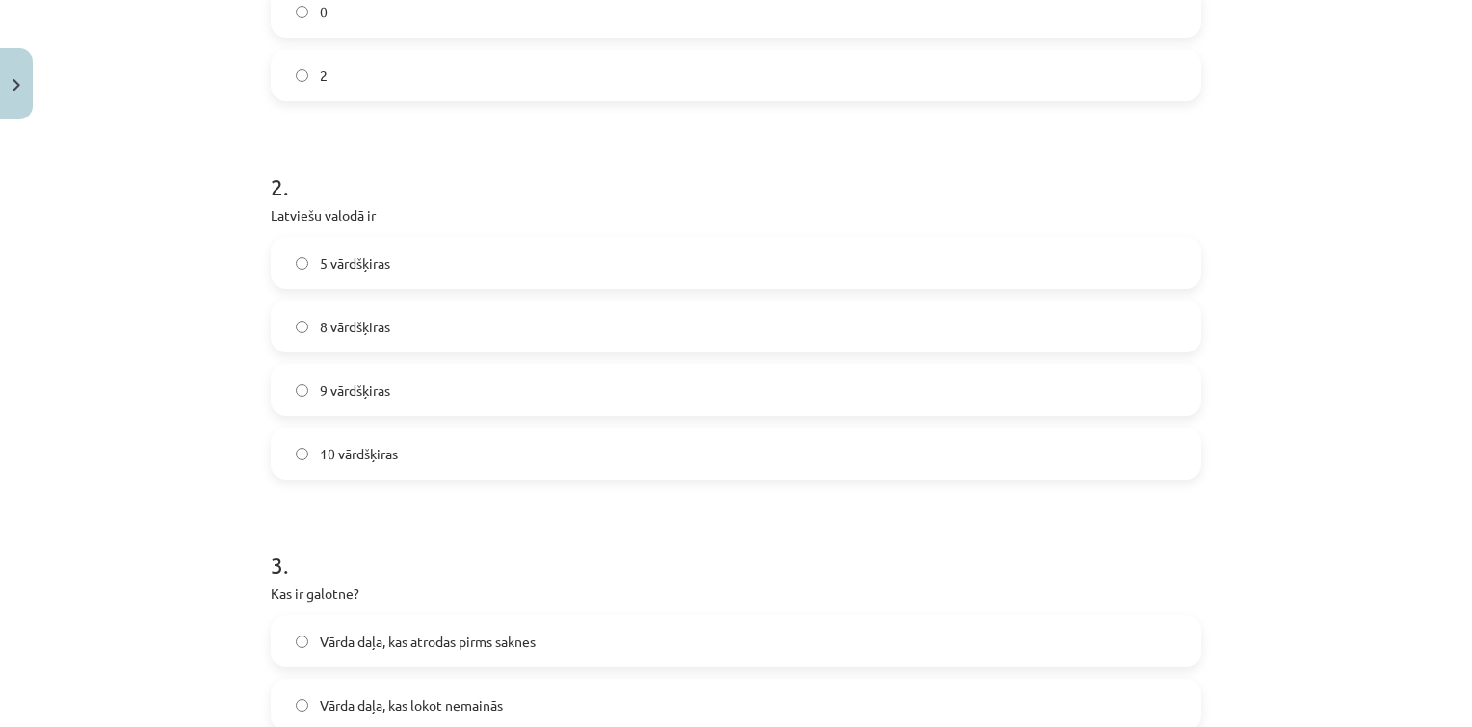
scroll to position [620, 0]
click at [329, 382] on span "9 vārdšķiras" at bounding box center [355, 392] width 70 height 20
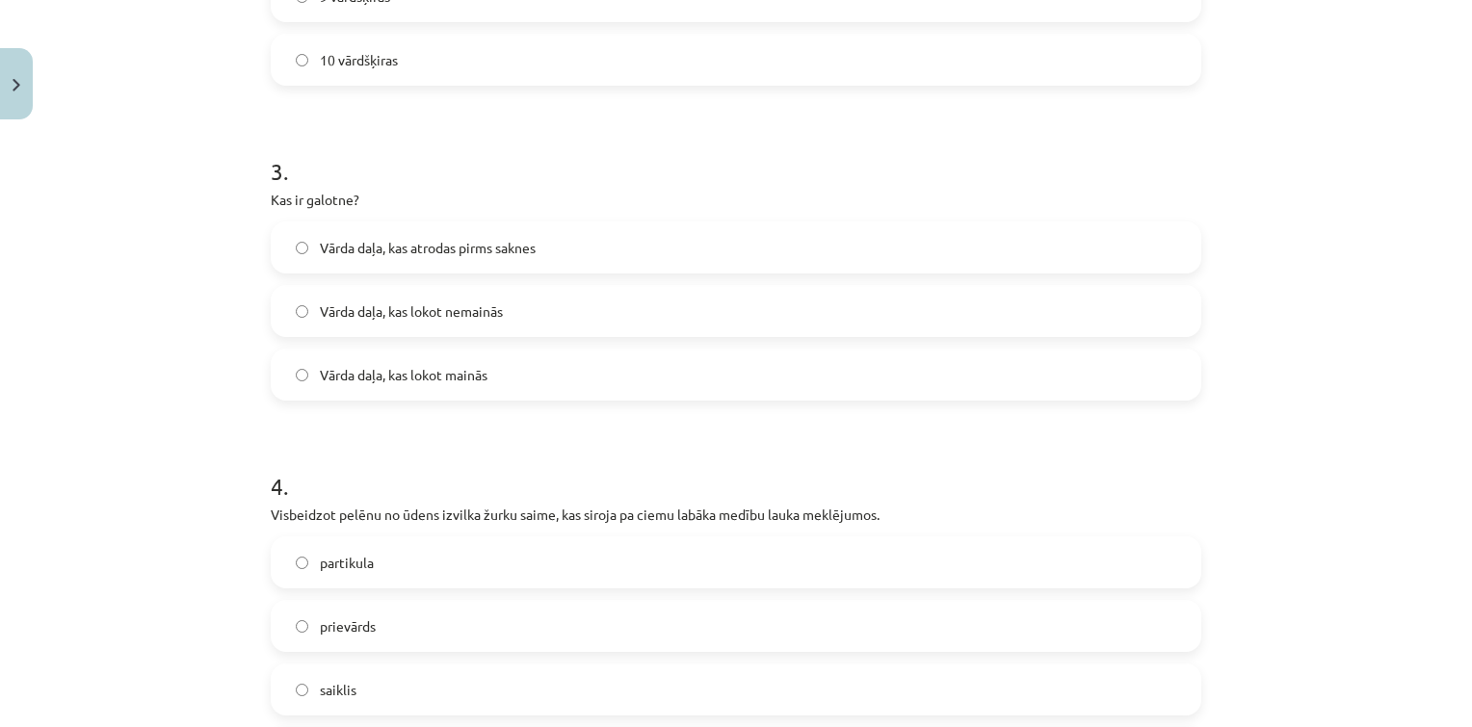
scroll to position [1033, 0]
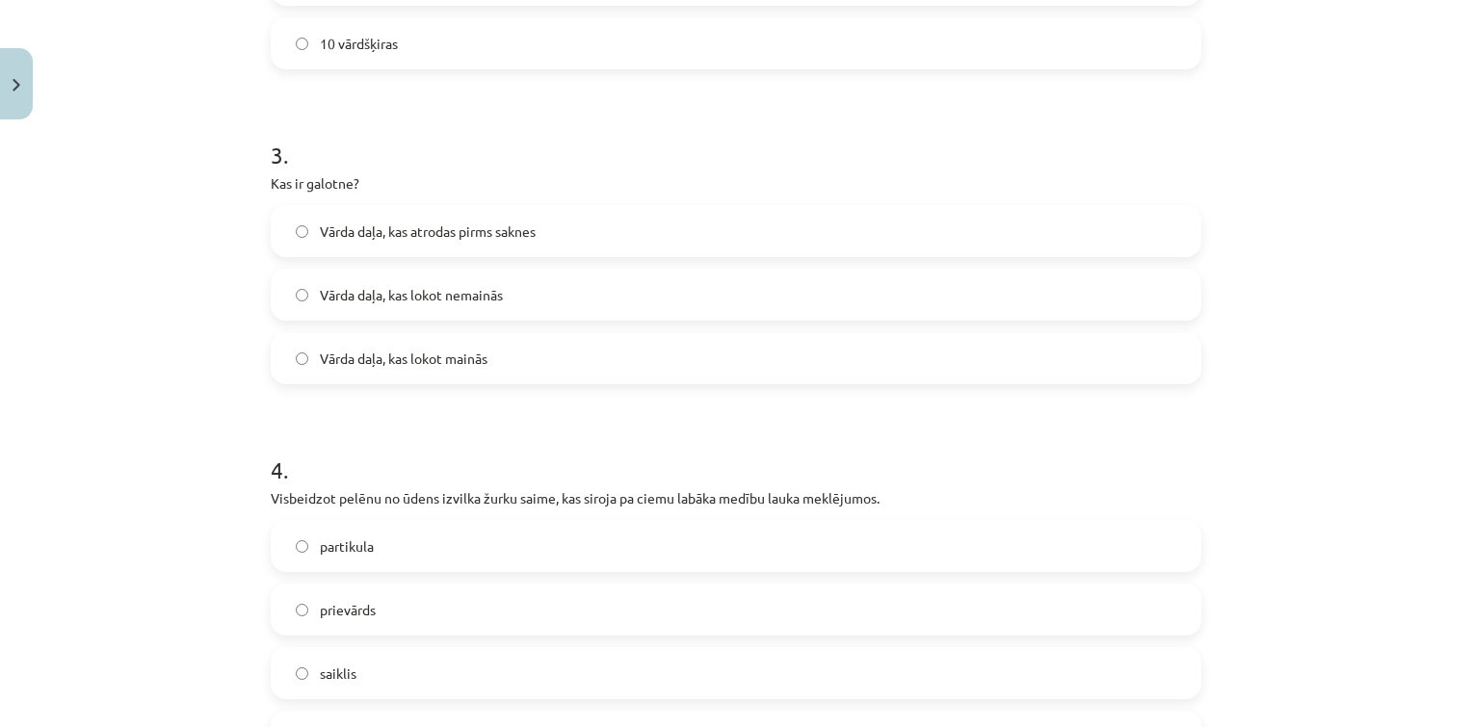
click at [494, 350] on label "Vārda daļa, kas lokot mainās" at bounding box center [736, 358] width 927 height 48
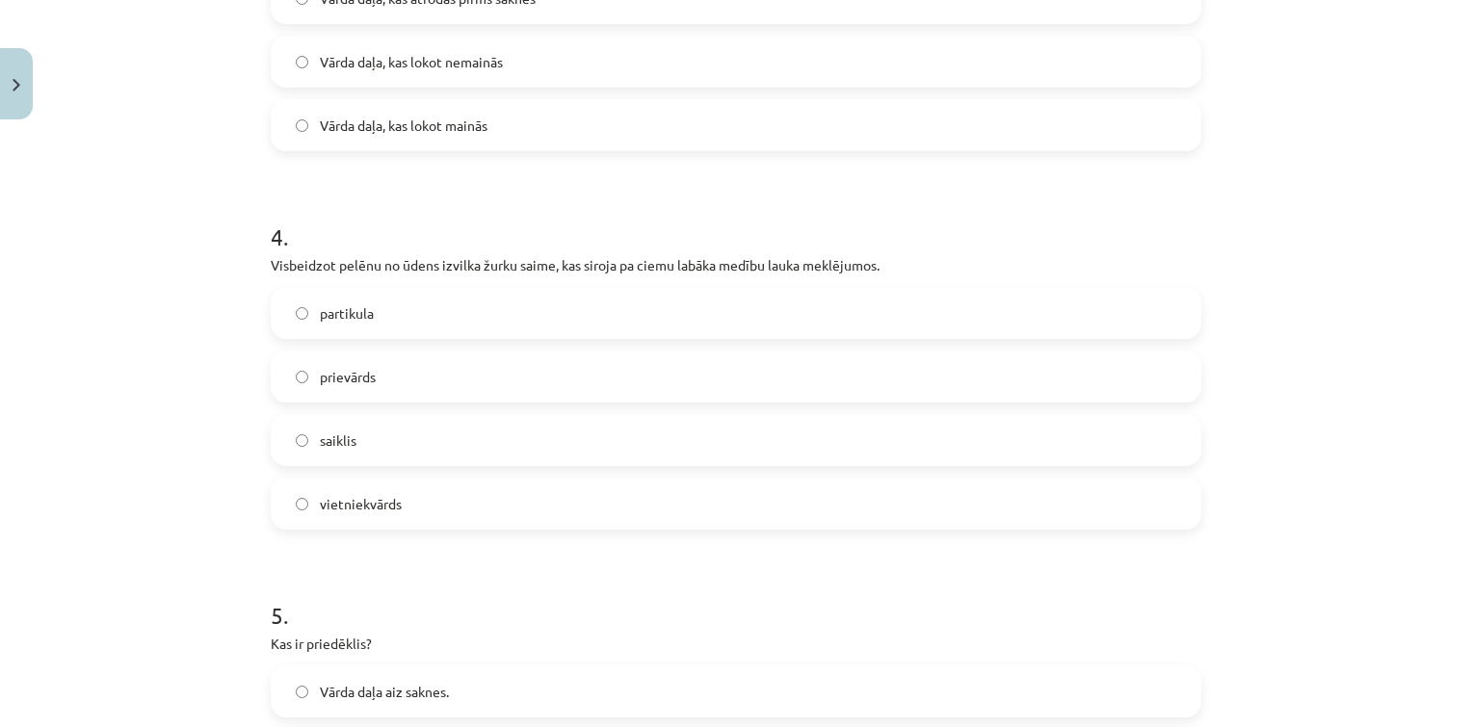
scroll to position [1292, 0]
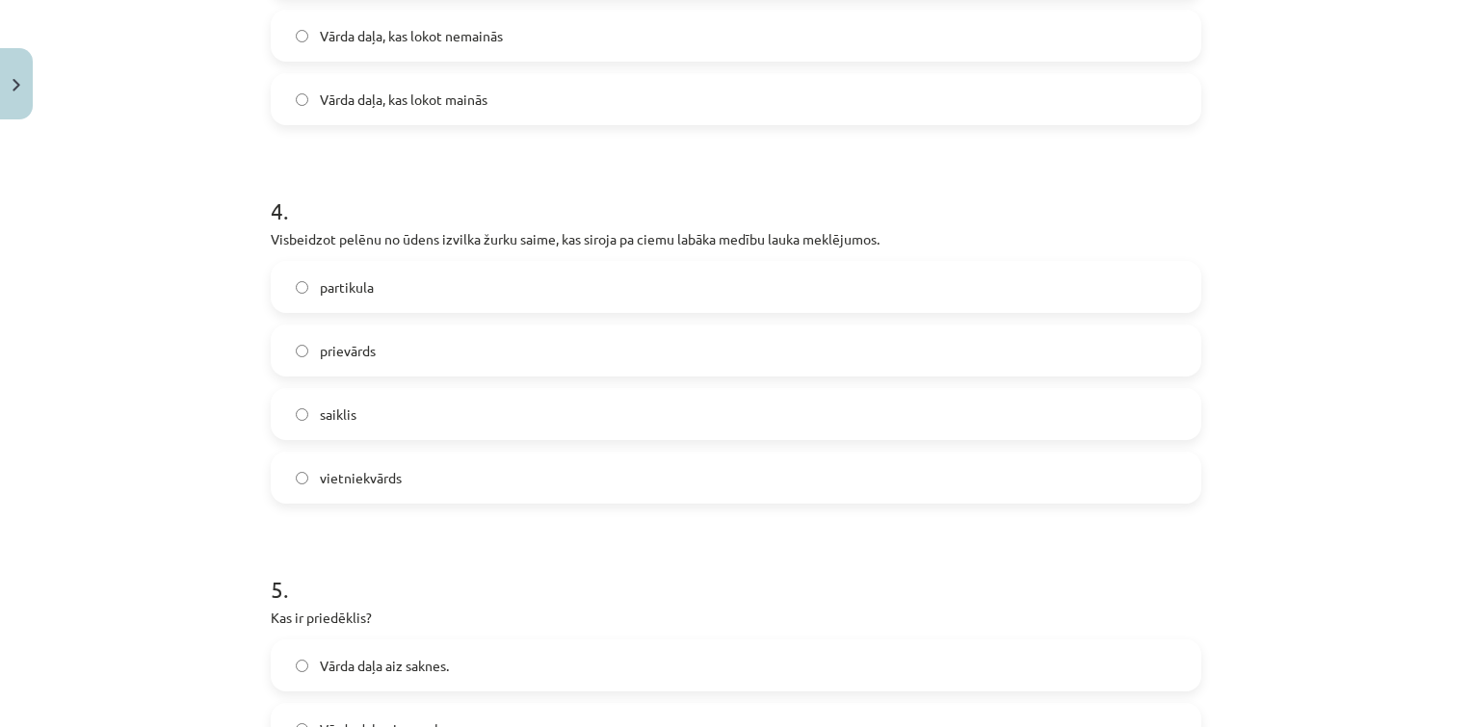
click at [420, 460] on label "vietniekvārds" at bounding box center [736, 478] width 927 height 48
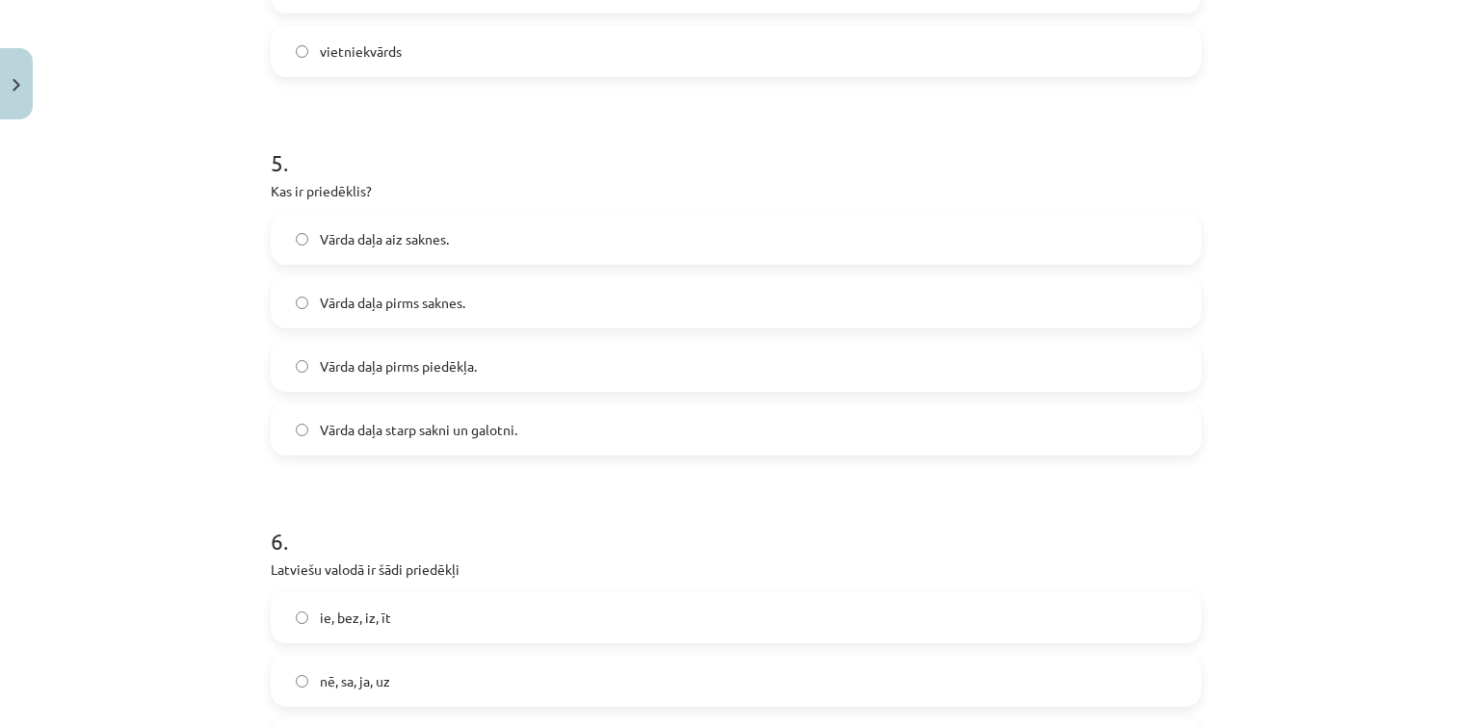
scroll to position [1720, 0]
click at [423, 303] on span "Vārda daļa pirms saknes." at bounding box center [392, 302] width 145 height 20
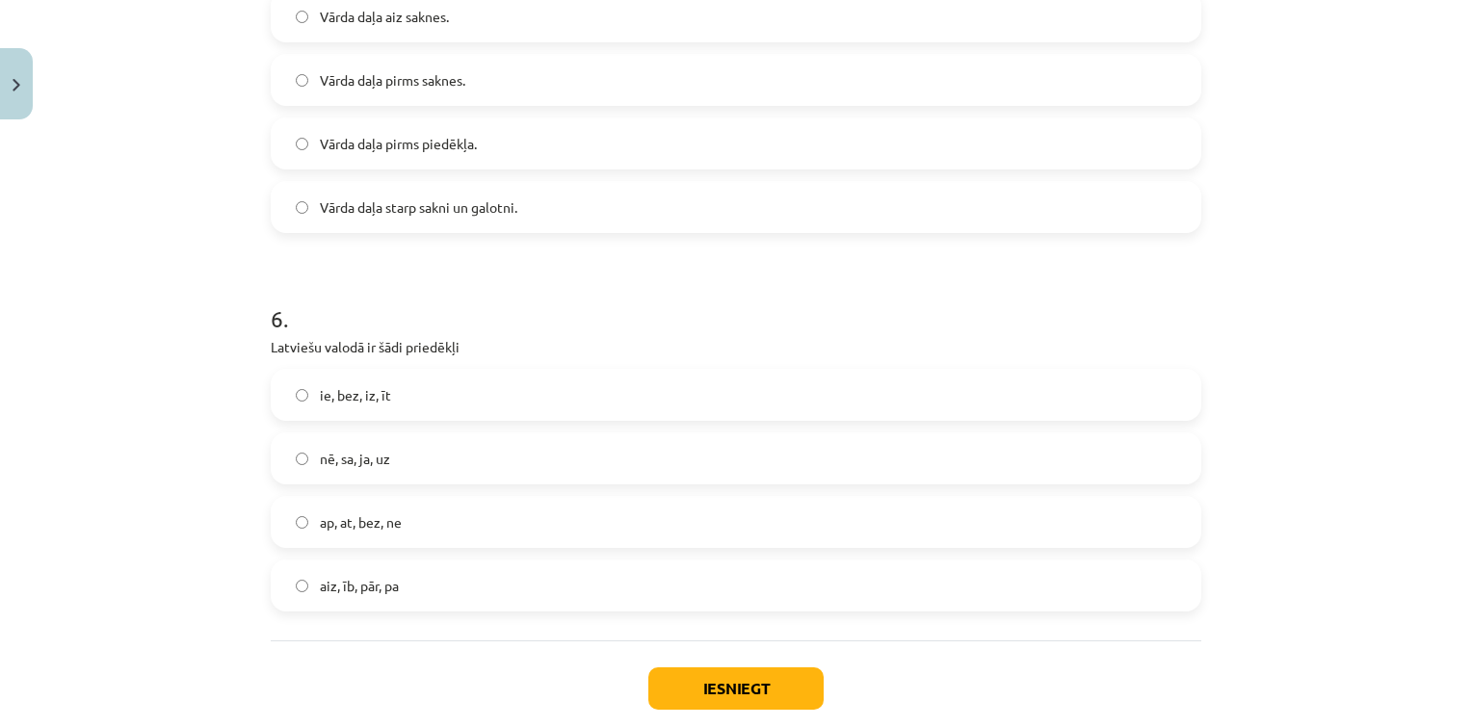
scroll to position [1943, 0]
click at [416, 528] on label "ap, at, bez, ne" at bounding box center [736, 520] width 927 height 48
click at [688, 689] on button "Iesniegt" at bounding box center [735, 687] width 175 height 42
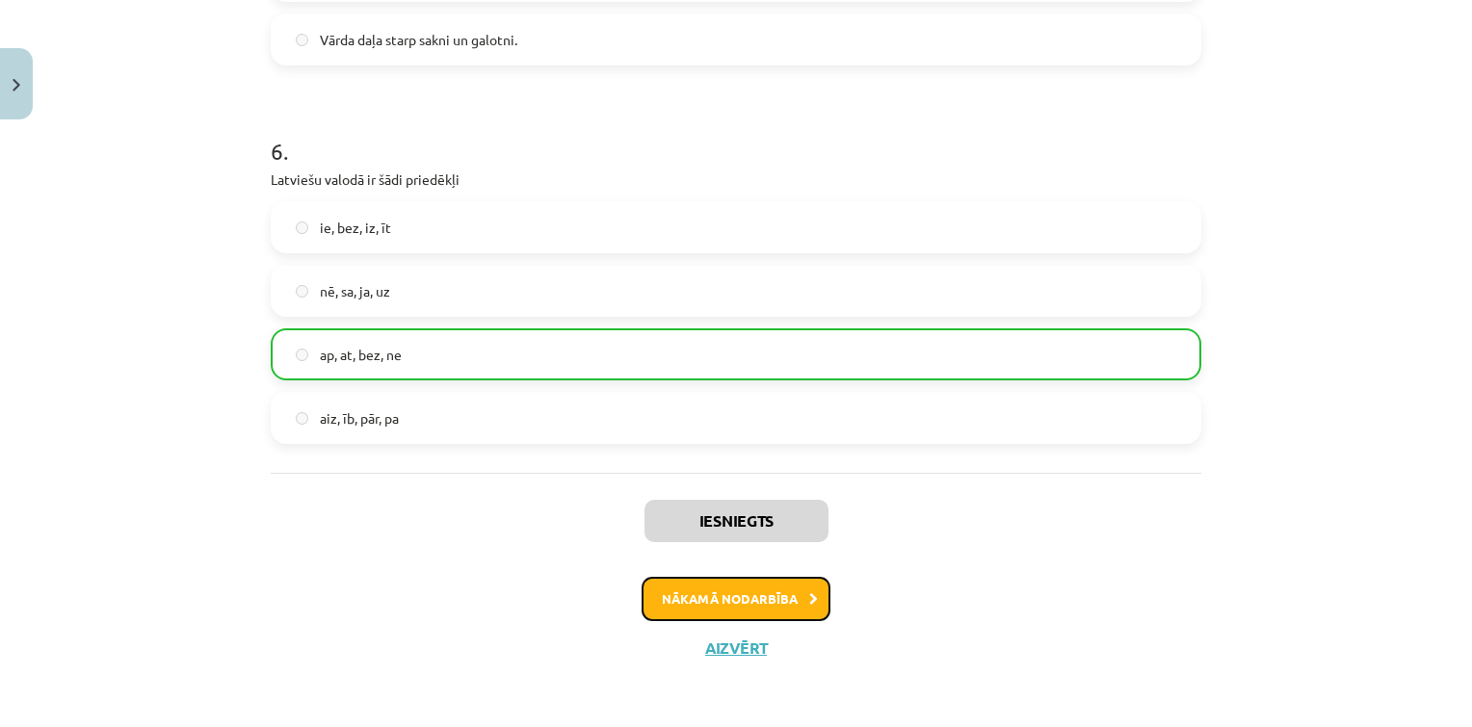
click at [728, 609] on button "Nākamā nodarbība" at bounding box center [736, 599] width 189 height 44
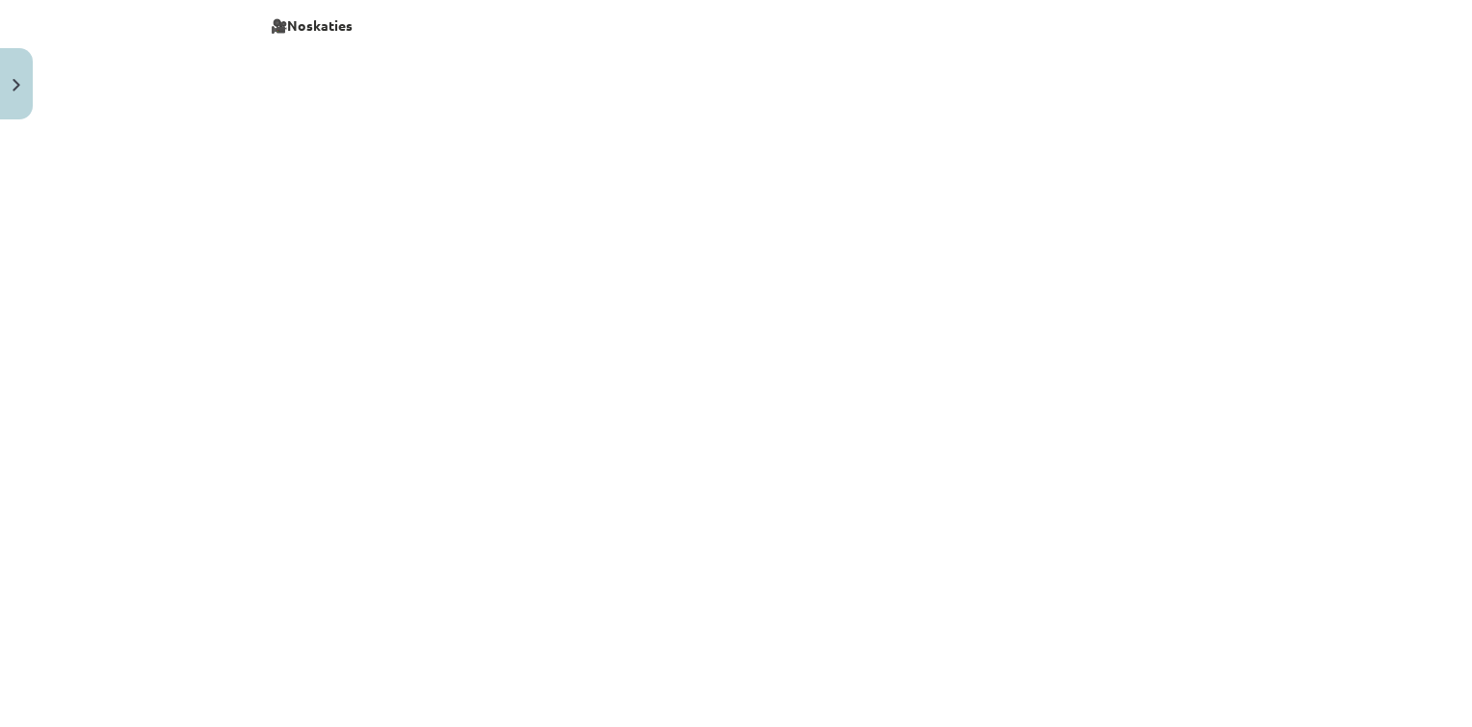
scroll to position [3246, 0]
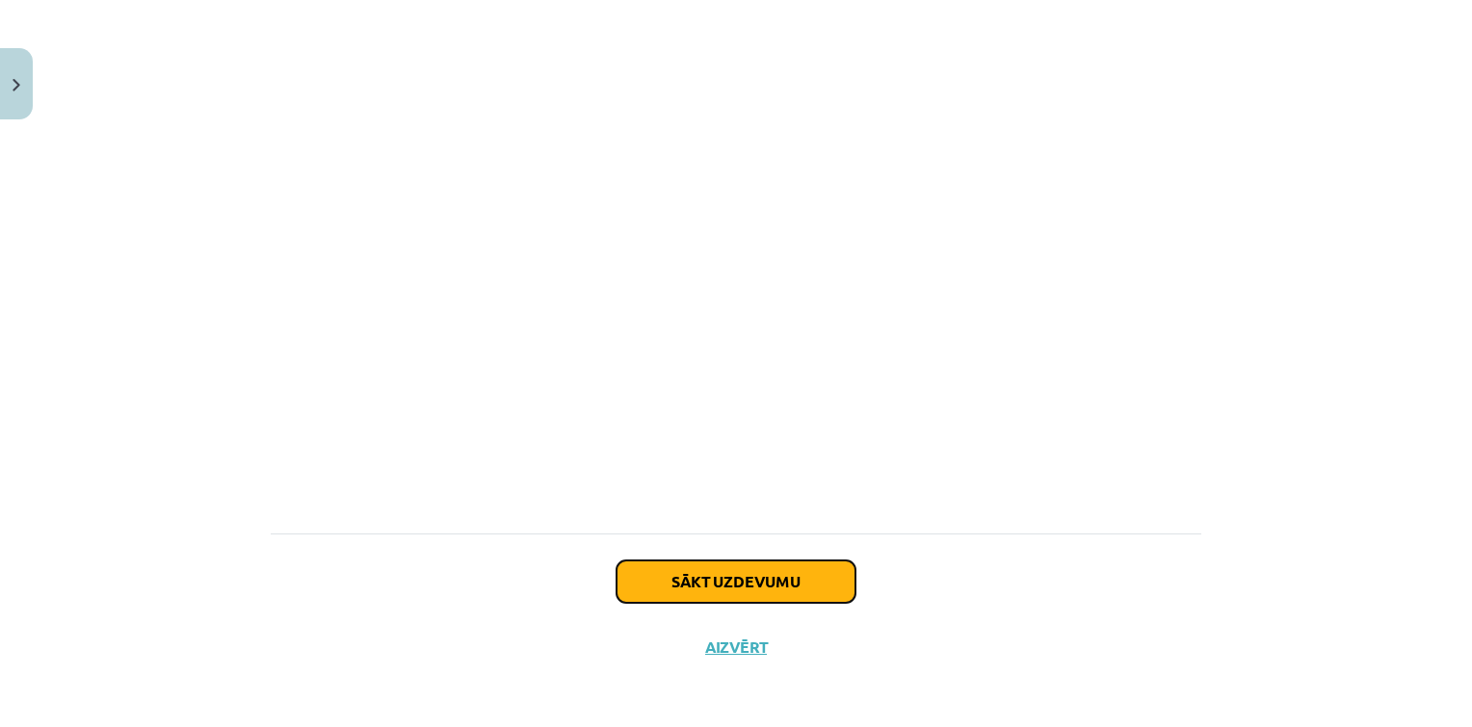
click at [691, 568] on button "Sākt uzdevumu" at bounding box center [736, 582] width 239 height 42
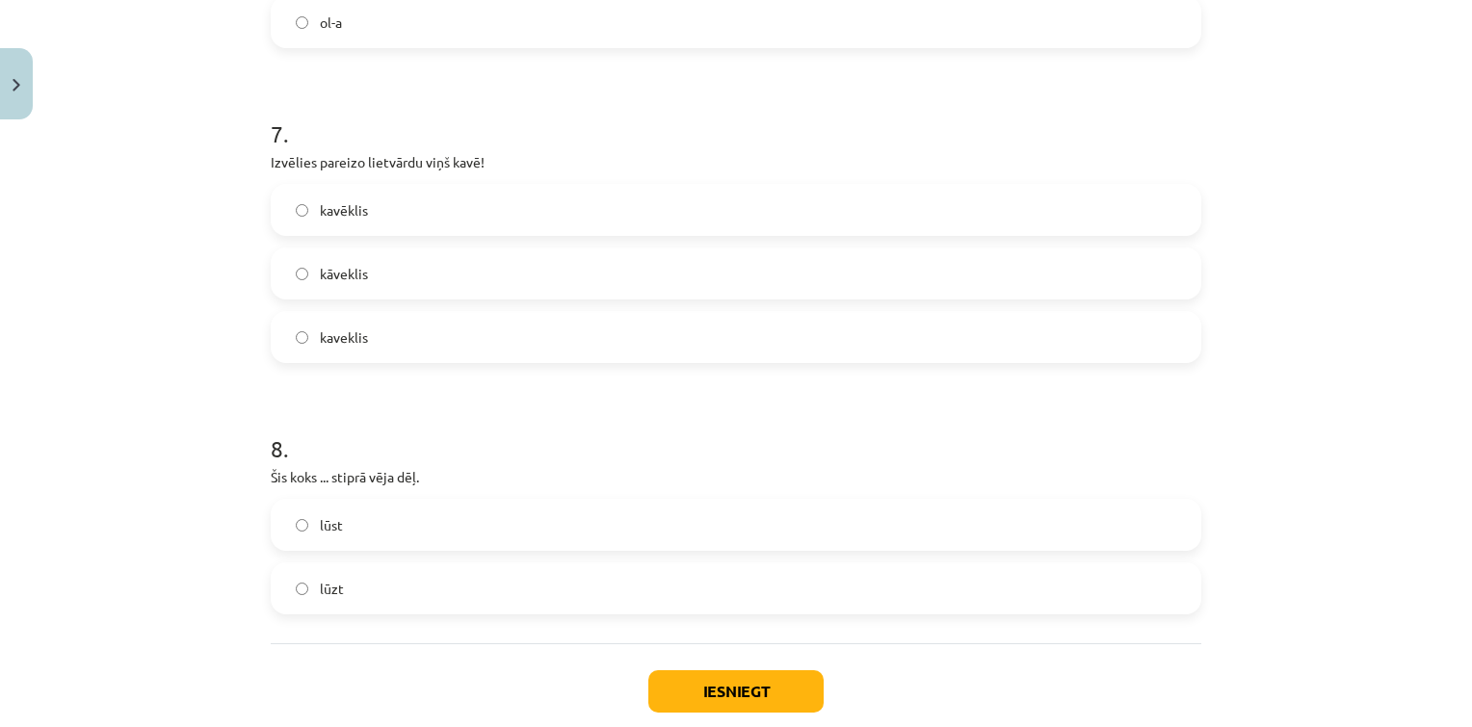
scroll to position [2488, 0]
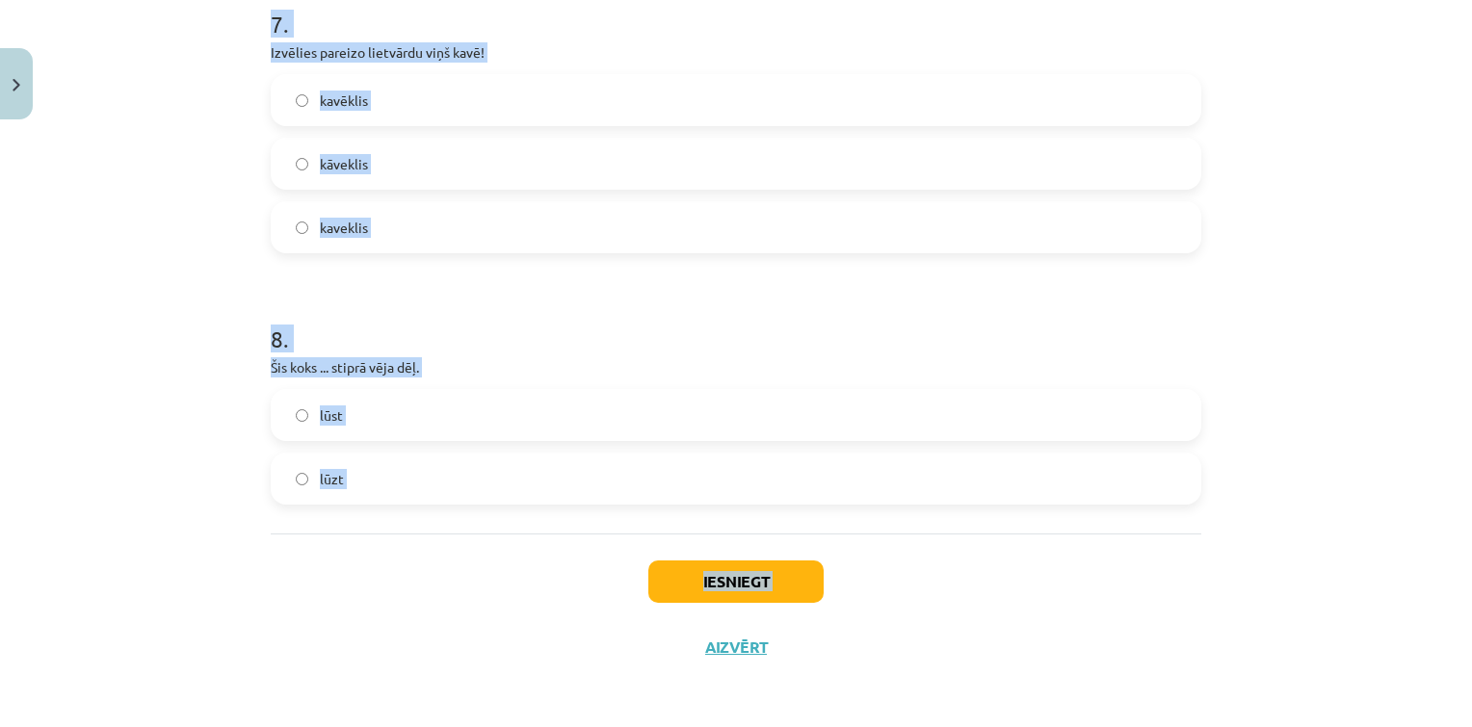
drag, startPoint x: 257, startPoint y: 386, endPoint x: 663, endPoint y: 619, distance: 467.4
copy div "1 . Izvēlies pareizo vārda variantu vajadzības izteiksmē! jāmācās jāmācas 2 . I…"
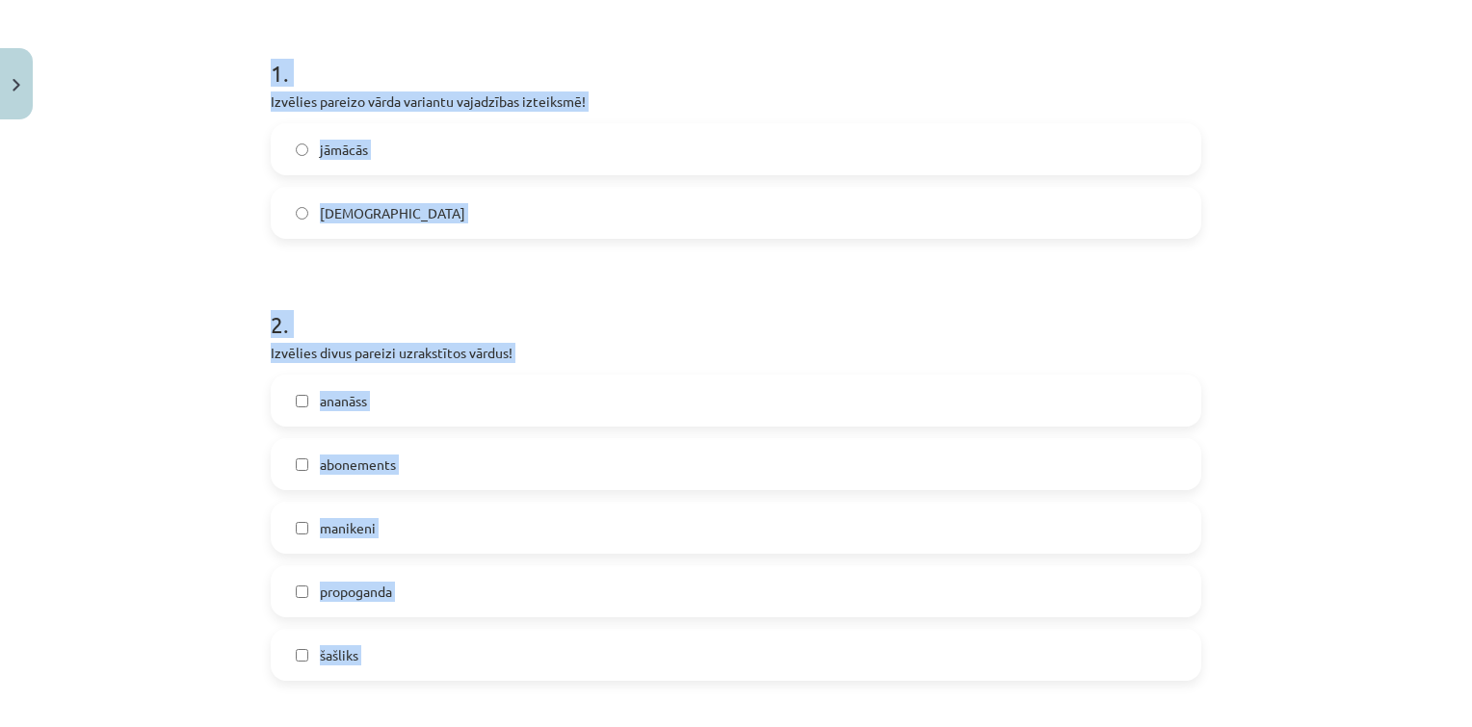
scroll to position [0, 0]
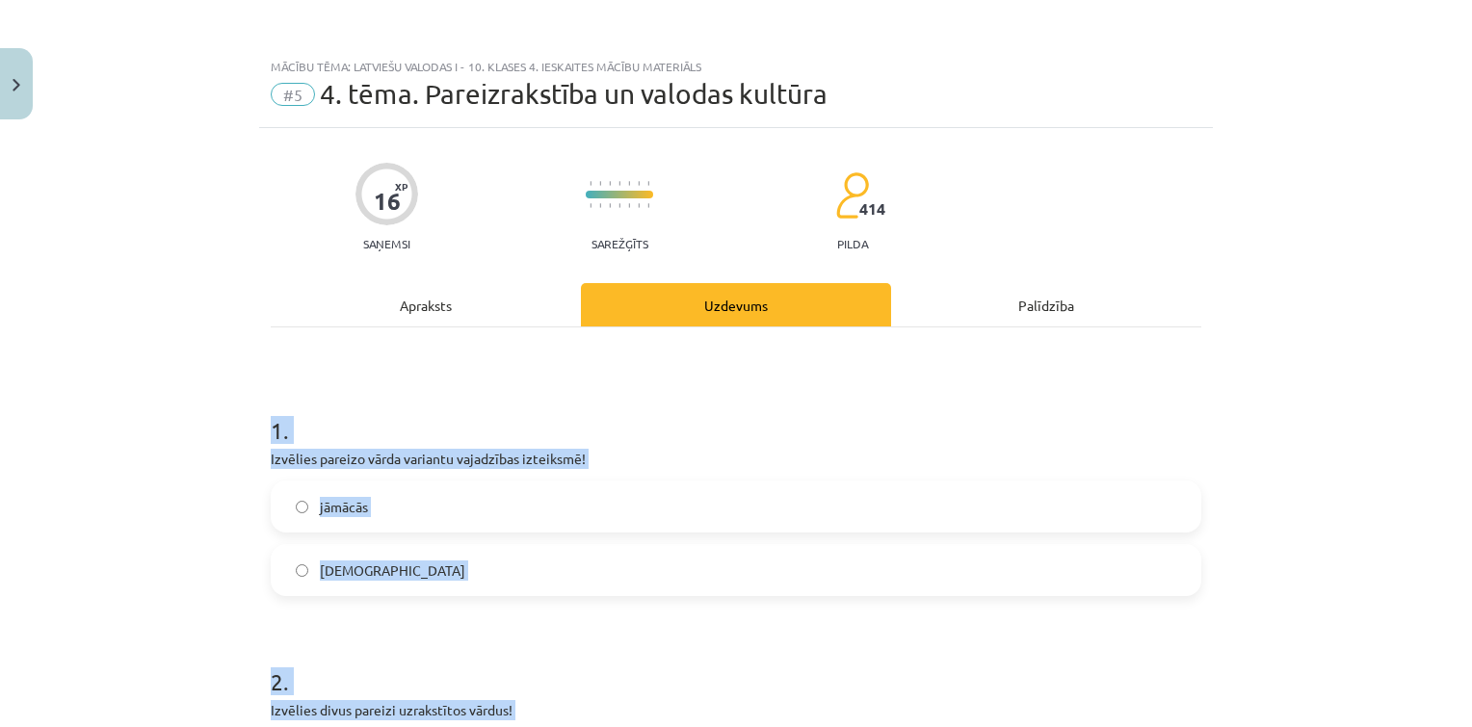
click at [459, 483] on label "jāmācās" at bounding box center [736, 507] width 927 height 48
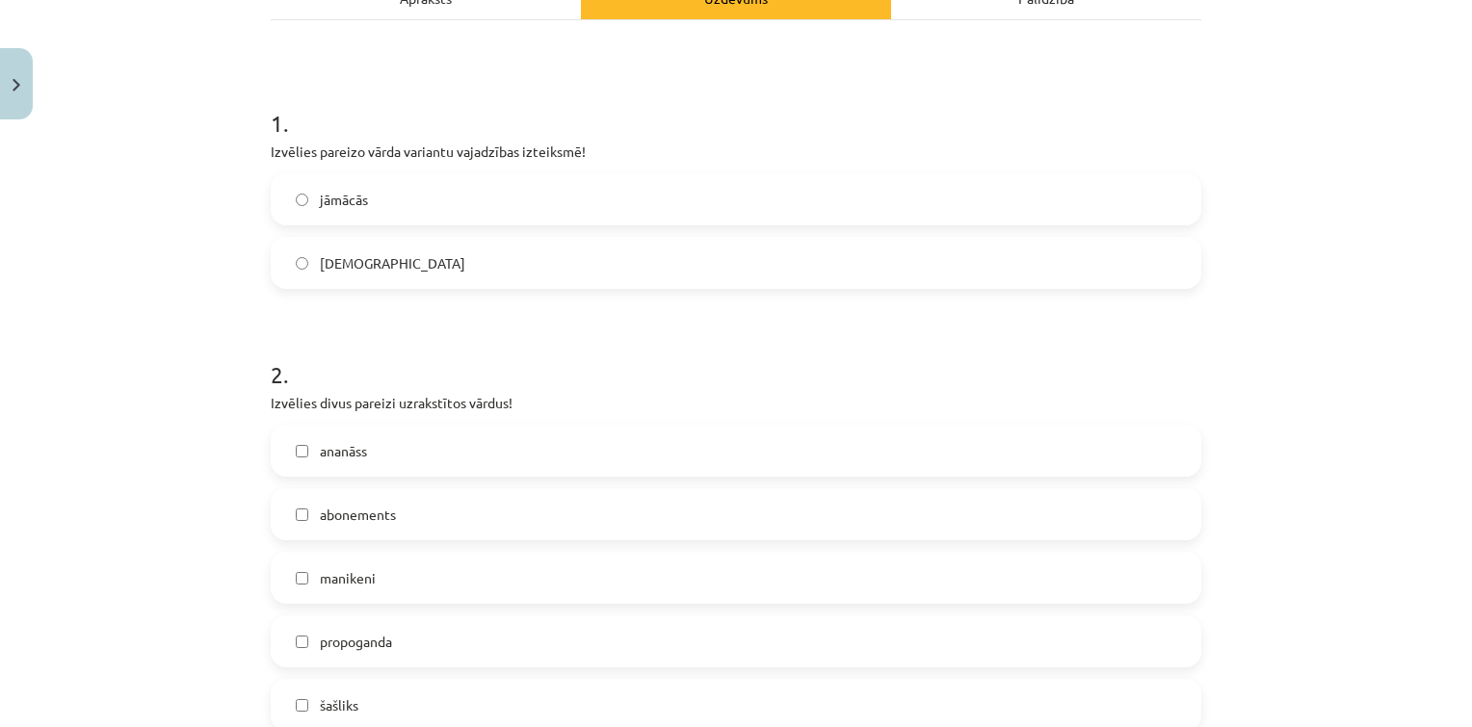
scroll to position [308, 0]
click at [418, 461] on label "ananāss" at bounding box center [736, 450] width 927 height 48
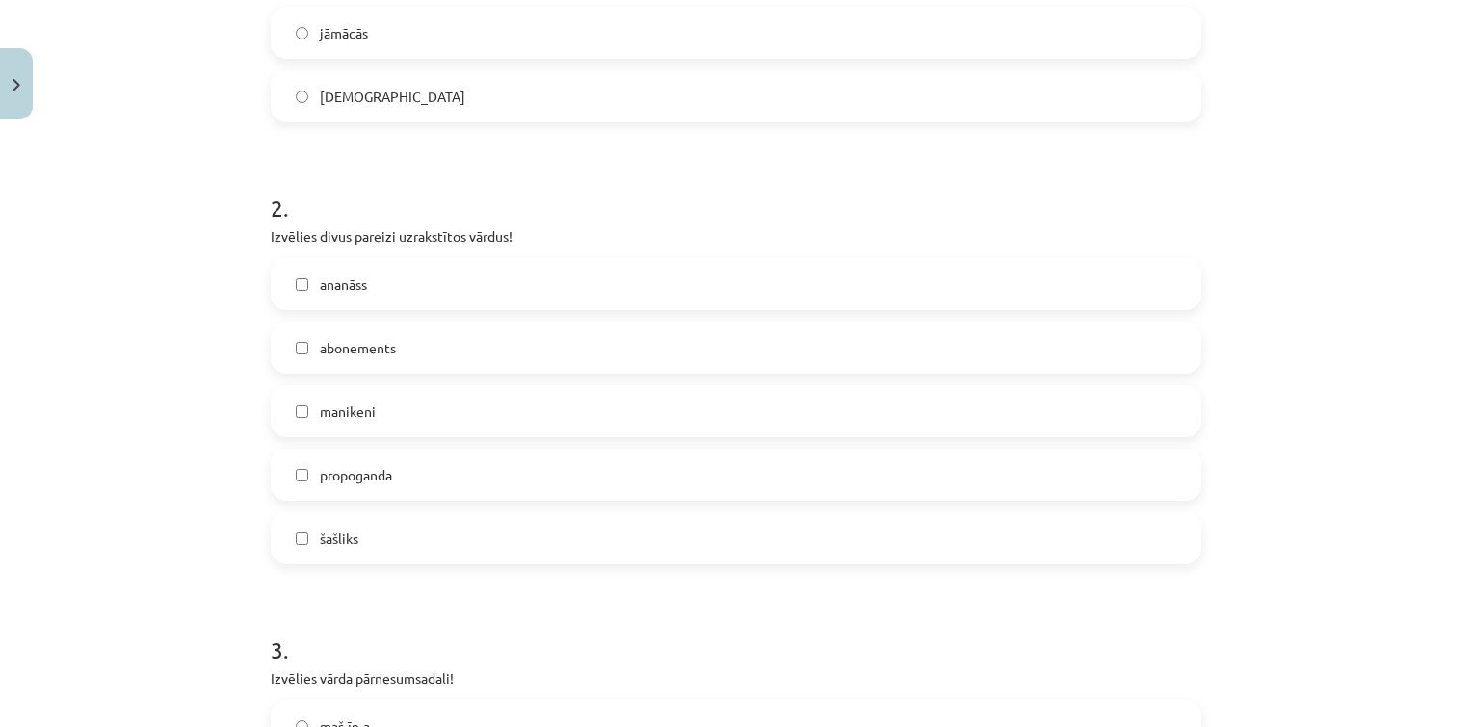
scroll to position [480, 0]
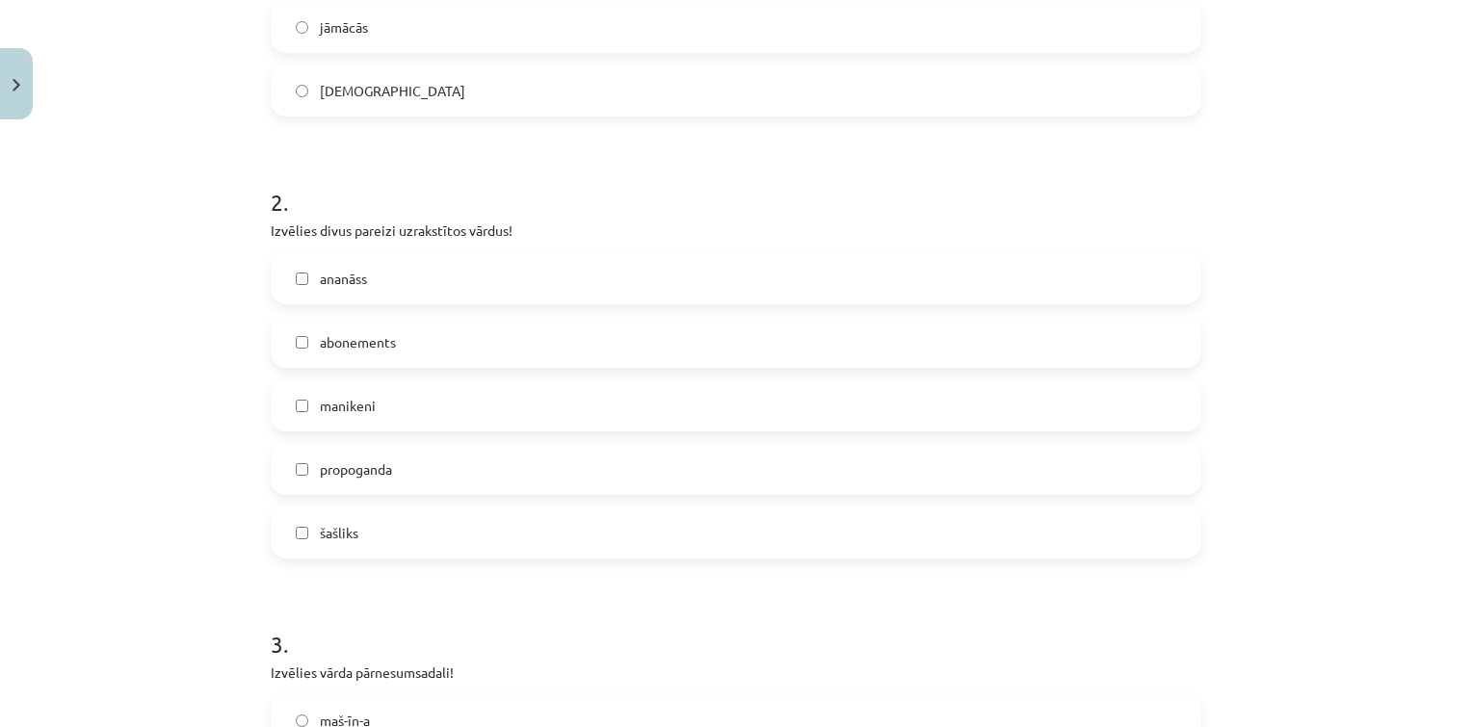
click at [424, 479] on label "propoganda" at bounding box center [736, 469] width 927 height 48
click at [447, 363] on label "abonements" at bounding box center [736, 342] width 927 height 48
click at [435, 461] on label "propoganda" at bounding box center [736, 469] width 927 height 48
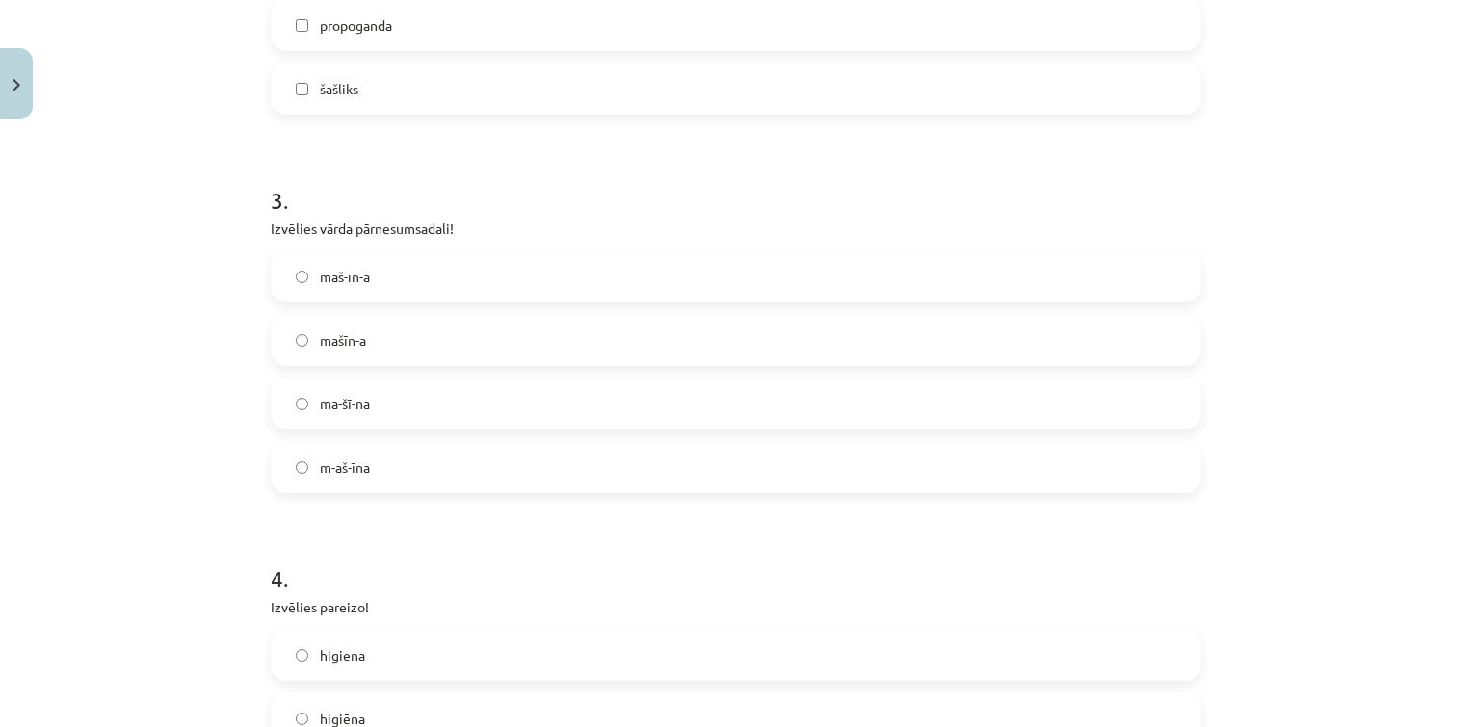
scroll to position [931, 0]
click at [393, 401] on label "ma-šī-na" at bounding box center [736, 397] width 927 height 48
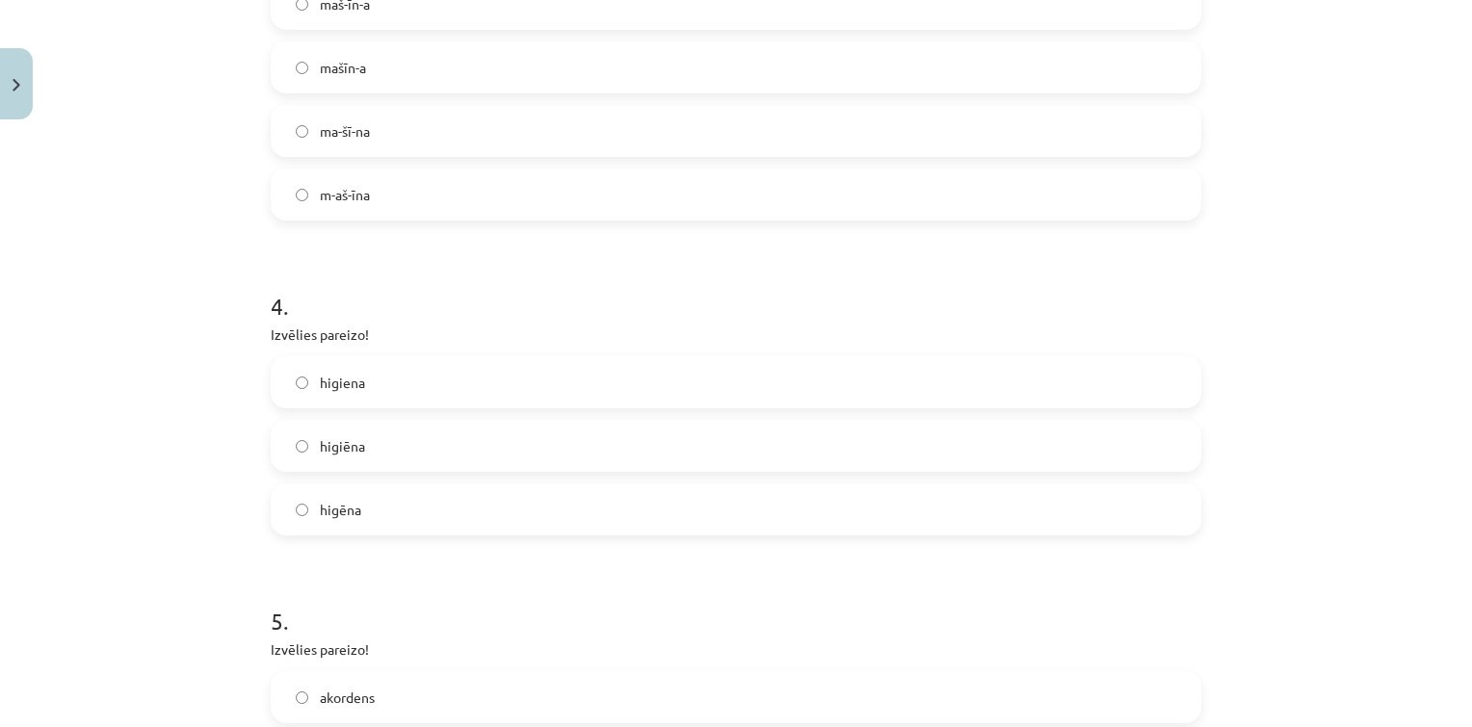
scroll to position [1210, 0]
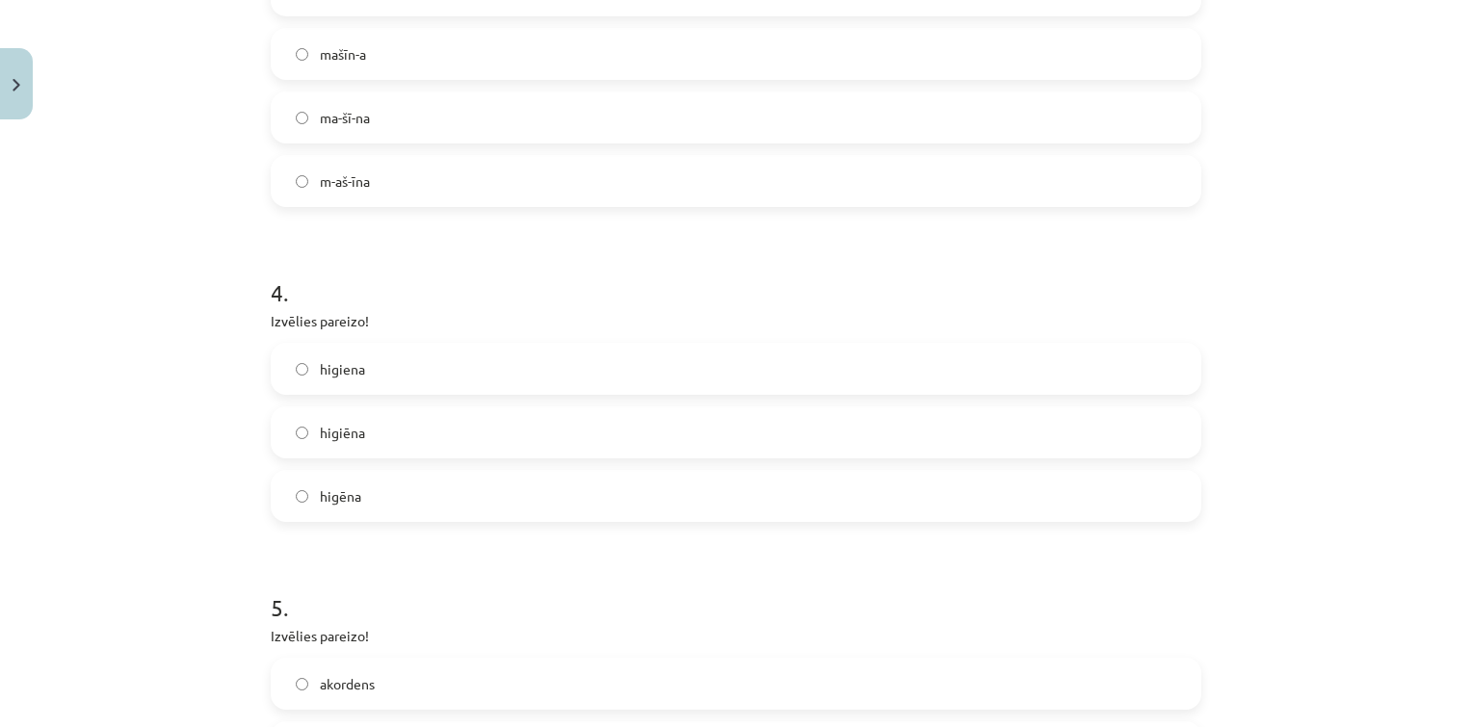
click at [384, 363] on label "higiena" at bounding box center [736, 369] width 927 height 48
click at [451, 444] on label "higiēna" at bounding box center [736, 432] width 927 height 48
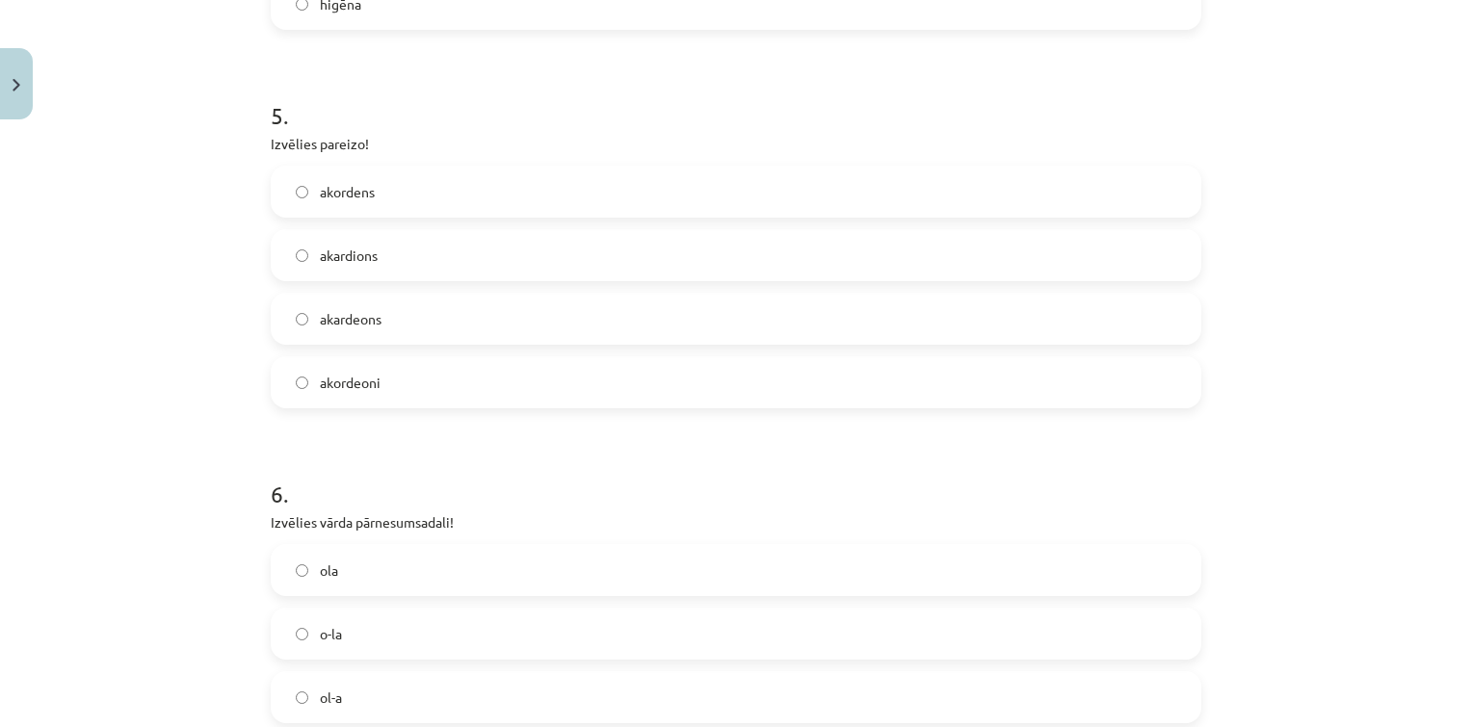
scroll to position [1703, 0]
click at [386, 372] on label "akordeoni" at bounding box center [736, 381] width 927 height 48
click at [393, 192] on label "akordens" at bounding box center [736, 191] width 927 height 48
click at [395, 251] on label "akardions" at bounding box center [736, 254] width 927 height 48
click at [427, 329] on label "akardeons" at bounding box center [736, 318] width 927 height 48
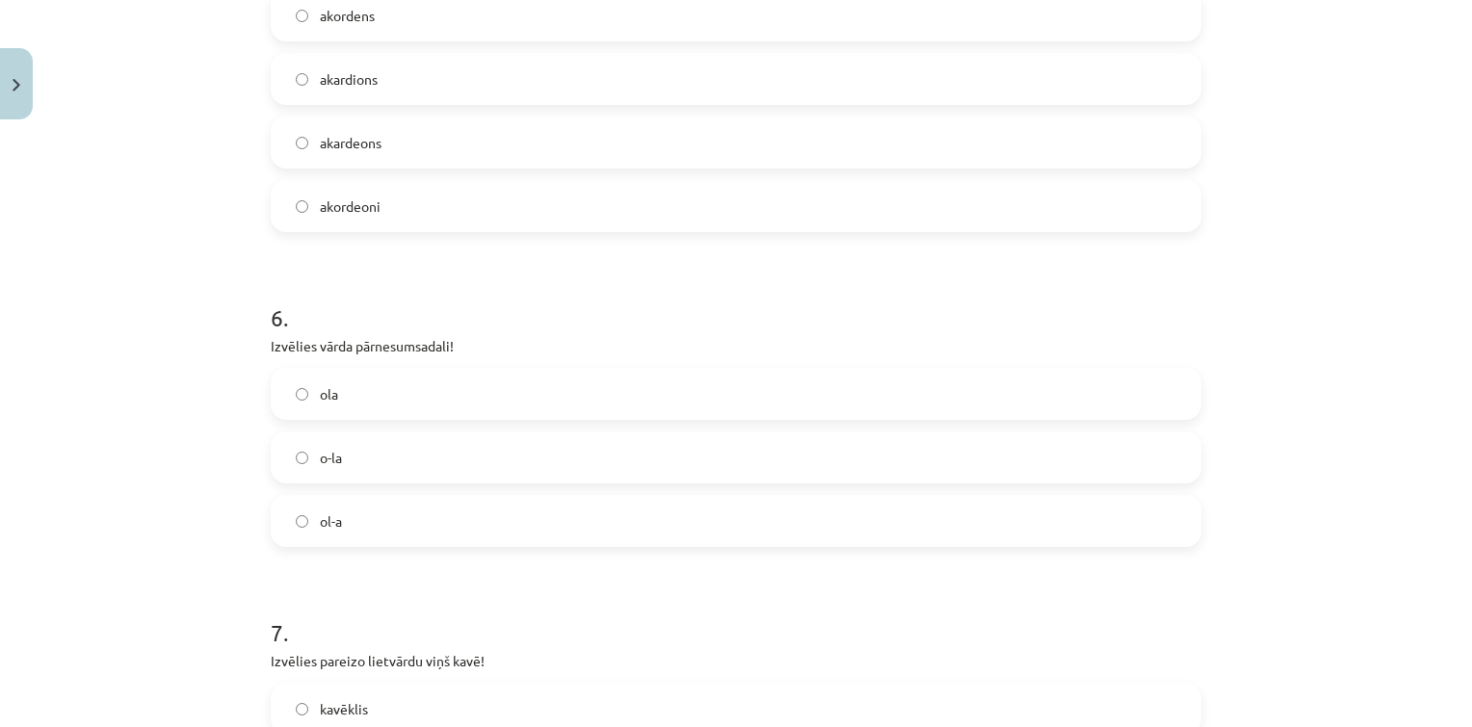
scroll to position [1884, 0]
click at [351, 451] on label "o-la" at bounding box center [736, 453] width 927 height 48
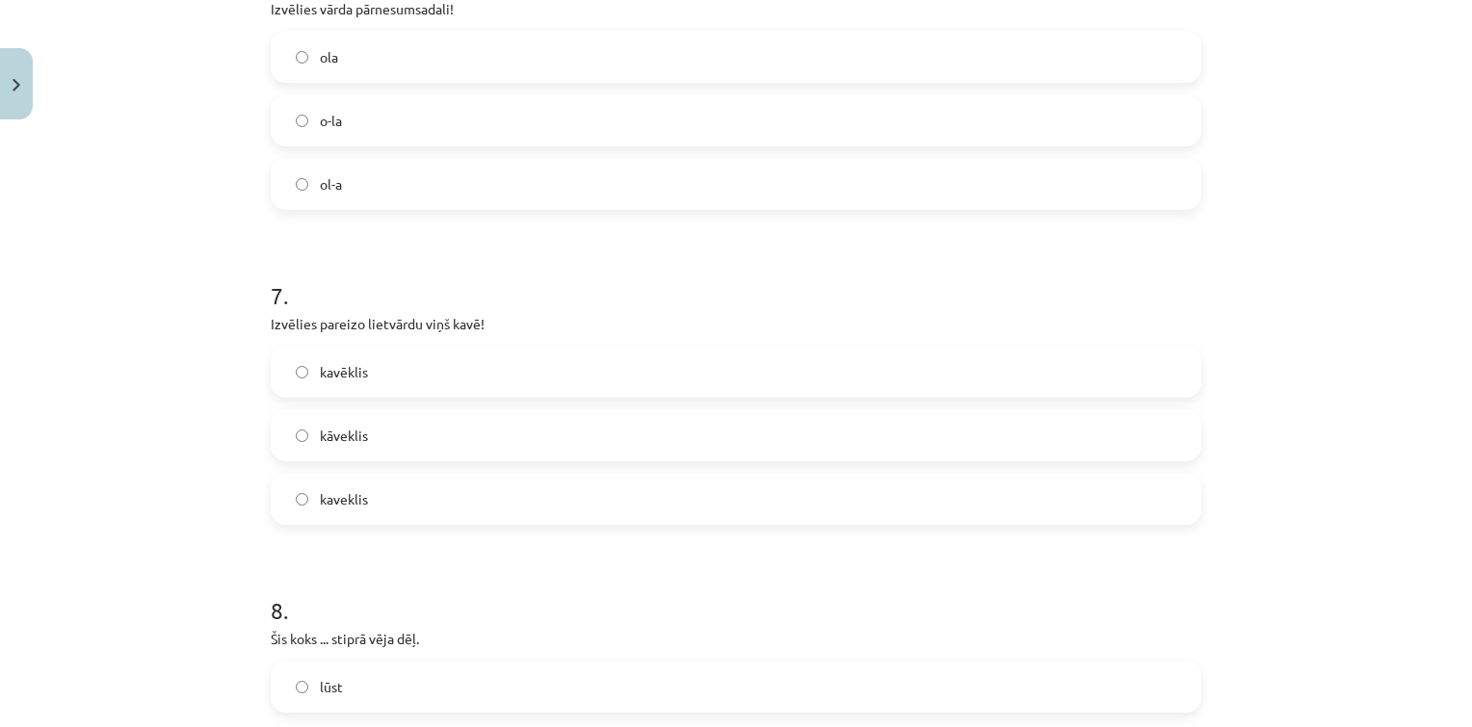
scroll to position [2220, 0]
click at [413, 391] on label "kavēklis" at bounding box center [736, 368] width 927 height 48
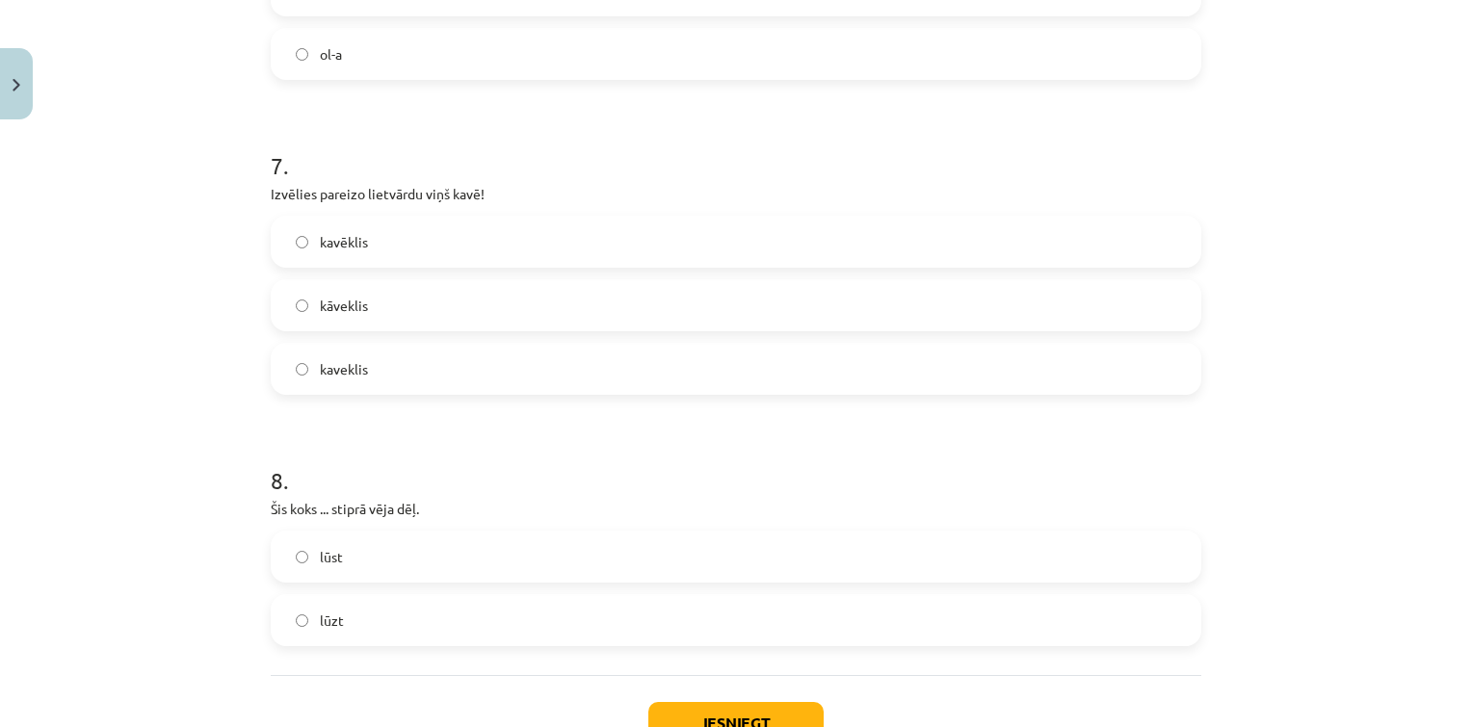
scroll to position [2488, 0]
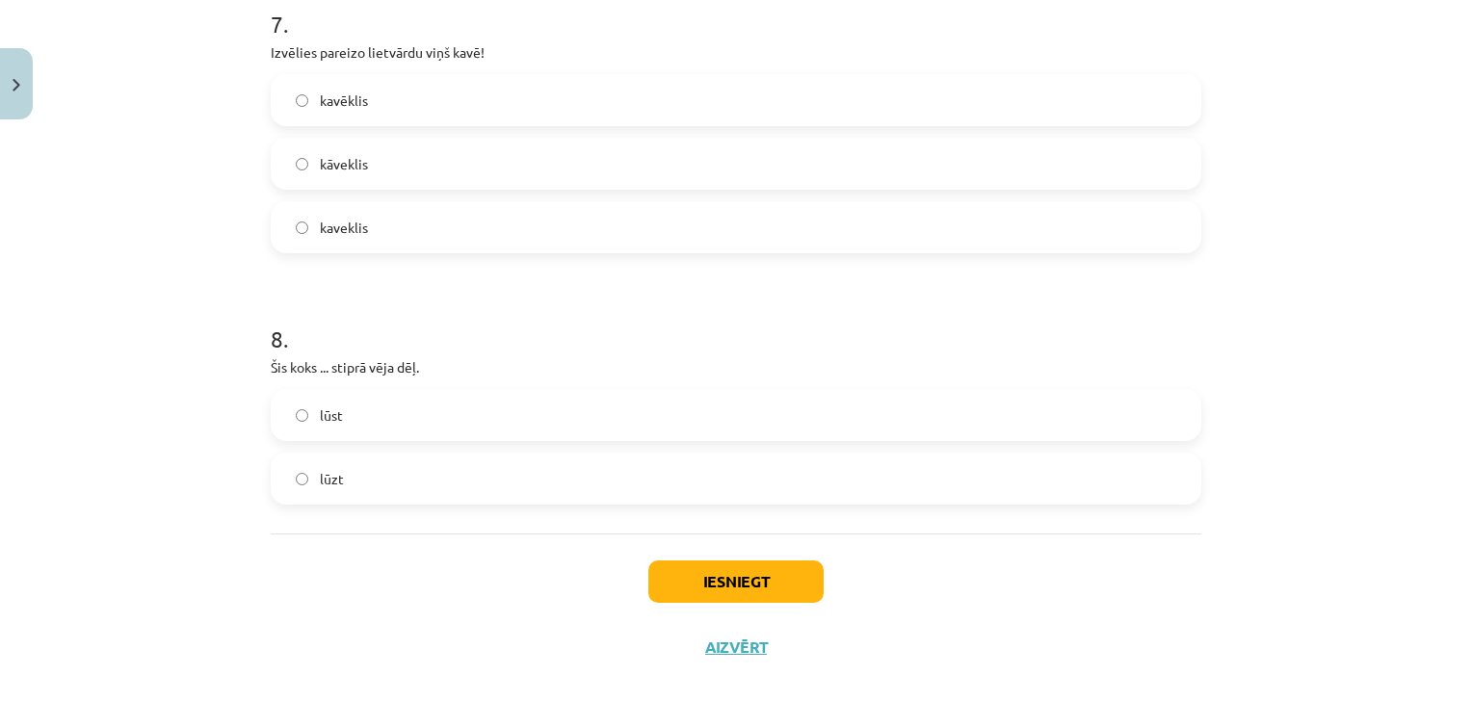
click at [341, 140] on label "kāveklis" at bounding box center [736, 164] width 927 height 48
click at [361, 408] on label "lūst" at bounding box center [736, 415] width 927 height 48
click at [412, 474] on label "lūzt" at bounding box center [736, 479] width 927 height 48
click at [752, 584] on button "Iesniegt" at bounding box center [735, 582] width 175 height 42
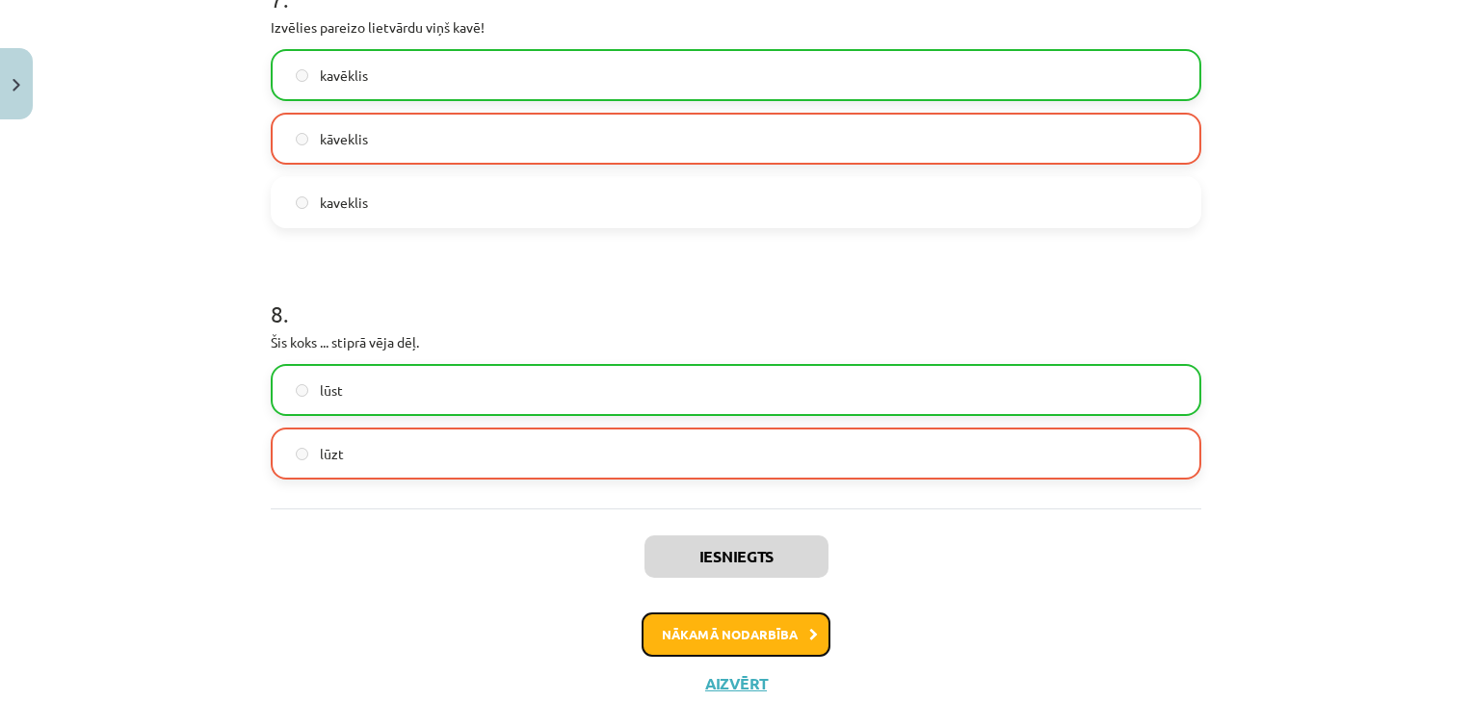
click at [695, 623] on button "Nākamā nodarbība" at bounding box center [736, 635] width 189 height 44
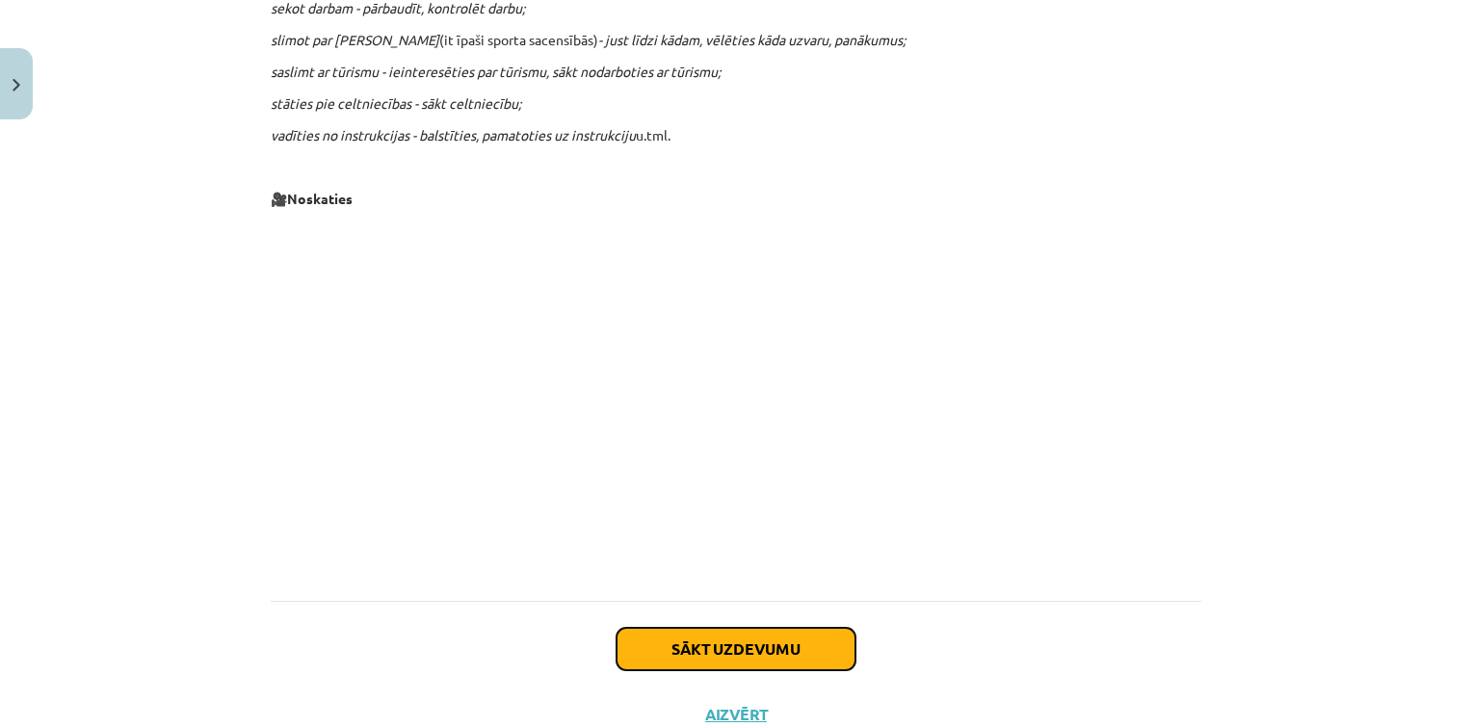
click at [686, 628] on button "Sākt uzdevumu" at bounding box center [736, 649] width 239 height 42
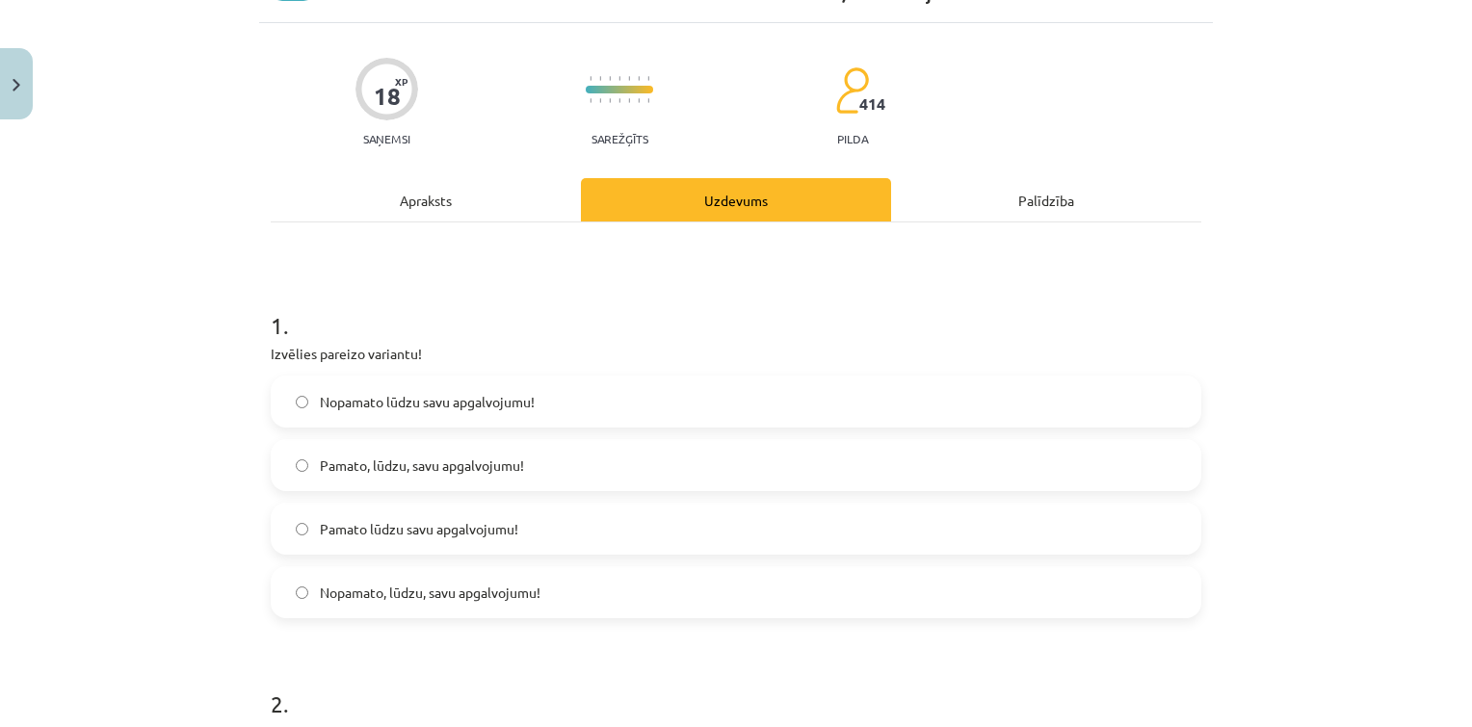
scroll to position [48, 0]
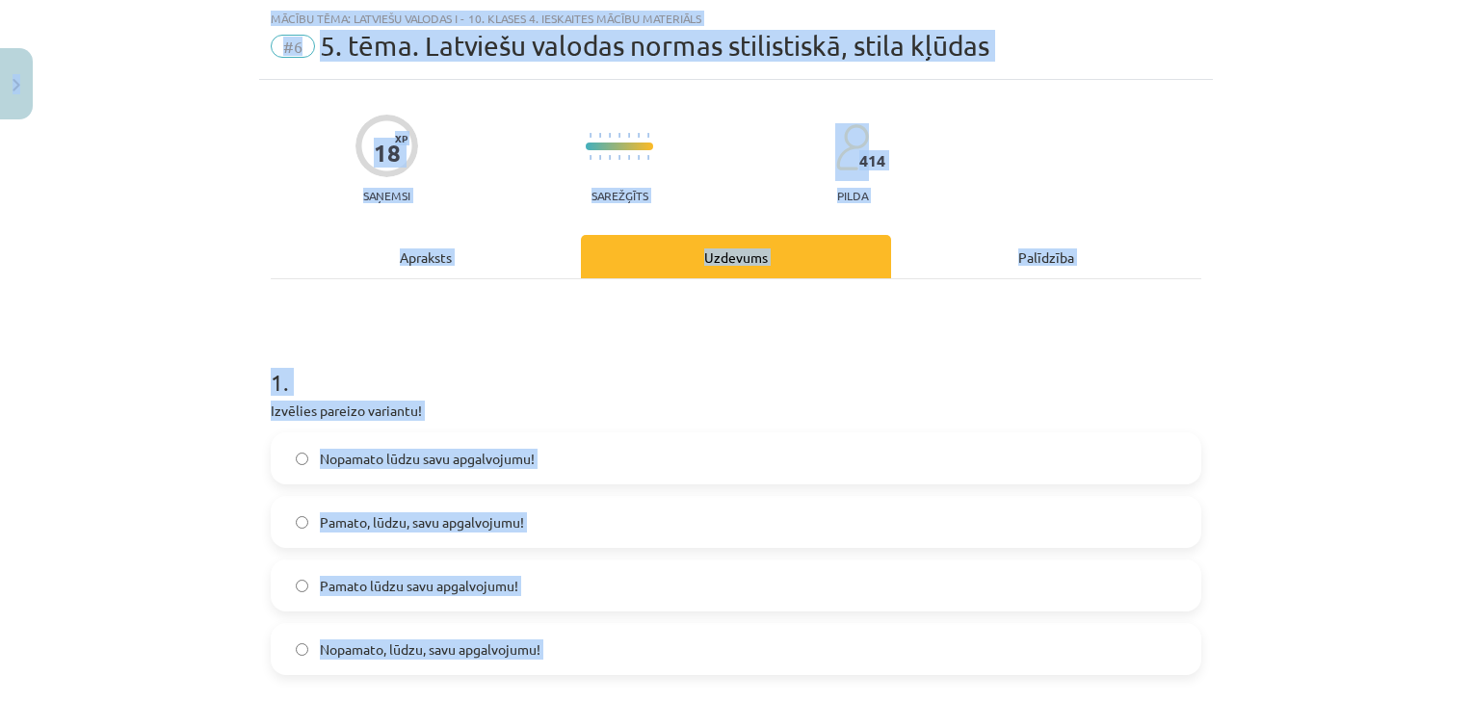
copy div "0 Dāvanas 36 mP 430 xp Arsēnijs Rodins Sākums Aktuāli Kā mācīties eSKOLĀ Kontak…"
click at [433, 520] on span "Pamato, lūdzu, savu apgalvojumu!" at bounding box center [422, 523] width 204 height 20
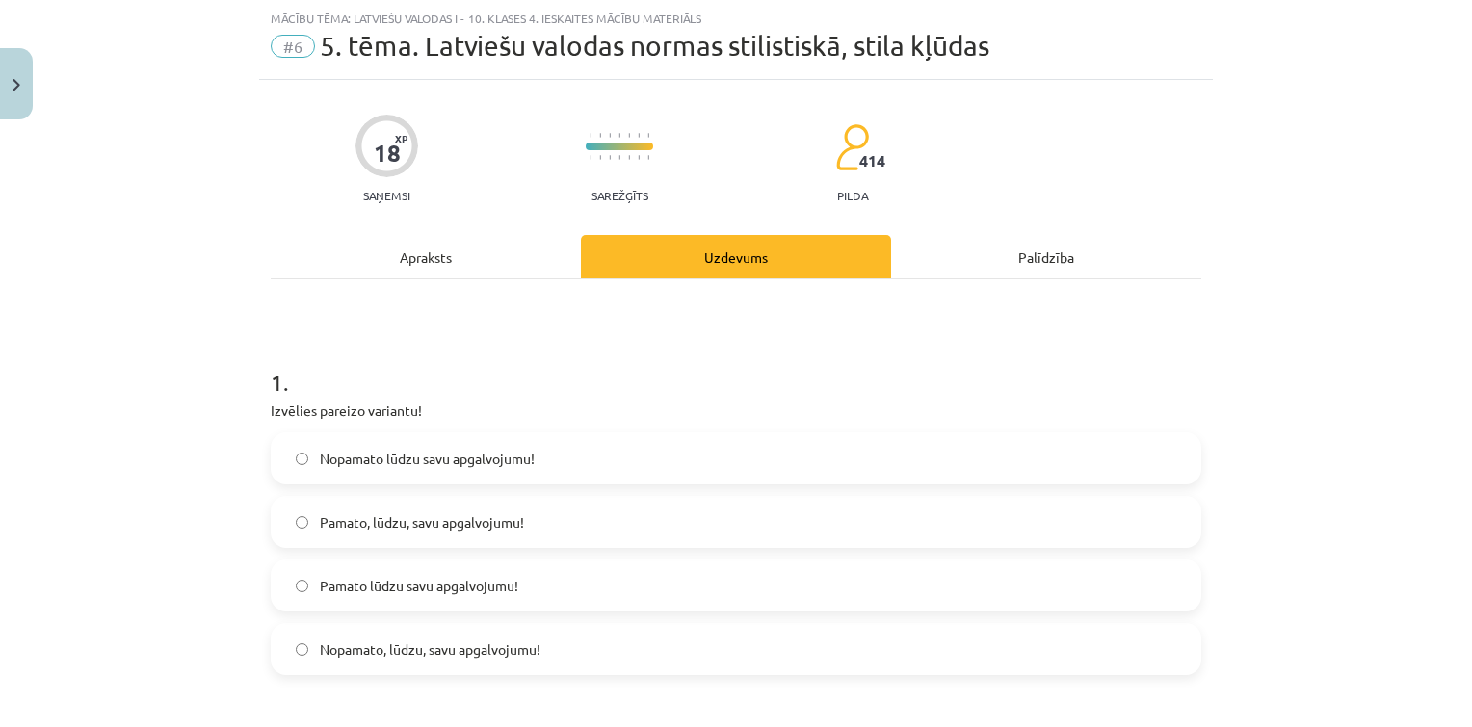
click at [428, 592] on span "Pamato lūdzu savu apgalvojumu!" at bounding box center [419, 586] width 198 height 20
click at [350, 505] on label "Pamato, lūdzu, savu apgalvojumu!" at bounding box center [736, 522] width 927 height 48
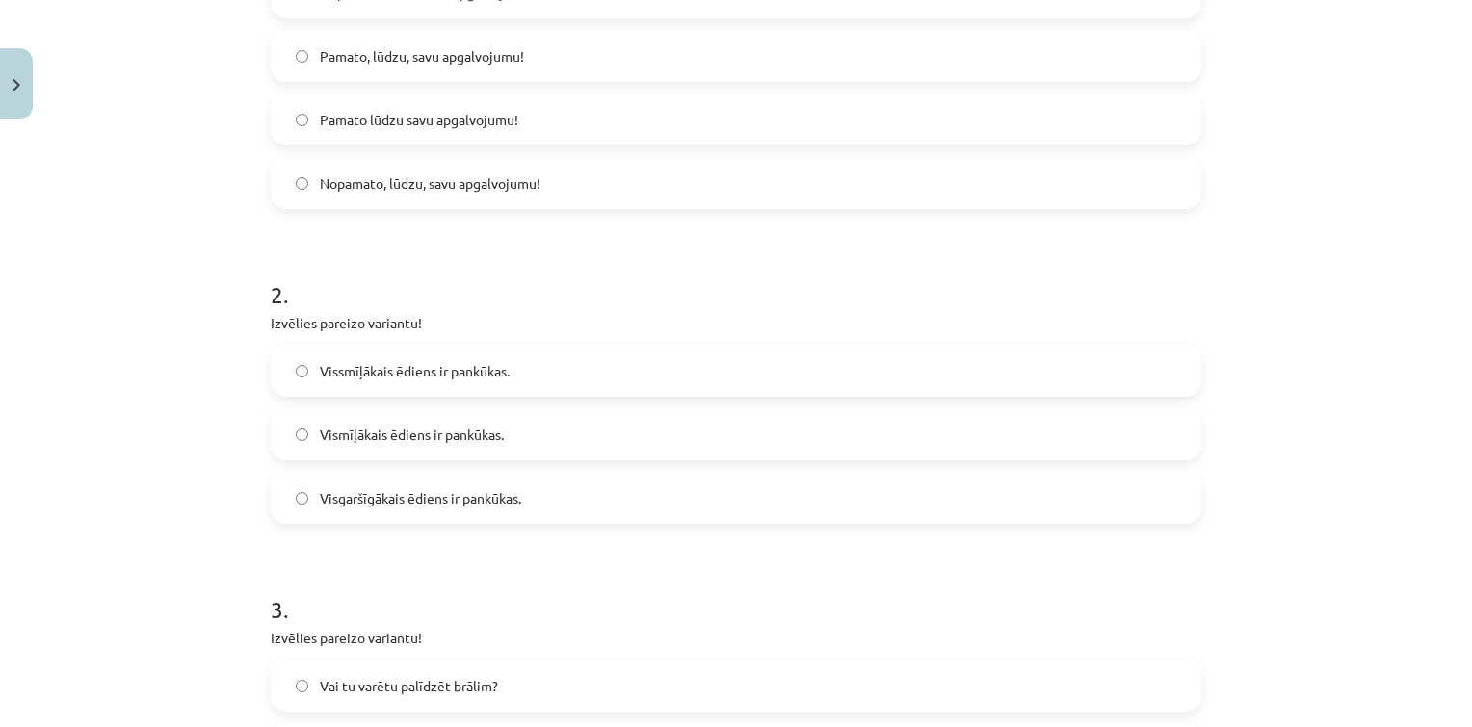
scroll to position [516, 0]
click at [560, 431] on label "Vismīļākais ēdiens ir pankūkas." at bounding box center [736, 432] width 927 height 48
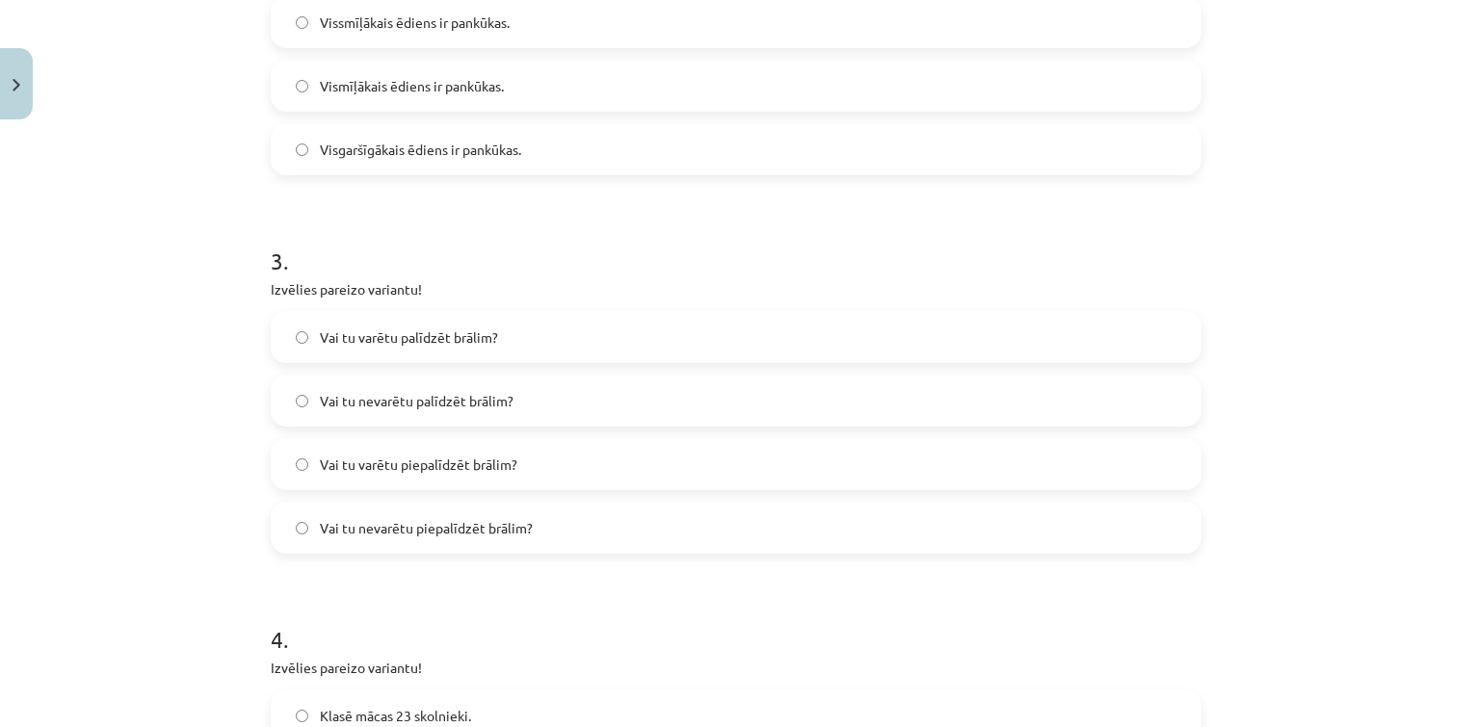
scroll to position [861, 0]
click at [530, 159] on label "Visgaršīgākais ēdiens ir pankūkas." at bounding box center [736, 151] width 927 height 48
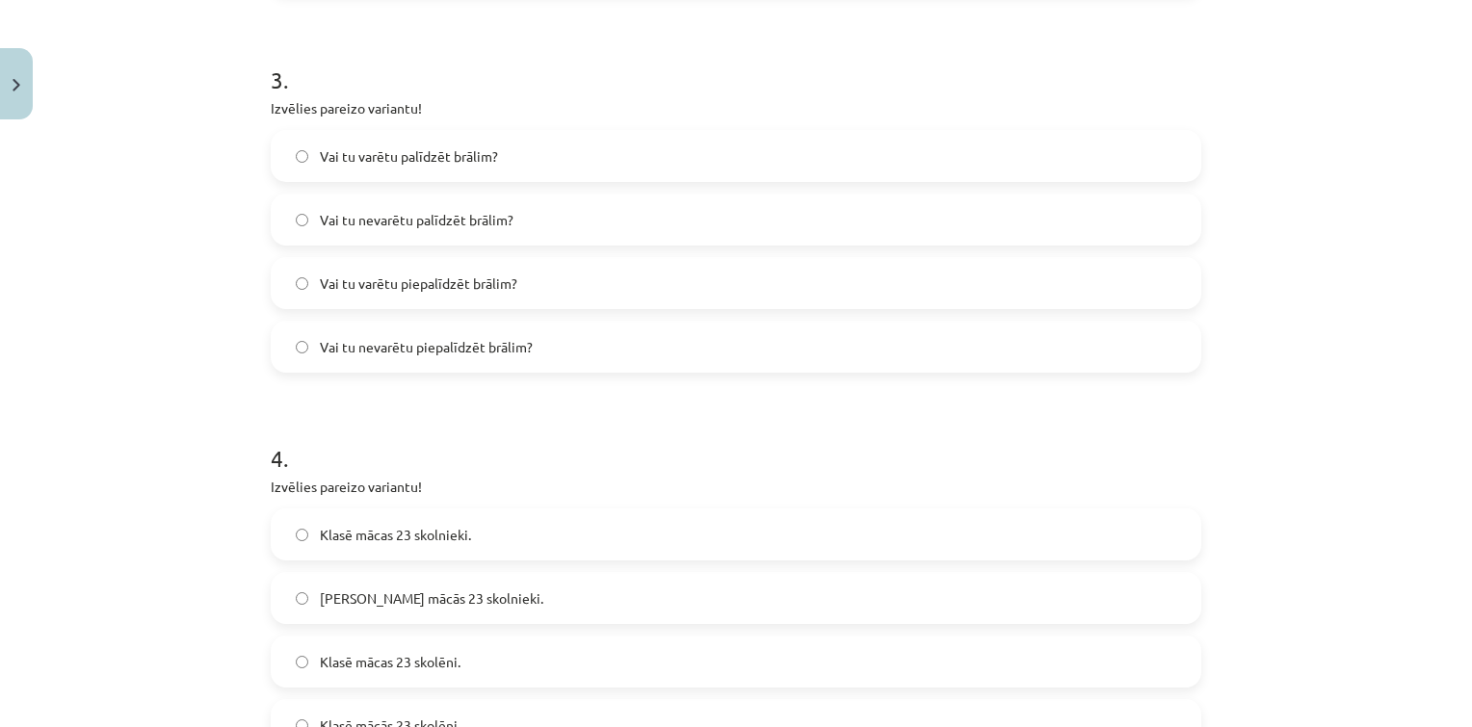
scroll to position [1078, 0]
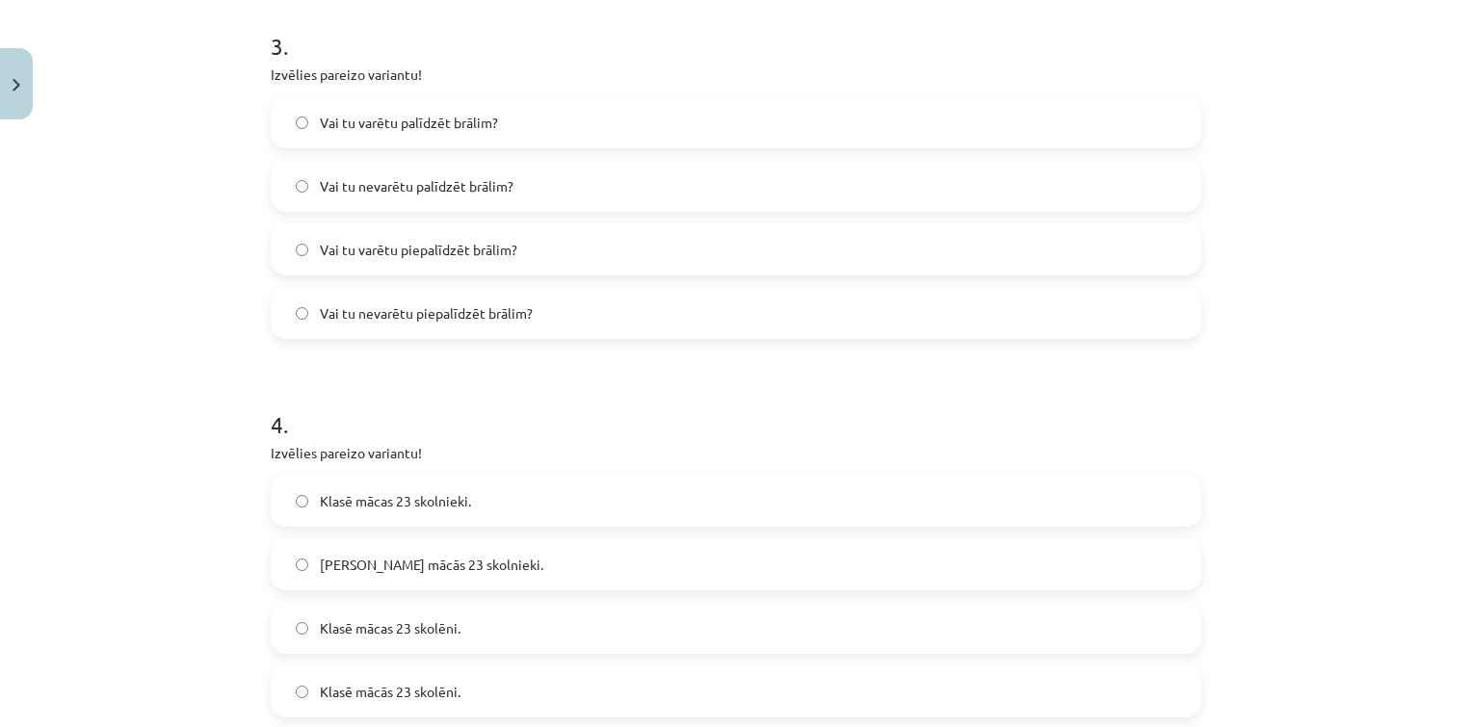
click at [466, 135] on label "Vai tu varētu palīdzēt brālim?" at bounding box center [736, 122] width 927 height 48
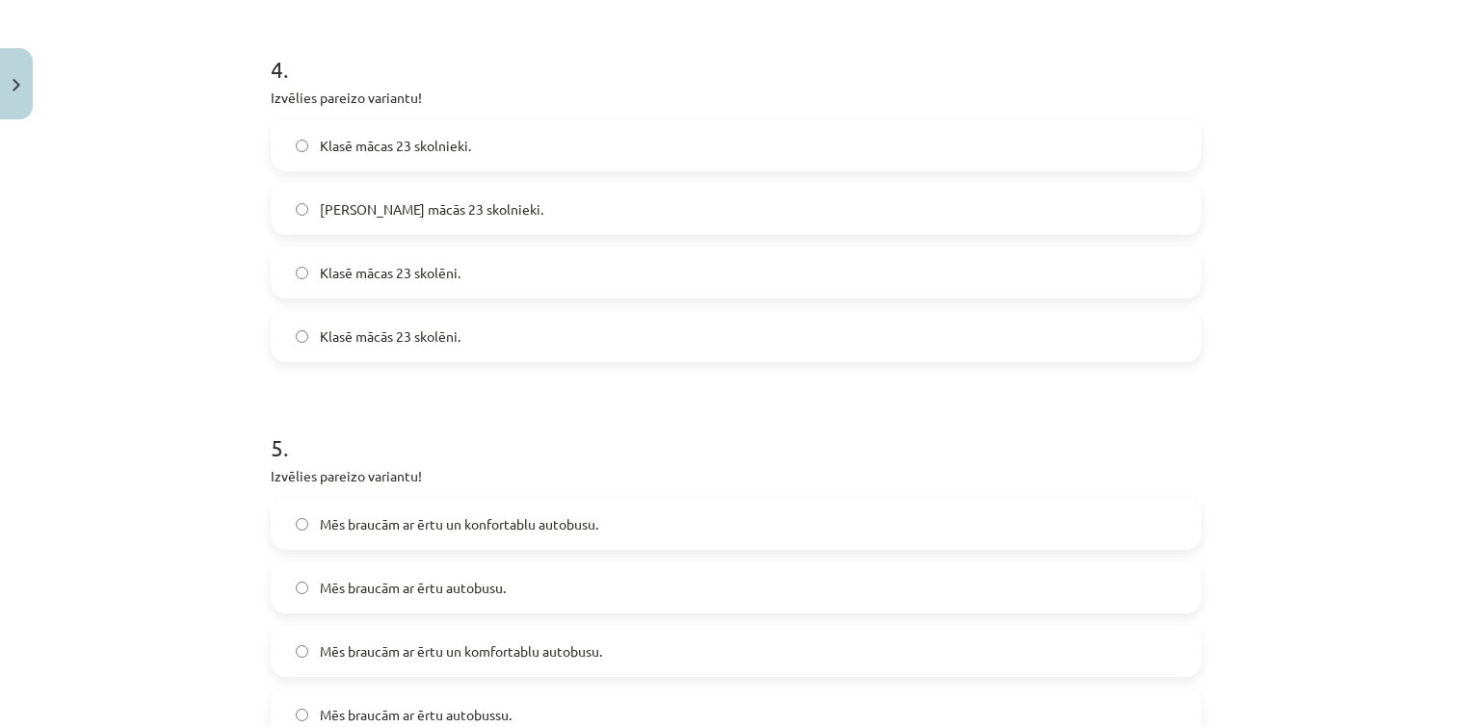
scroll to position [1438, 0]
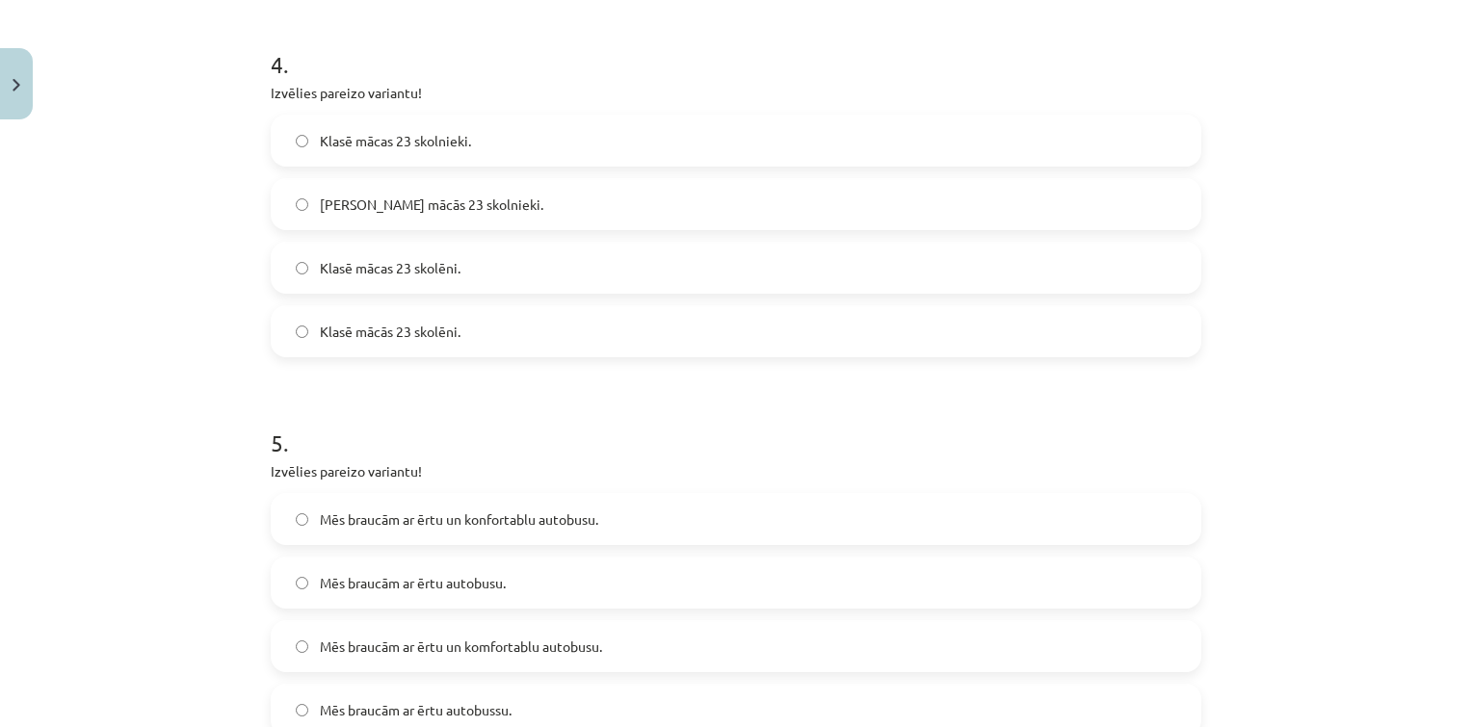
click at [518, 204] on label "Klasē mācās 23 skolnieki." at bounding box center [736, 204] width 927 height 48
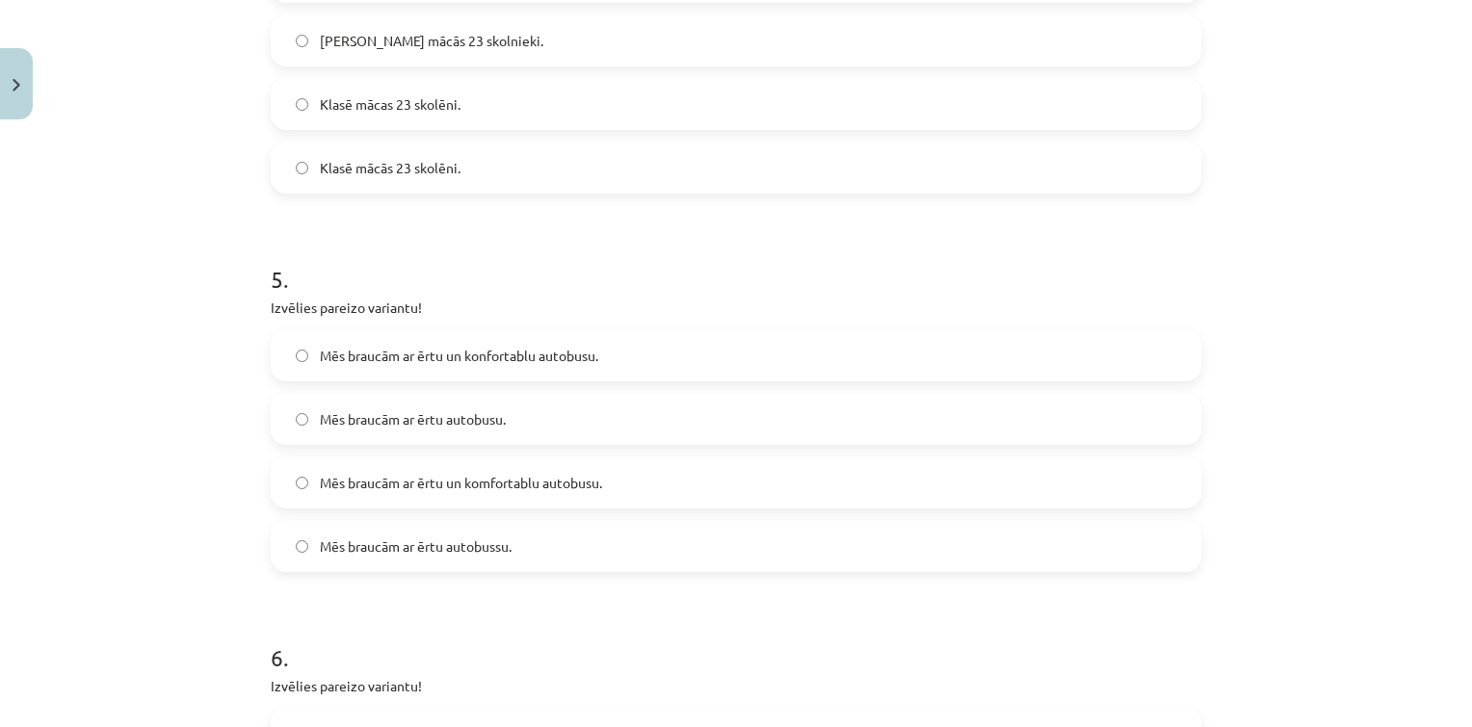
scroll to position [1607, 0]
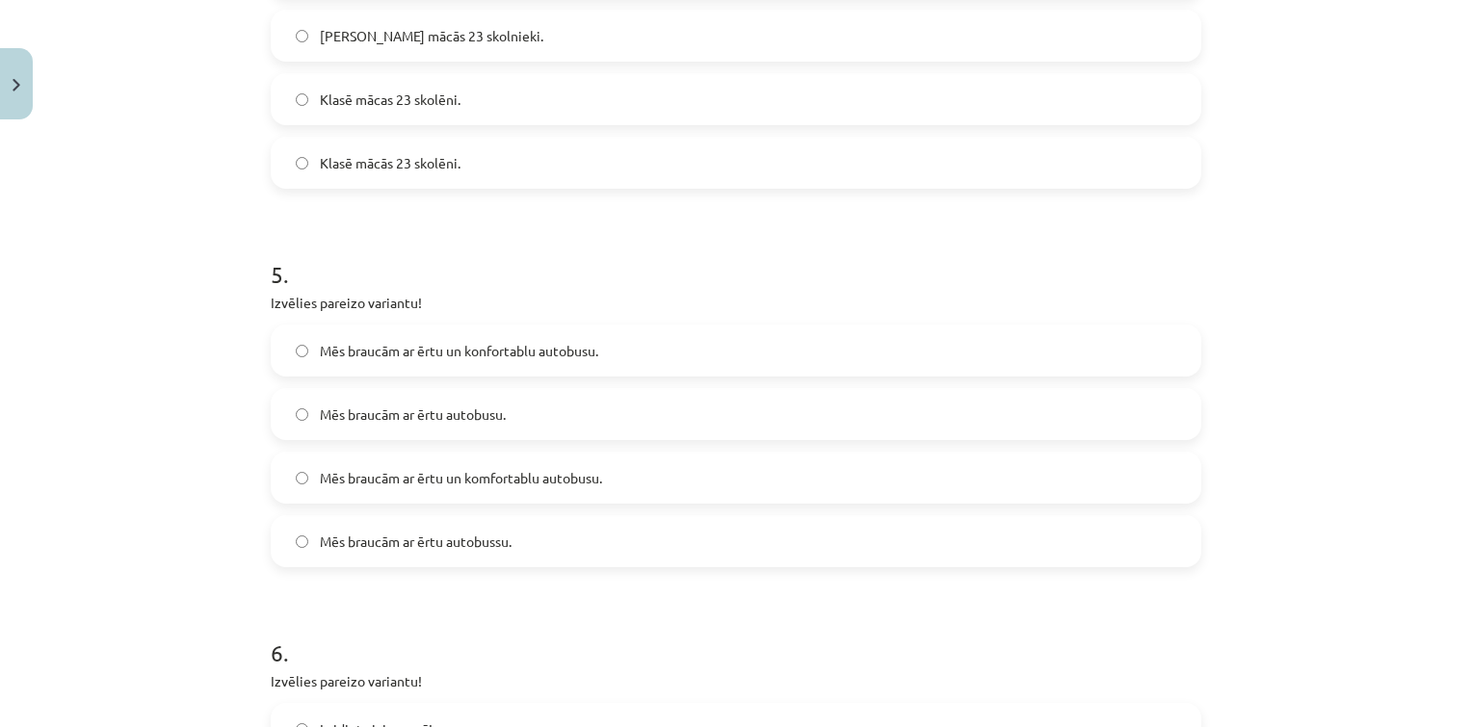
click at [617, 370] on label "Mēs braucām ar ērtu un konfortablu autobusu." at bounding box center [736, 351] width 927 height 48
click at [609, 478] on label "Mēs braucām ar ērtu un komfortablu autobusu." at bounding box center [736, 478] width 927 height 48
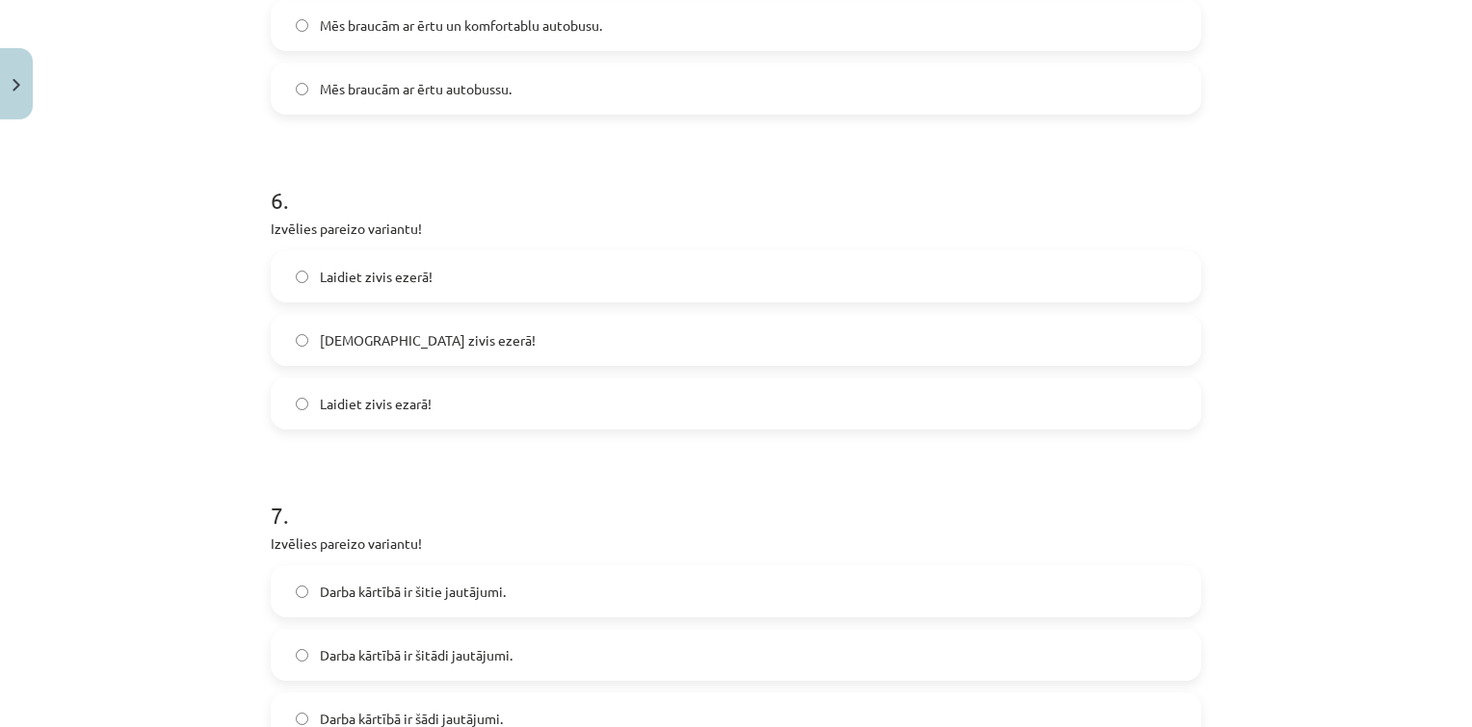
scroll to position [2066, 0]
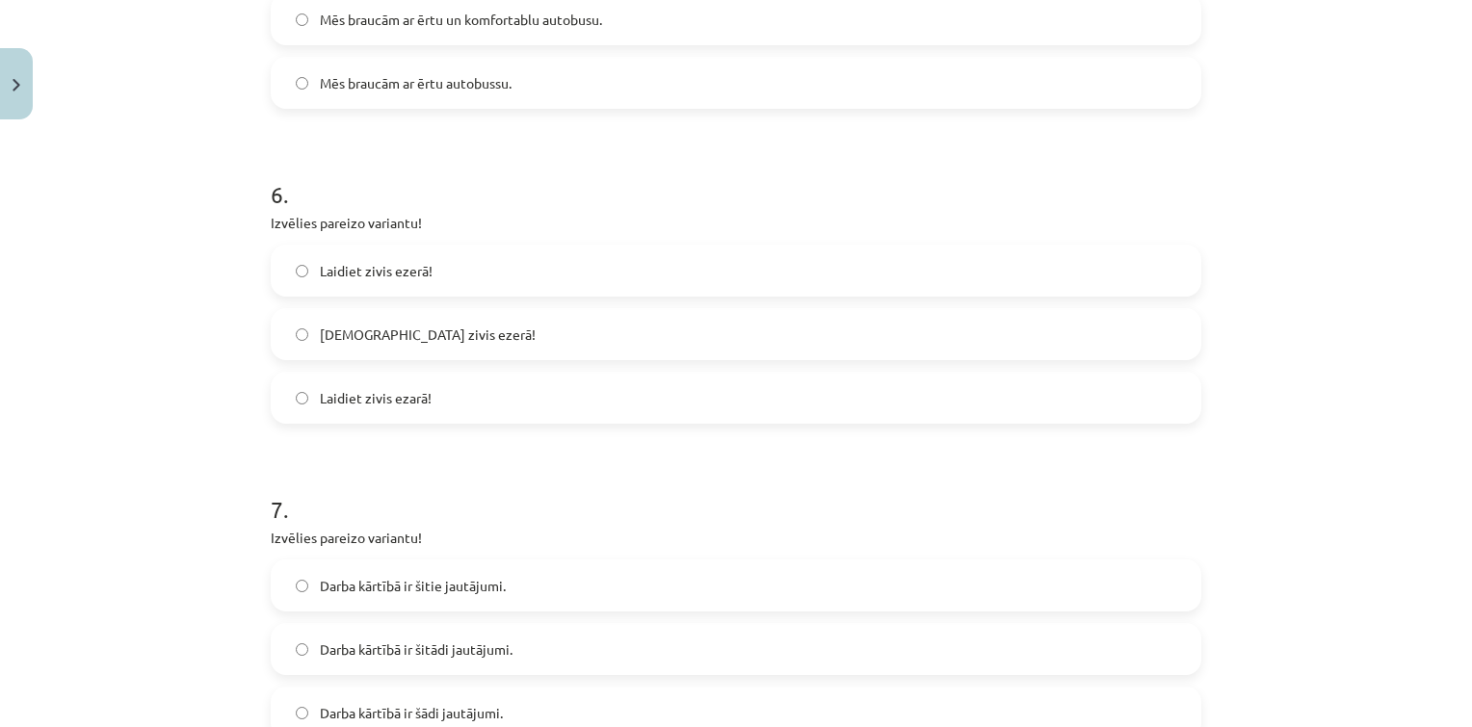
click at [420, 345] on label "Laižiet zivis ezerā!" at bounding box center [736, 334] width 927 height 48
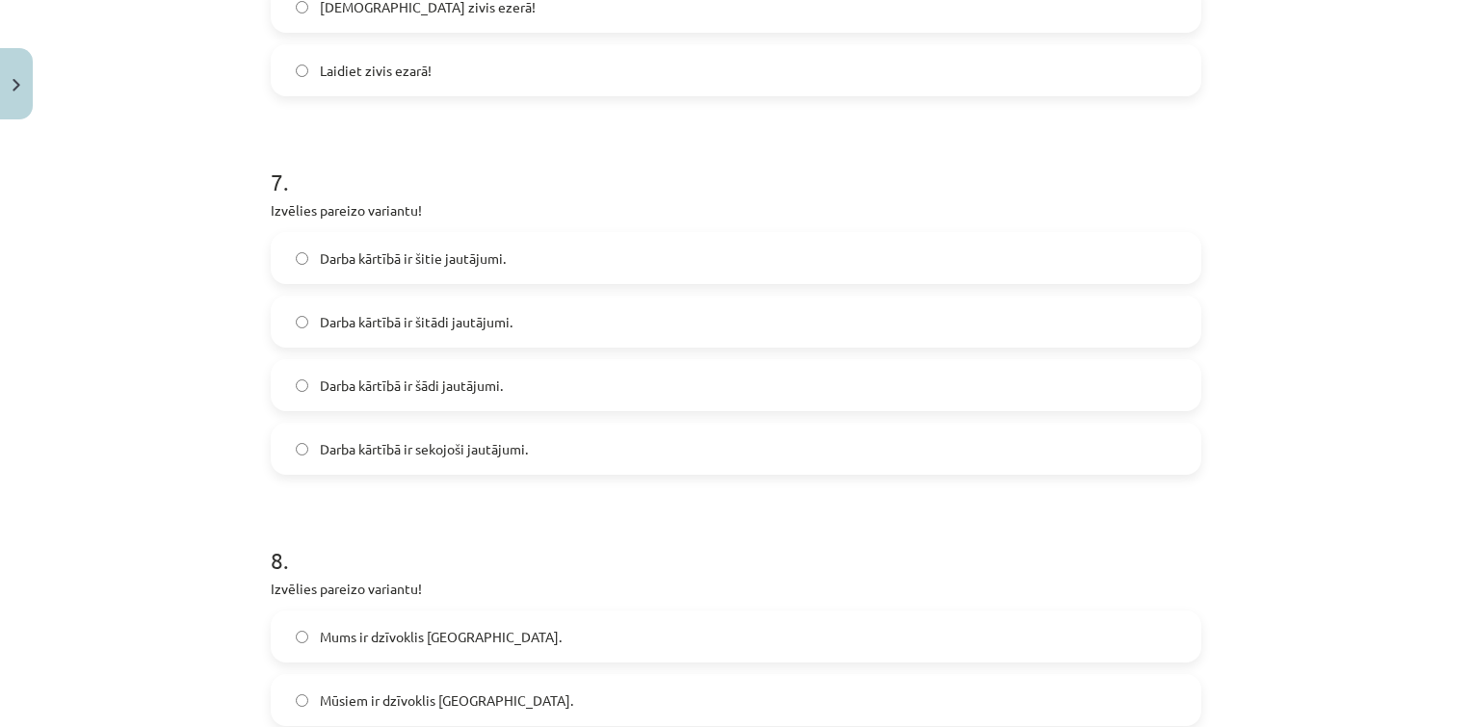
scroll to position [2397, 0]
click at [509, 393] on label "Darba kārtībā ir šādi jautājumi." at bounding box center [736, 381] width 927 height 48
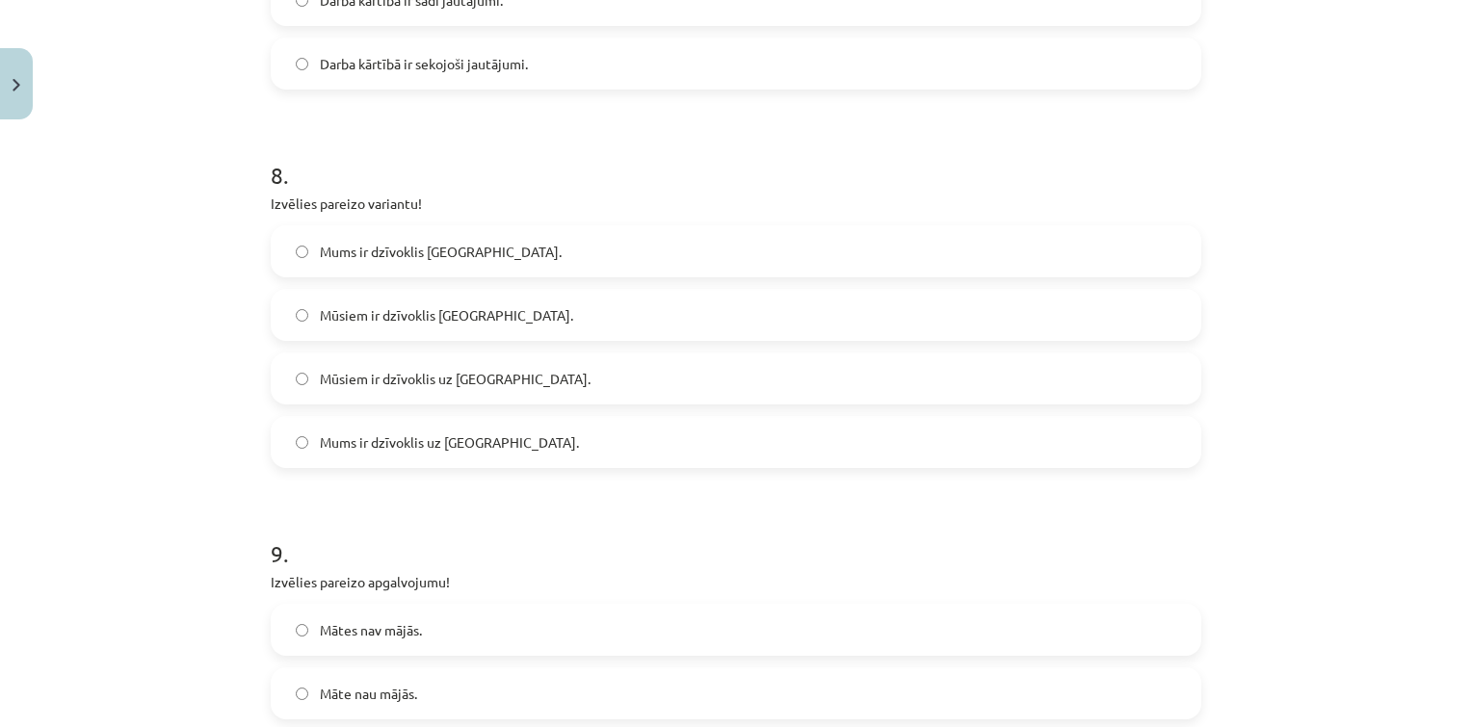
scroll to position [2782, 0]
click at [493, 320] on label "Mūsiem ir dzīvoklis Liepu ielā." at bounding box center [736, 311] width 927 height 48
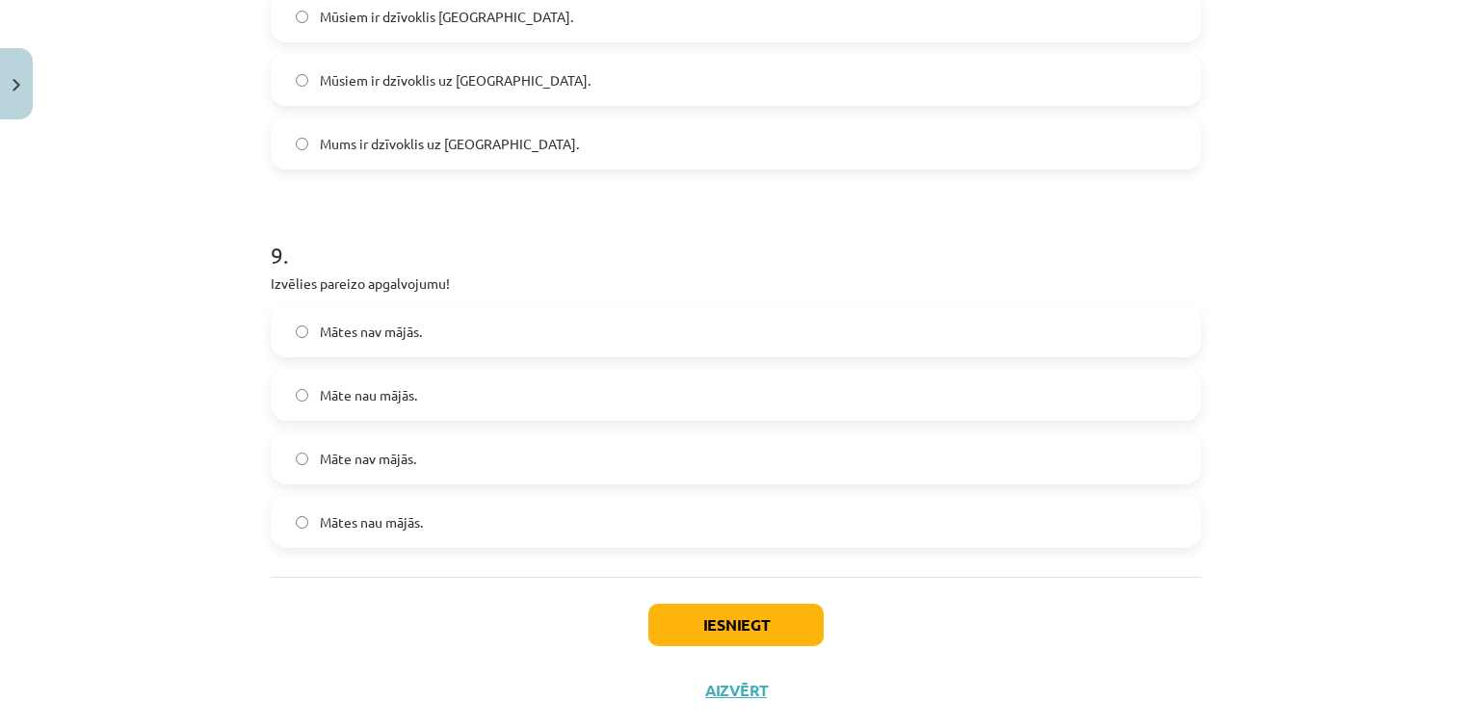
scroll to position [3078, 0]
click at [368, 436] on label "Māte nav mājās." at bounding box center [736, 458] width 927 height 48
click at [740, 610] on button "Iesniegt" at bounding box center [735, 624] width 175 height 42
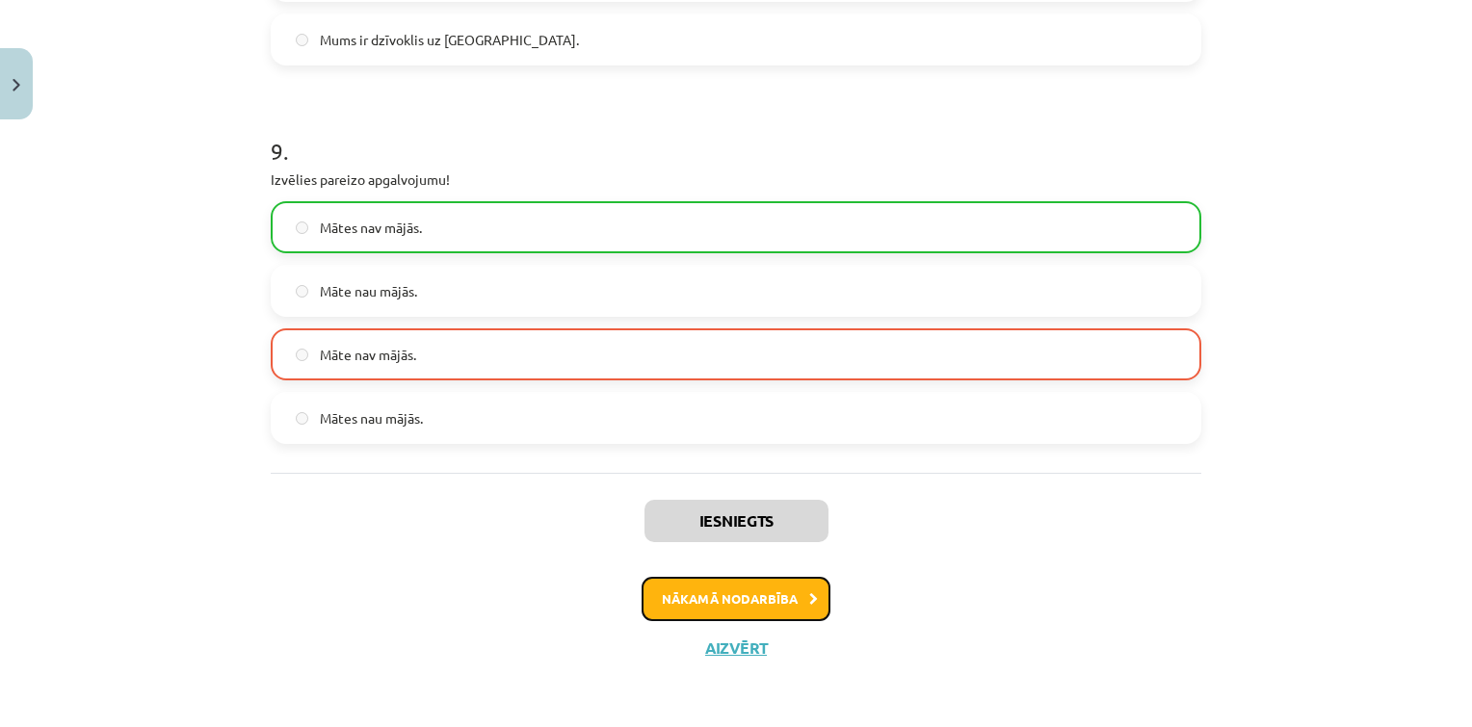
click at [724, 586] on button "Nākamā nodarbība" at bounding box center [736, 599] width 189 height 44
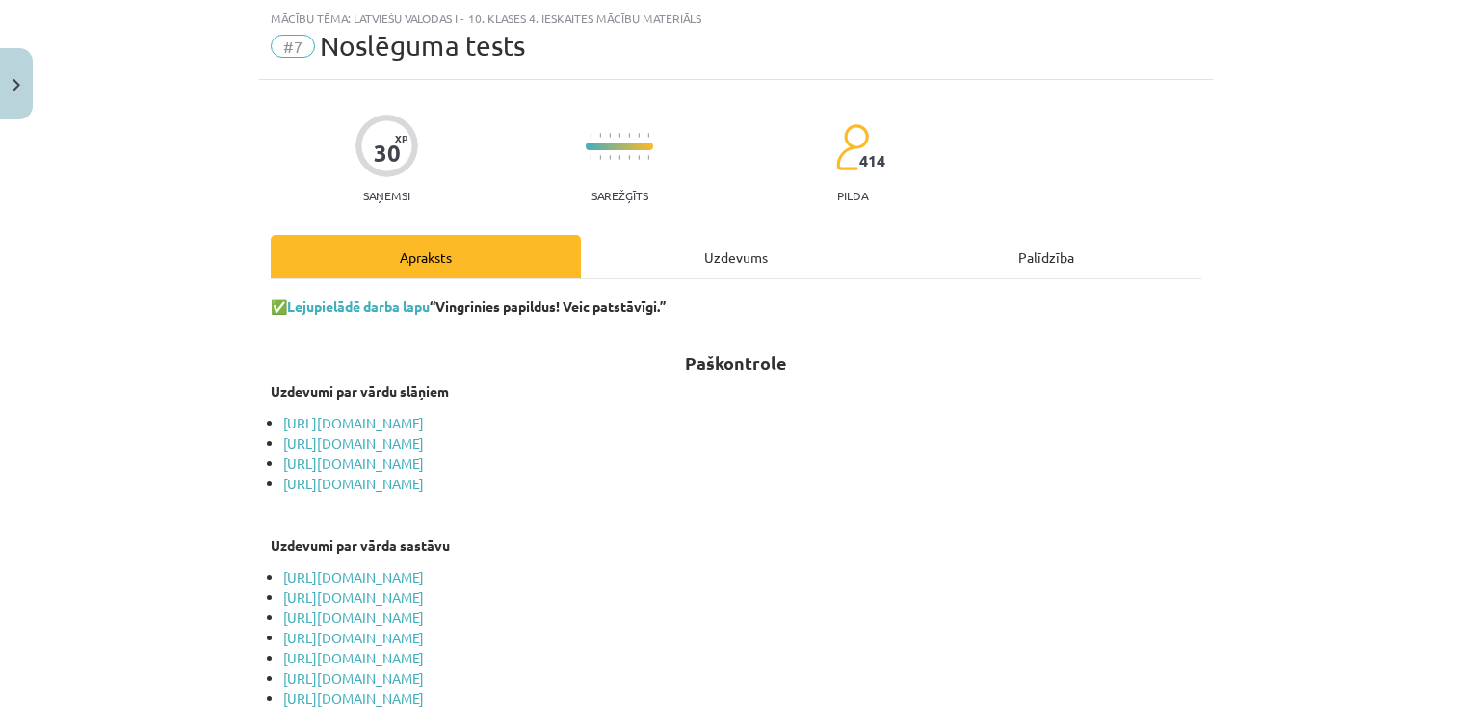
scroll to position [728, 0]
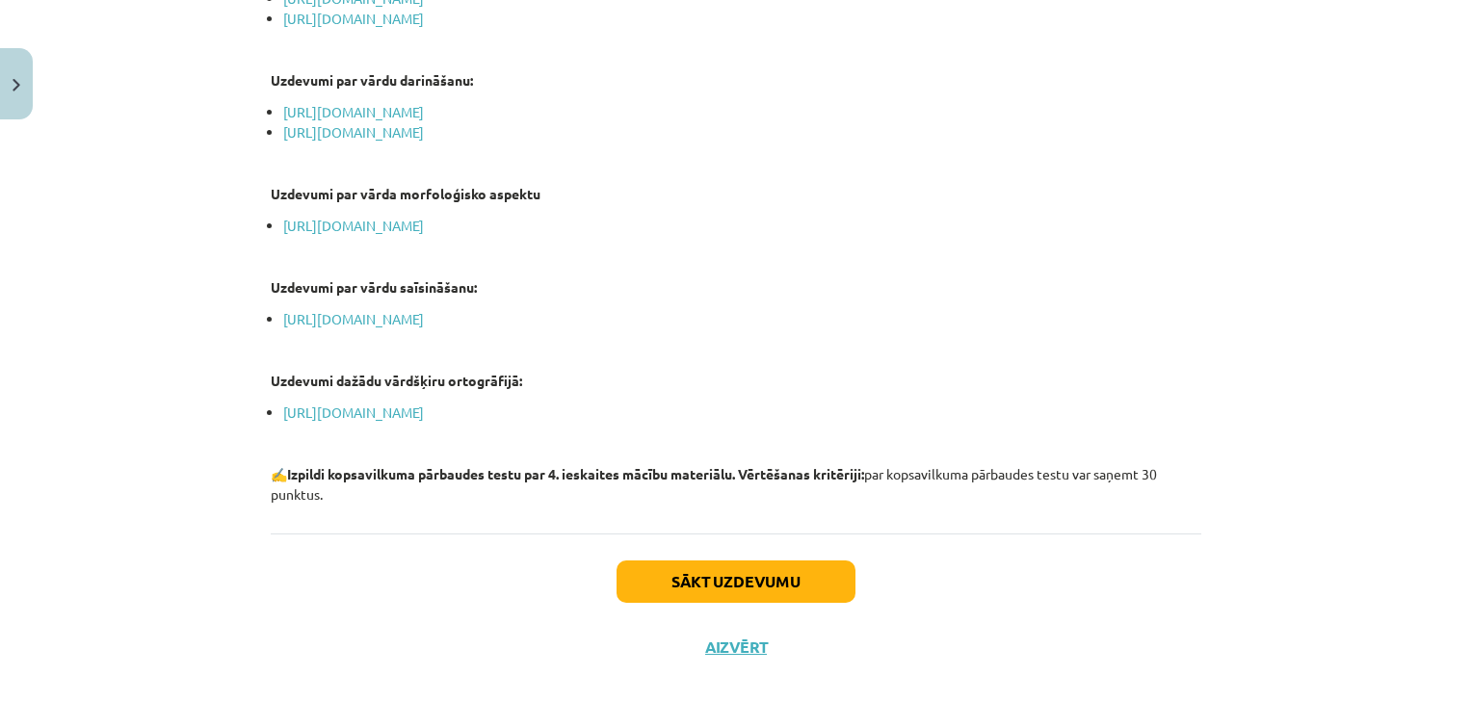
click at [693, 558] on div "Sākt uzdevumu Aizvērt" at bounding box center [736, 601] width 931 height 135
click at [688, 568] on button "Sākt uzdevumu" at bounding box center [736, 582] width 239 height 42
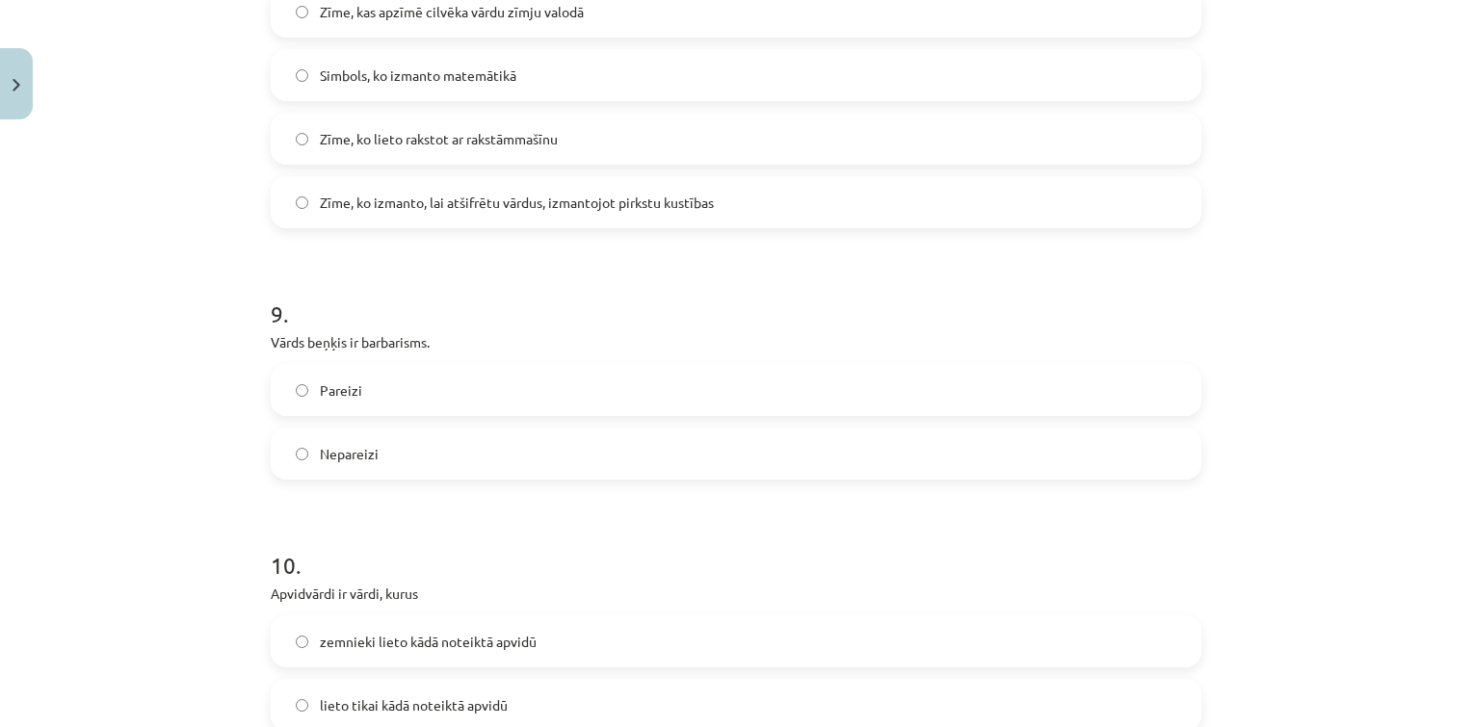
scroll to position [3181, 0]
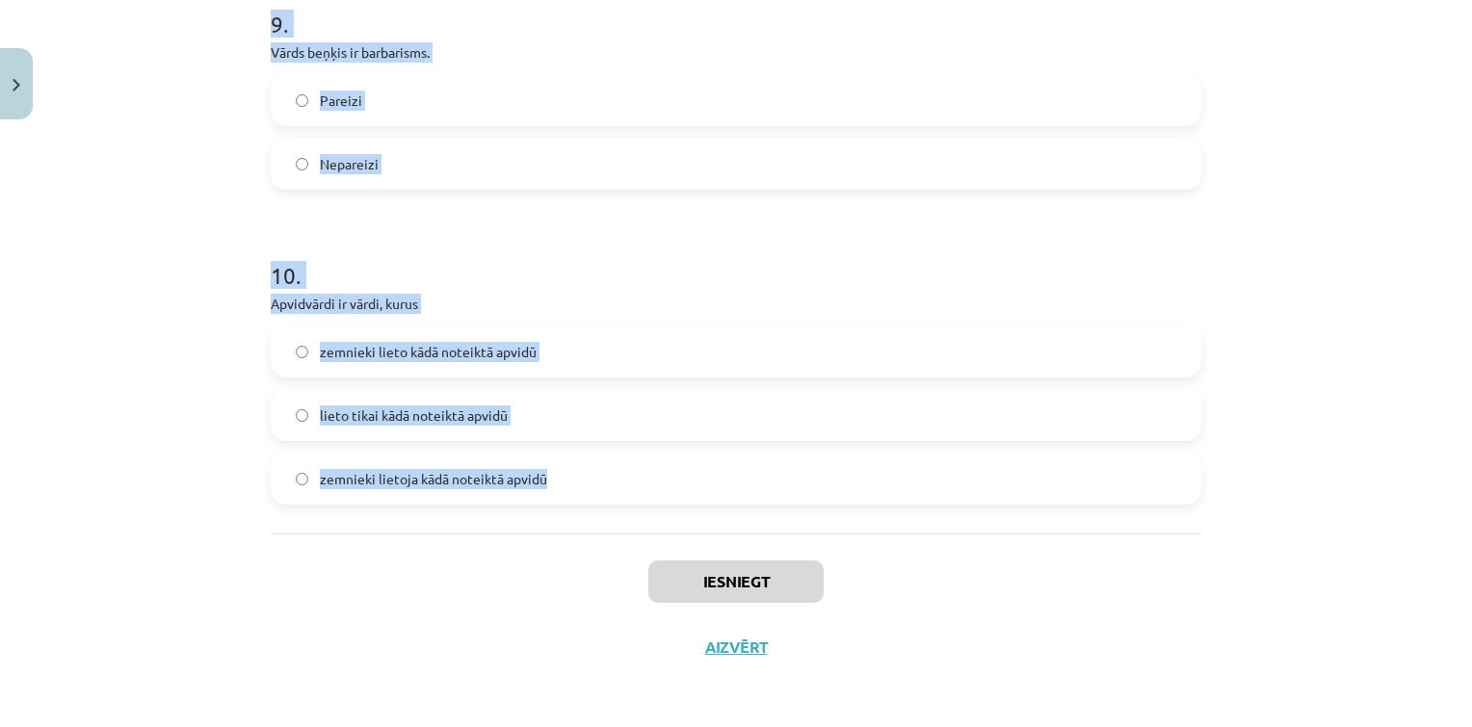
drag, startPoint x: 250, startPoint y: 387, endPoint x: 713, endPoint y: 528, distance: 484.3
click at [713, 528] on div "Mācību tēma: Latviešu valodas i - 10. klases 4. ieskaites mācību materiāls #7 N…" at bounding box center [736, 363] width 1472 height 727
copy form "1 . Kas ir piedēklis? Vārda daļa aiz galotnes. Vārda daļa starp sakni un galotn…"
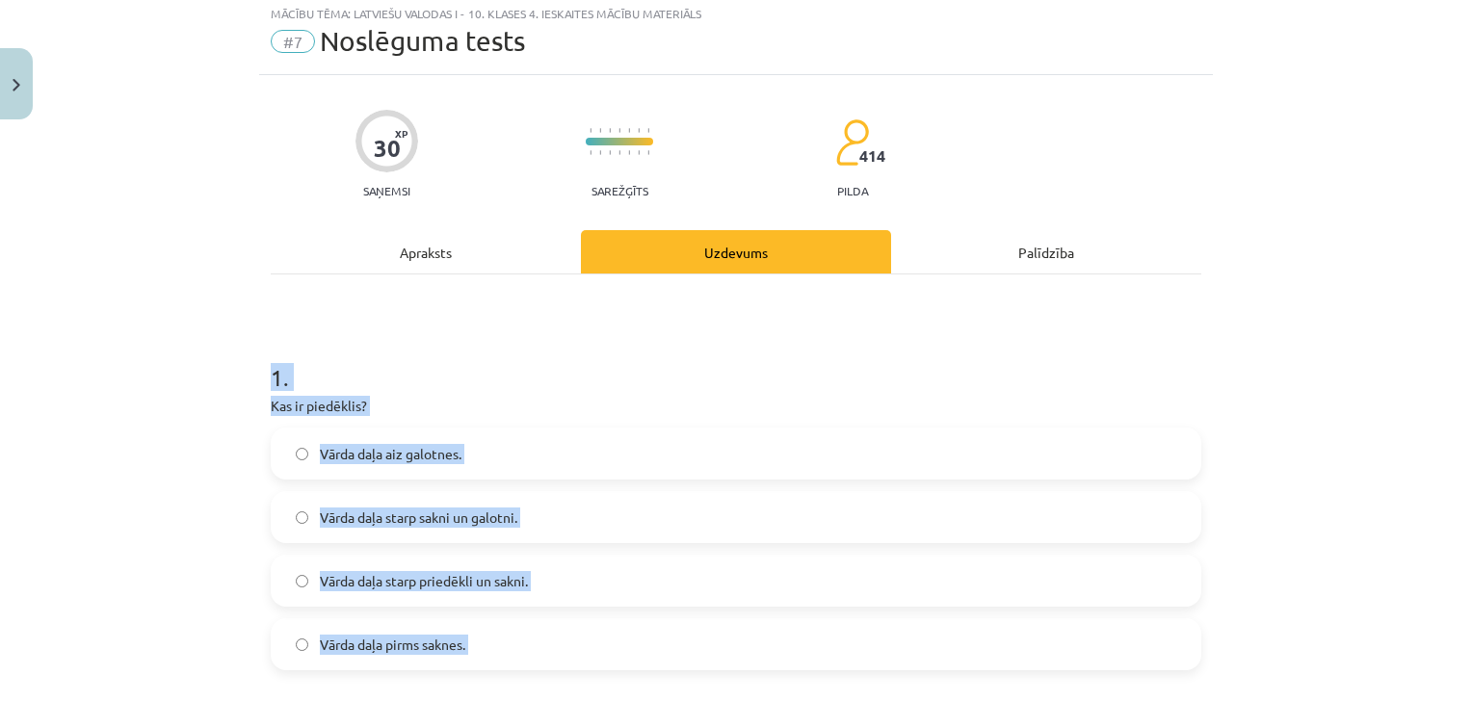
scroll to position [47, 0]
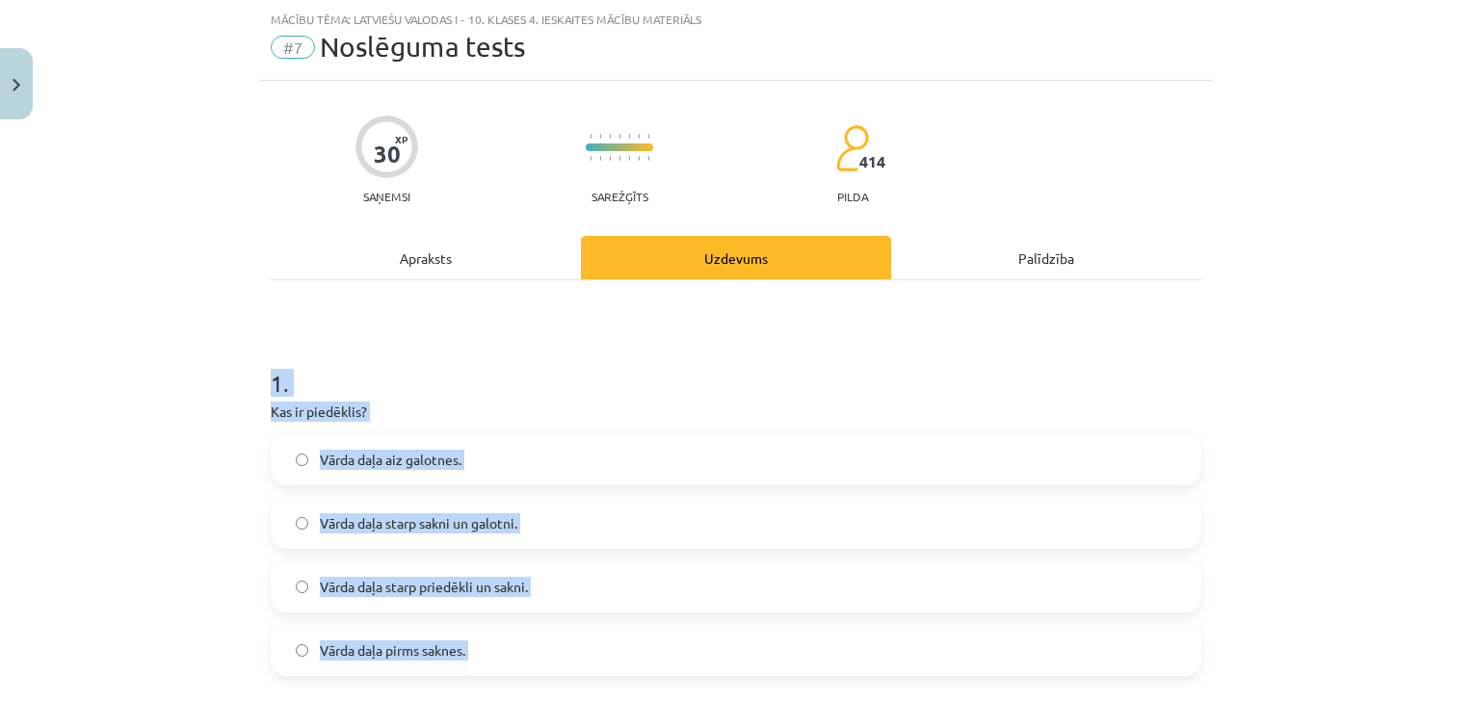
click at [616, 369] on h1 "1 ." at bounding box center [736, 366] width 931 height 60
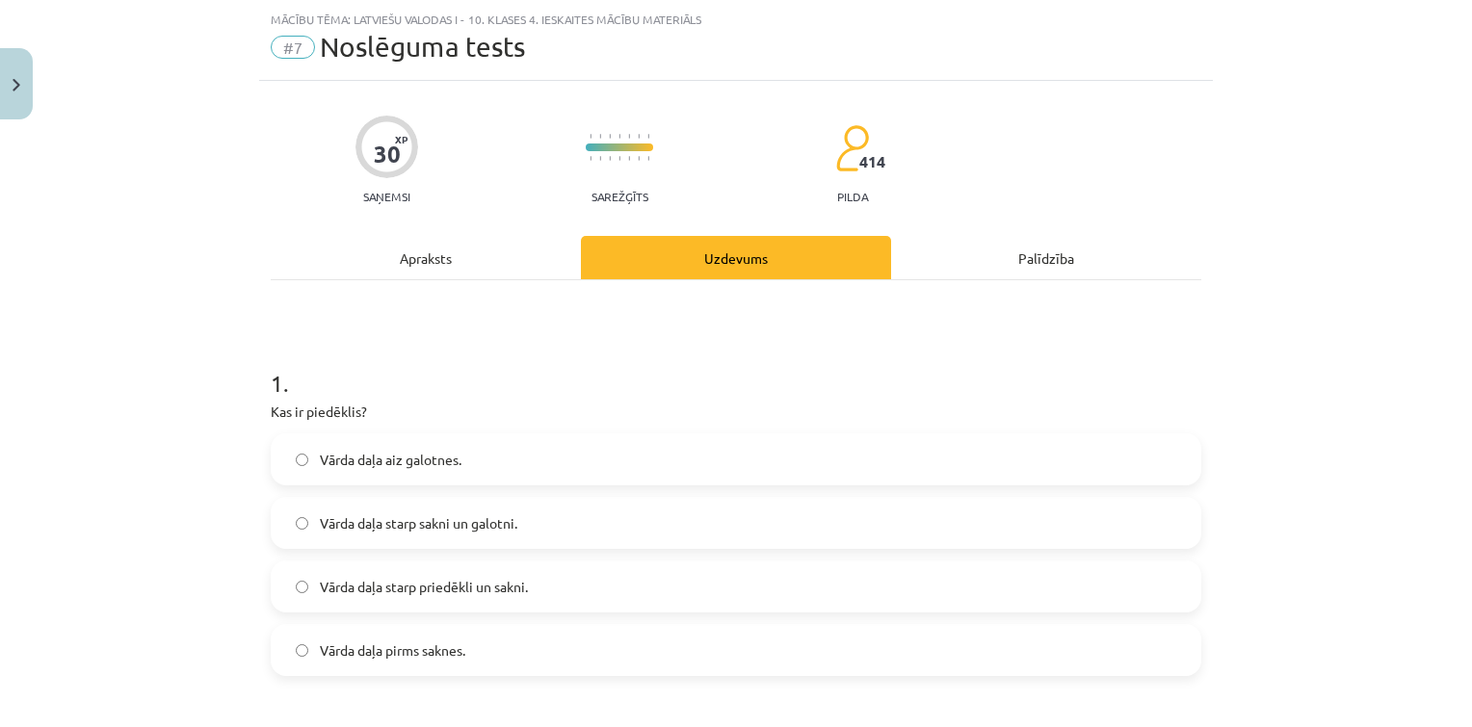
click at [578, 524] on label "Vārda daļa starp sakni un galotni." at bounding box center [736, 523] width 927 height 48
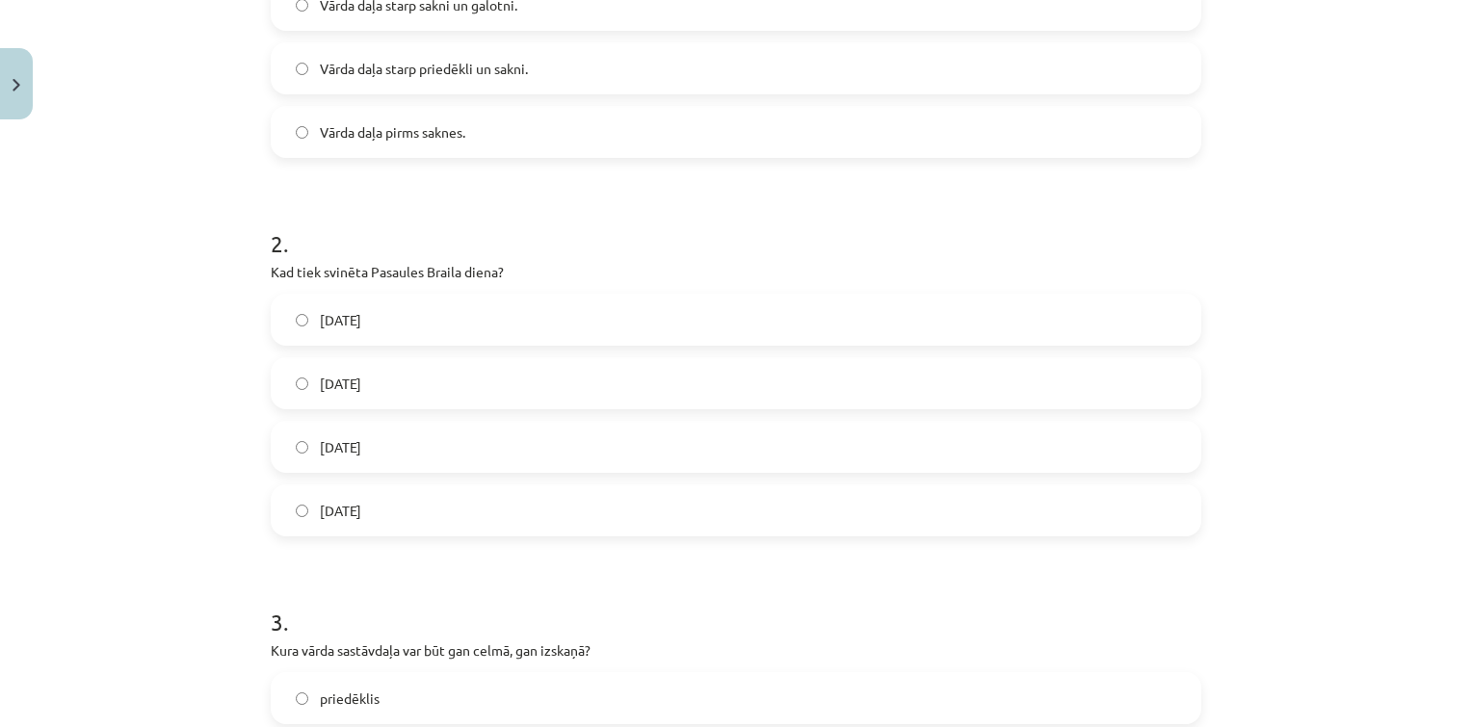
click at [462, 497] on label "4. janvārī" at bounding box center [736, 511] width 927 height 48
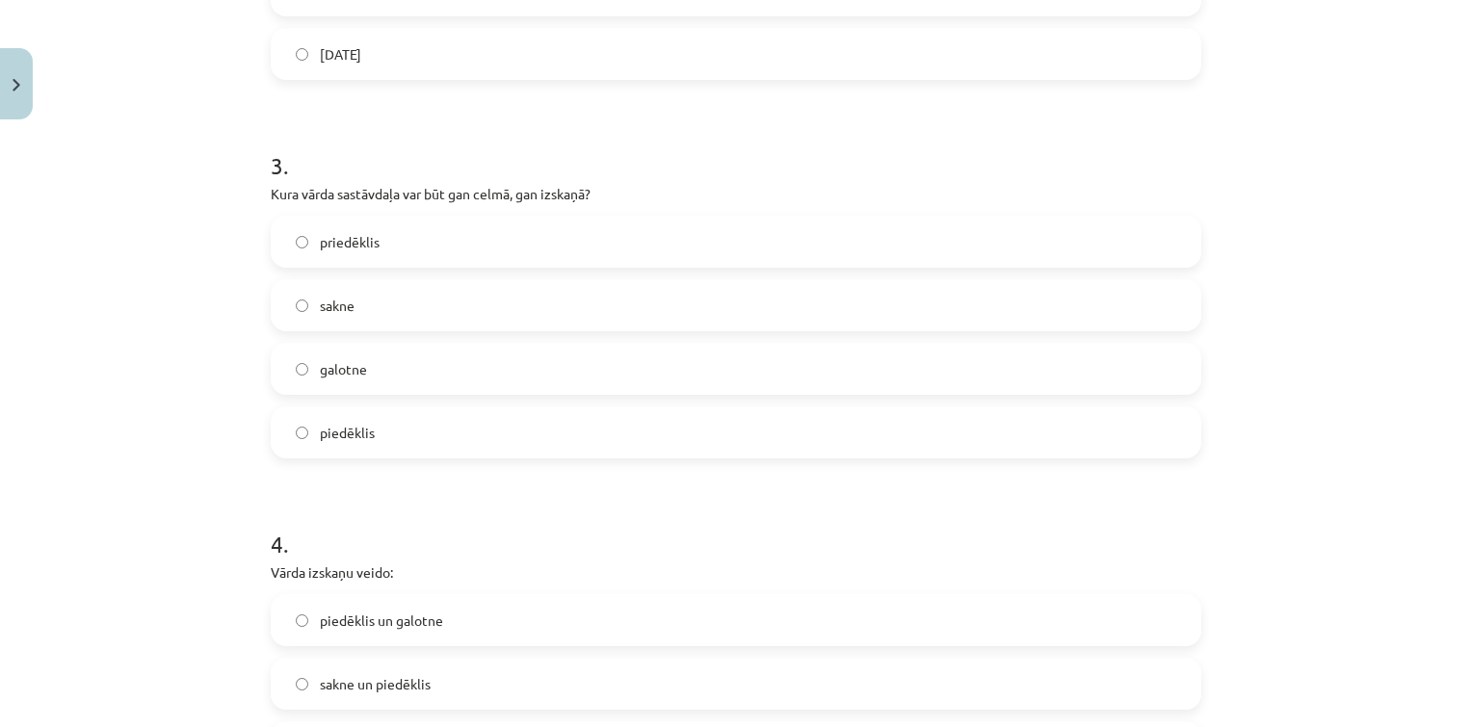
scroll to position [1023, 0]
click at [425, 408] on label "piedēklis" at bounding box center [736, 432] width 927 height 48
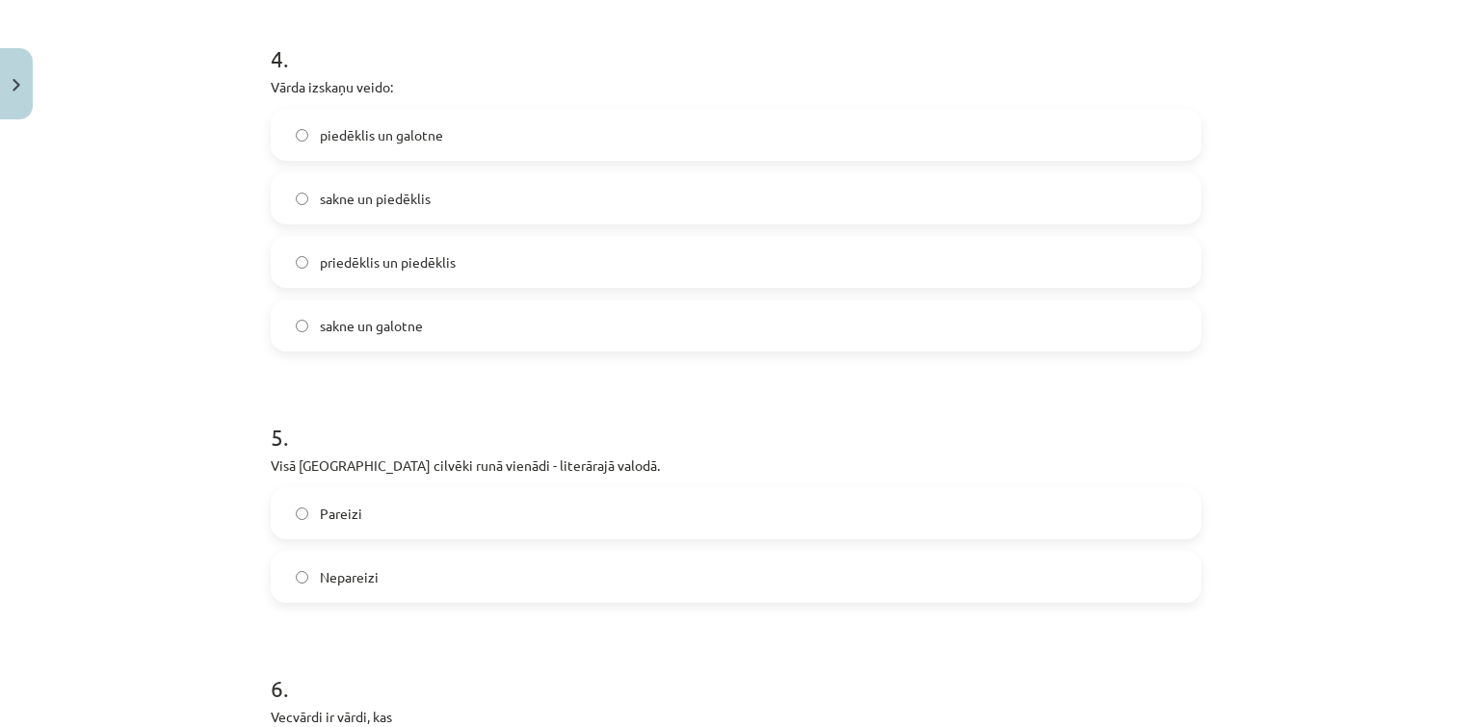
scroll to position [1509, 0]
click at [418, 114] on label "piedēklis un galotne" at bounding box center [736, 134] width 927 height 48
click at [418, 561] on label "Nepareizi" at bounding box center [736, 576] width 927 height 48
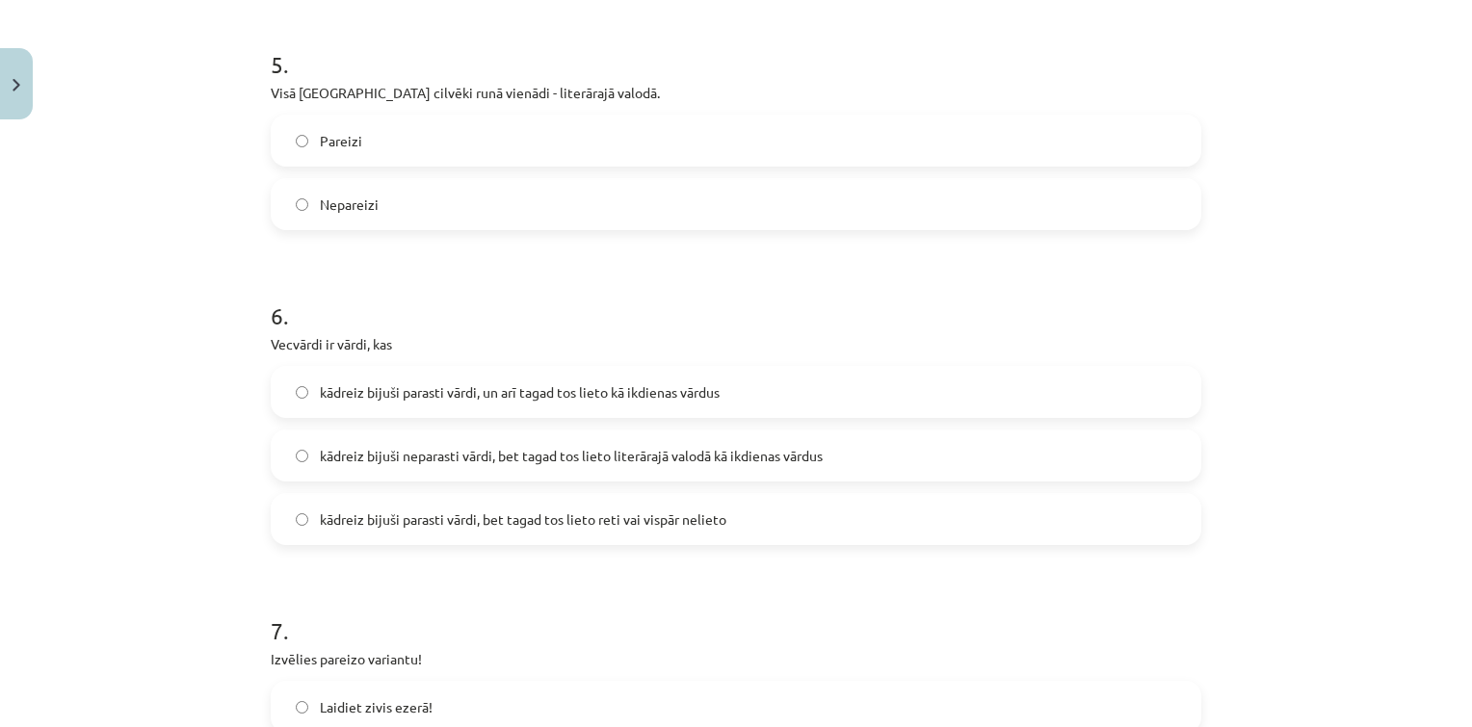
scroll to position [1882, 0]
click at [621, 404] on label "kādreiz bijuši parasti vārdi, un arī tagad tos lieto kā ikdienas vārdus" at bounding box center [736, 391] width 927 height 48
click at [620, 540] on label "kādreiz bijuši parasti vārdi, bet tagad tos lieto reti vai vispār nelieto" at bounding box center [736, 518] width 927 height 48
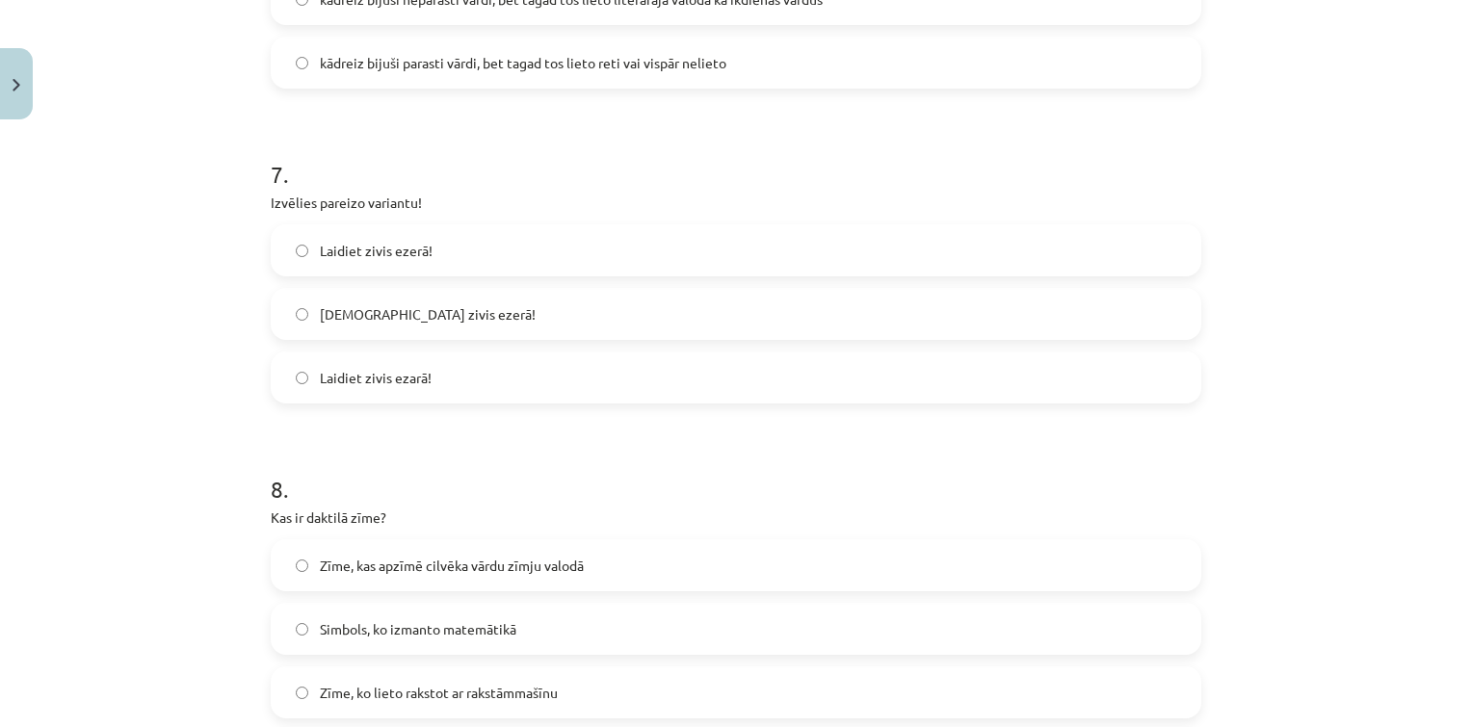
scroll to position [2338, 0]
click at [450, 264] on label "Laidiet zivis ezerā!" at bounding box center [736, 249] width 927 height 48
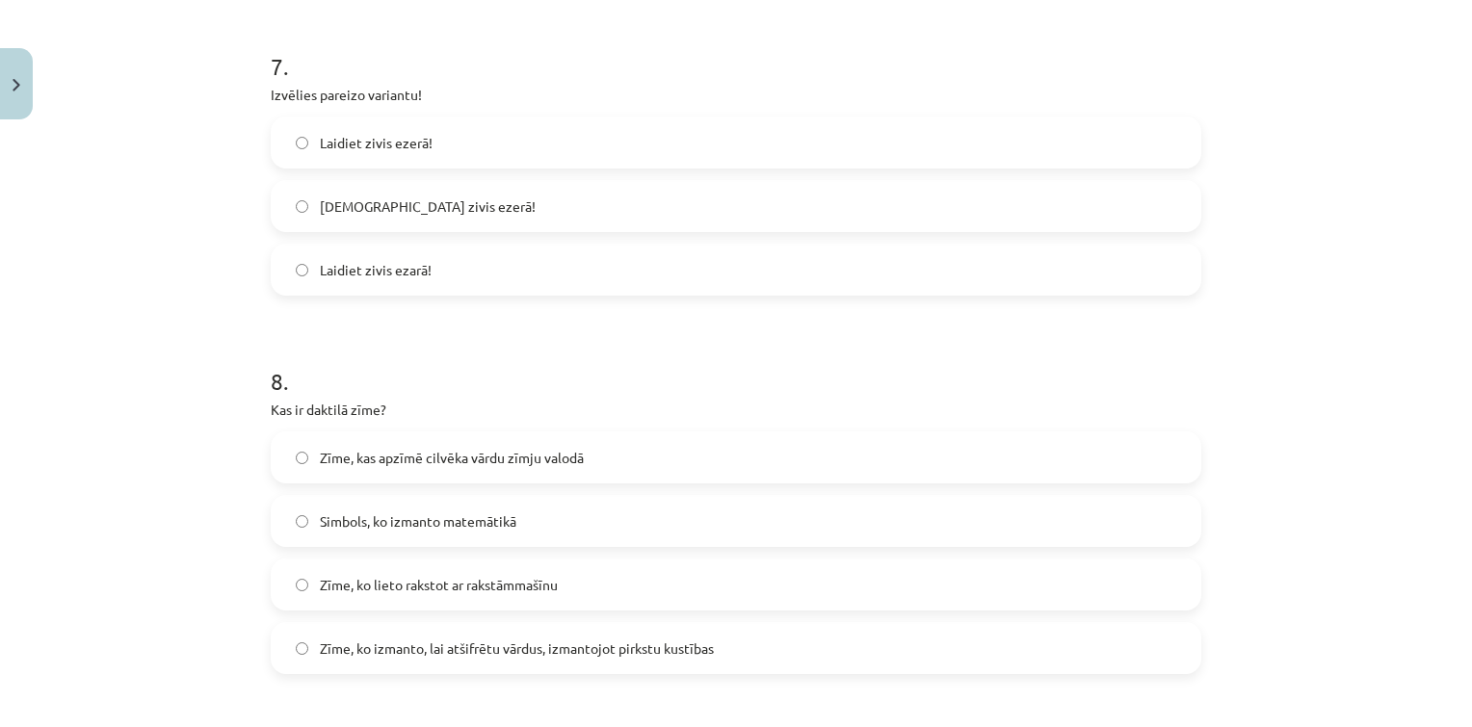
scroll to position [2466, 0]
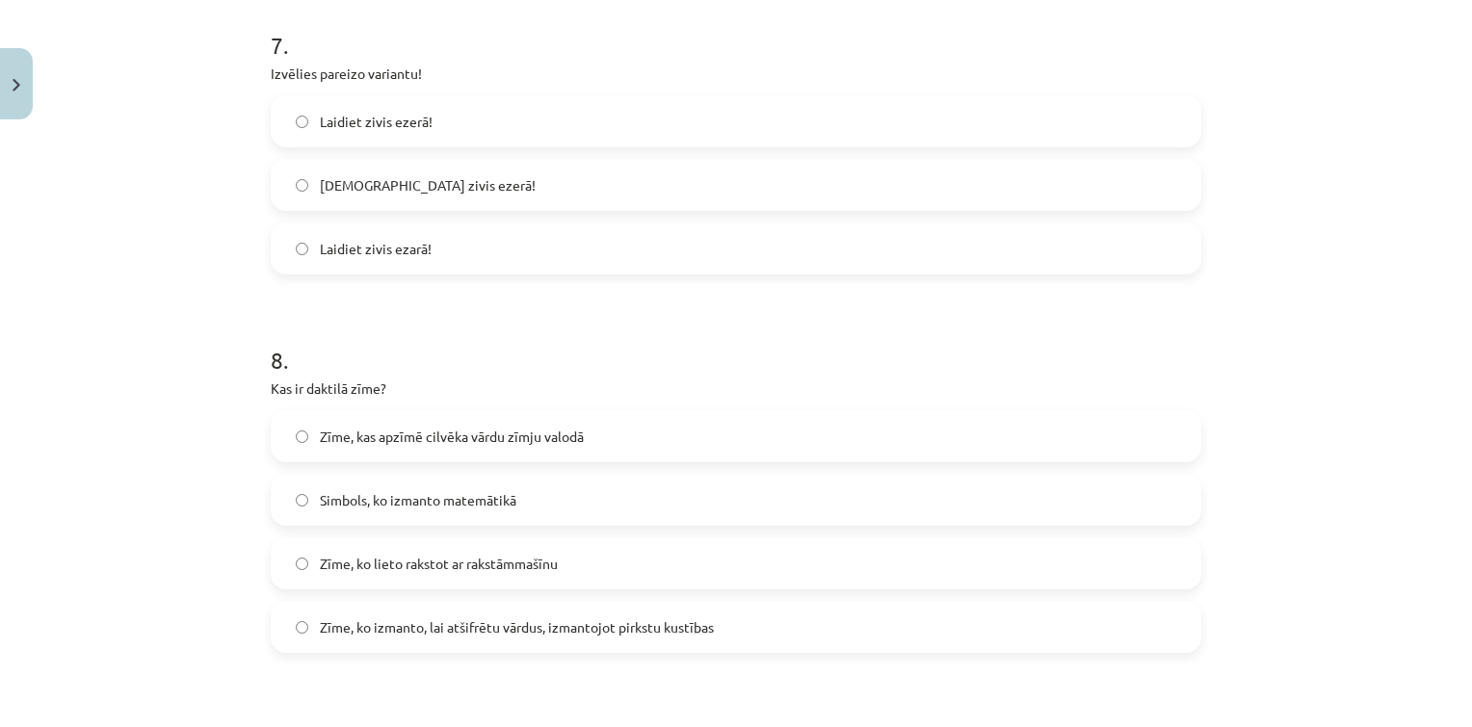
click at [690, 412] on label "Zīme, kas apzīmē cilvēka vārdu zīmju valodā" at bounding box center [736, 436] width 927 height 48
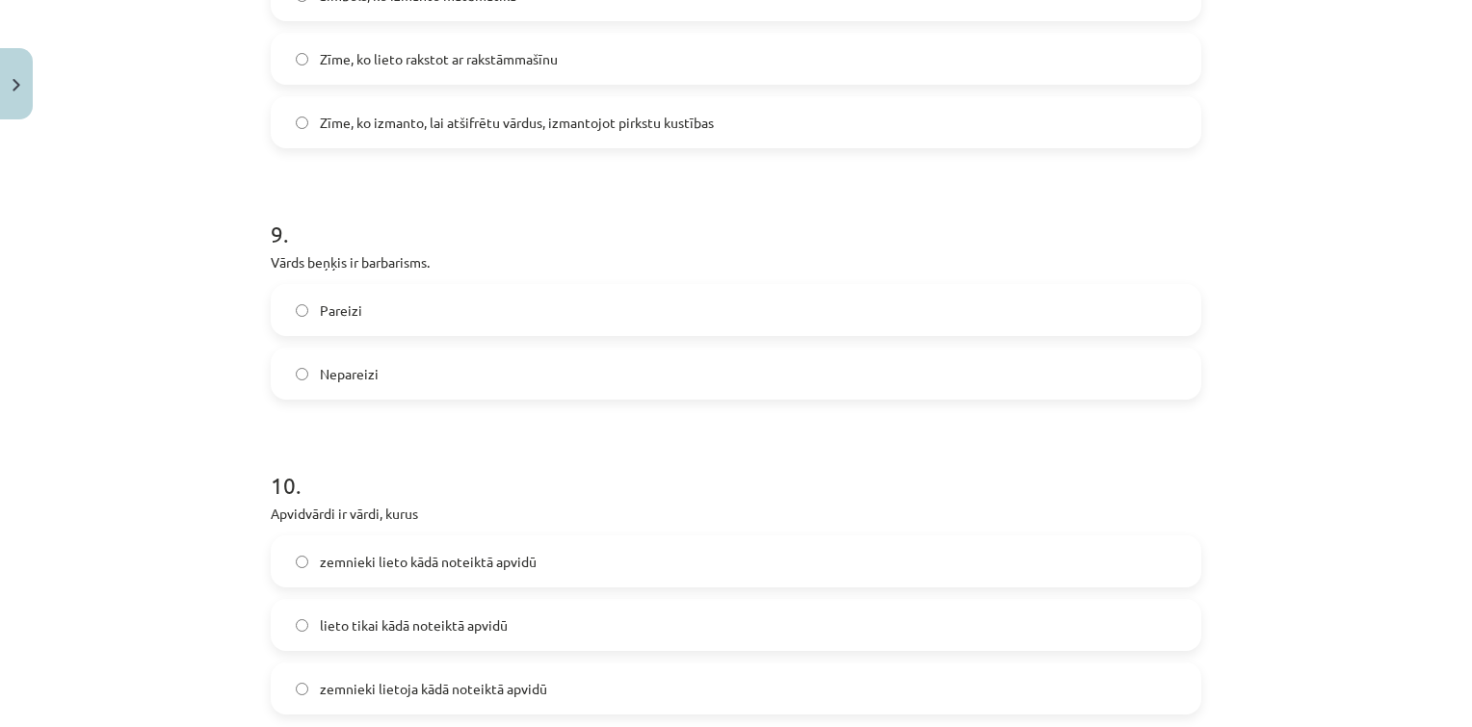
scroll to position [2972, 0]
click at [347, 329] on label "Pareizi" at bounding box center [736, 309] width 927 height 48
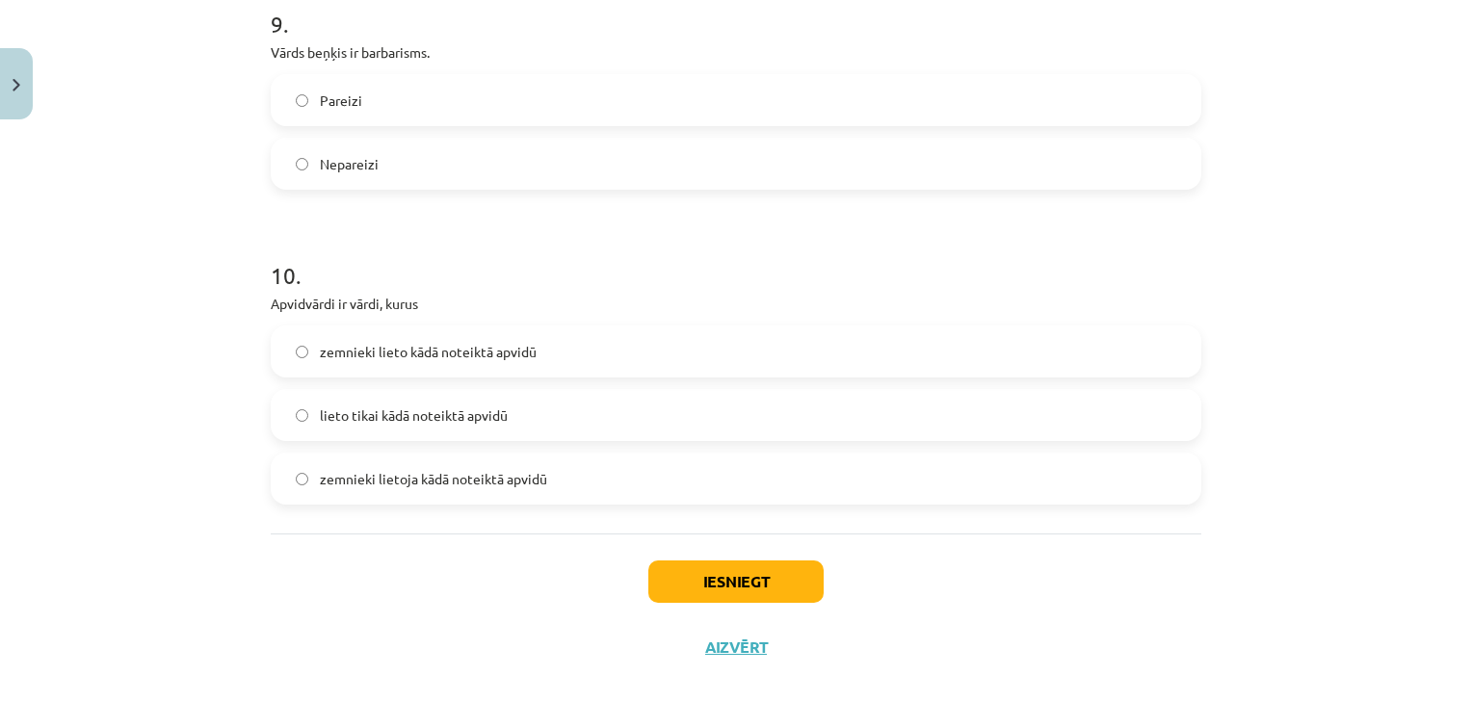
click at [485, 413] on span "lieto tikai kādā noteiktā apvidū" at bounding box center [414, 416] width 188 height 20
click at [648, 575] on button "Iesniegt" at bounding box center [735, 582] width 175 height 42
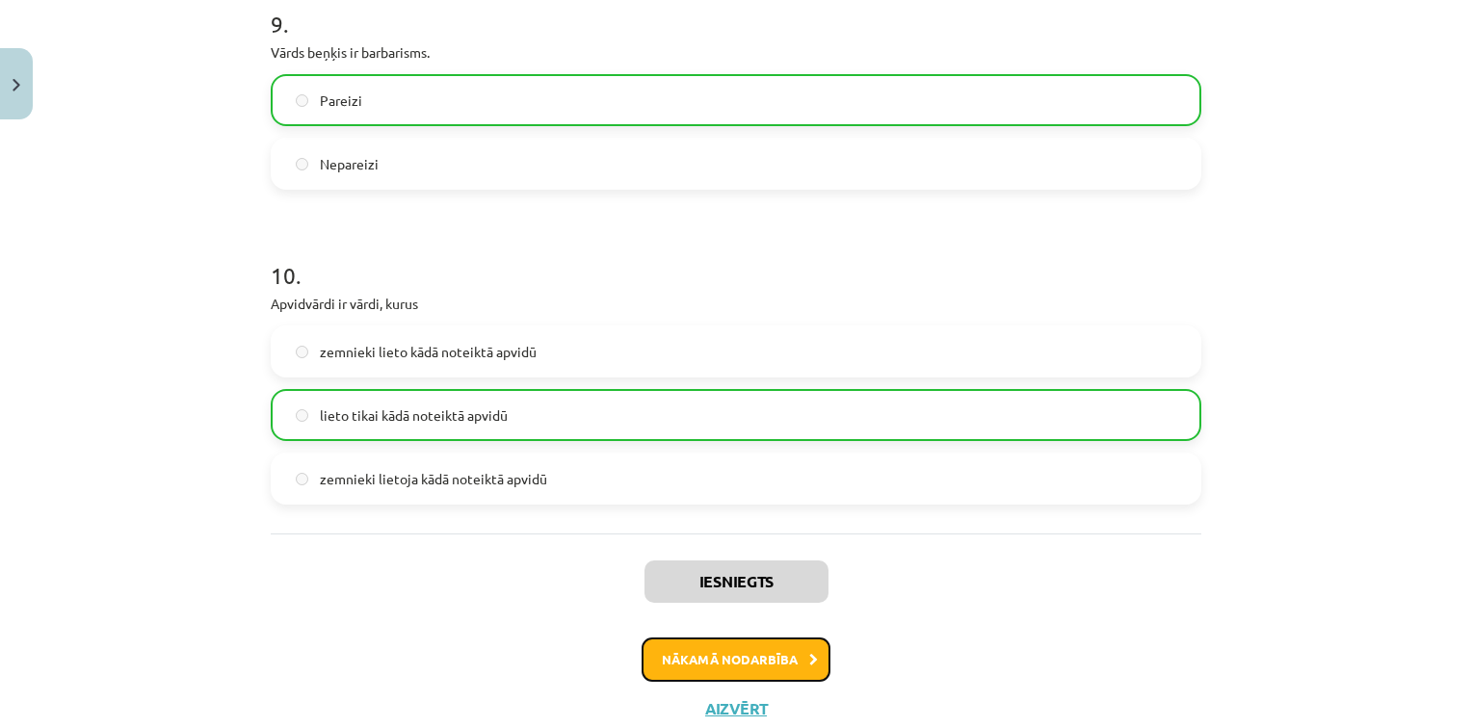
click at [709, 647] on button "Nākamā nodarbība" at bounding box center [736, 660] width 189 height 44
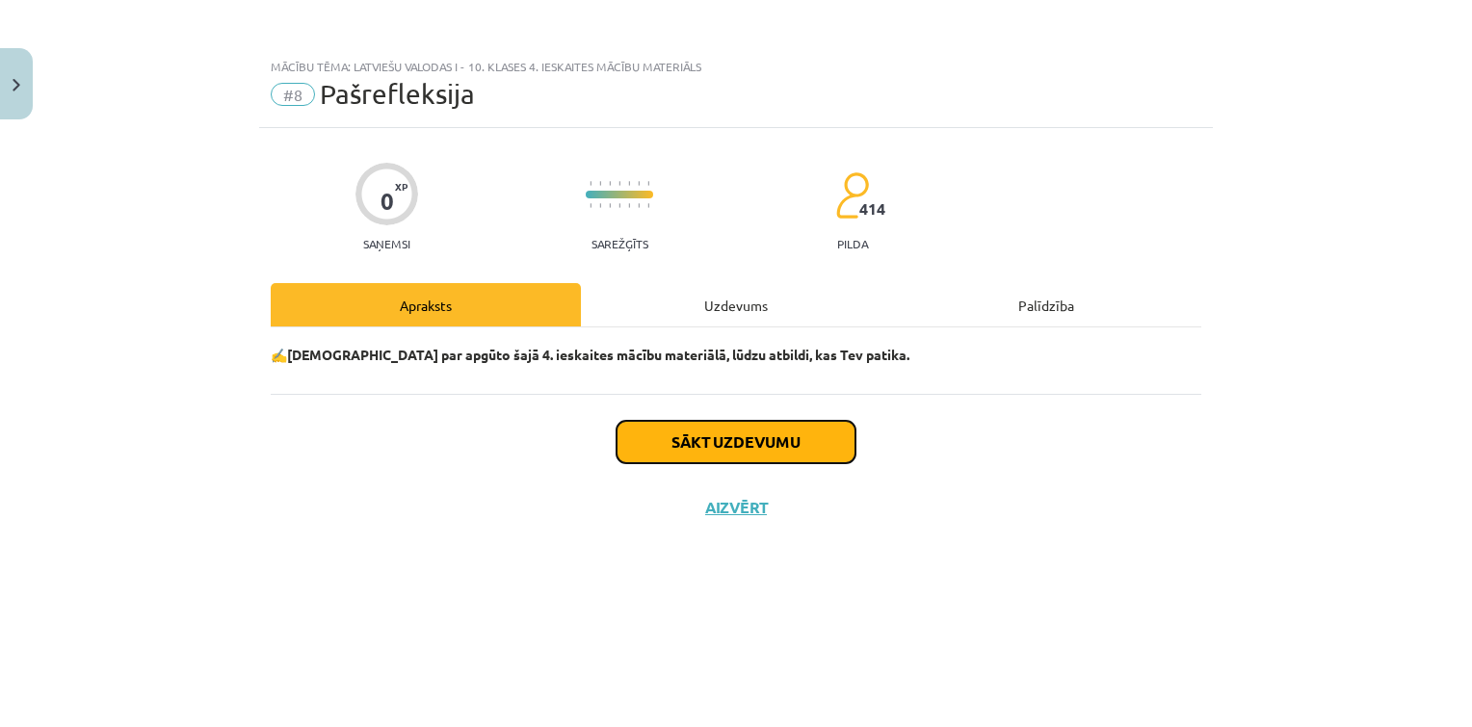
click at [701, 448] on button "Sākt uzdevumu" at bounding box center [736, 442] width 239 height 42
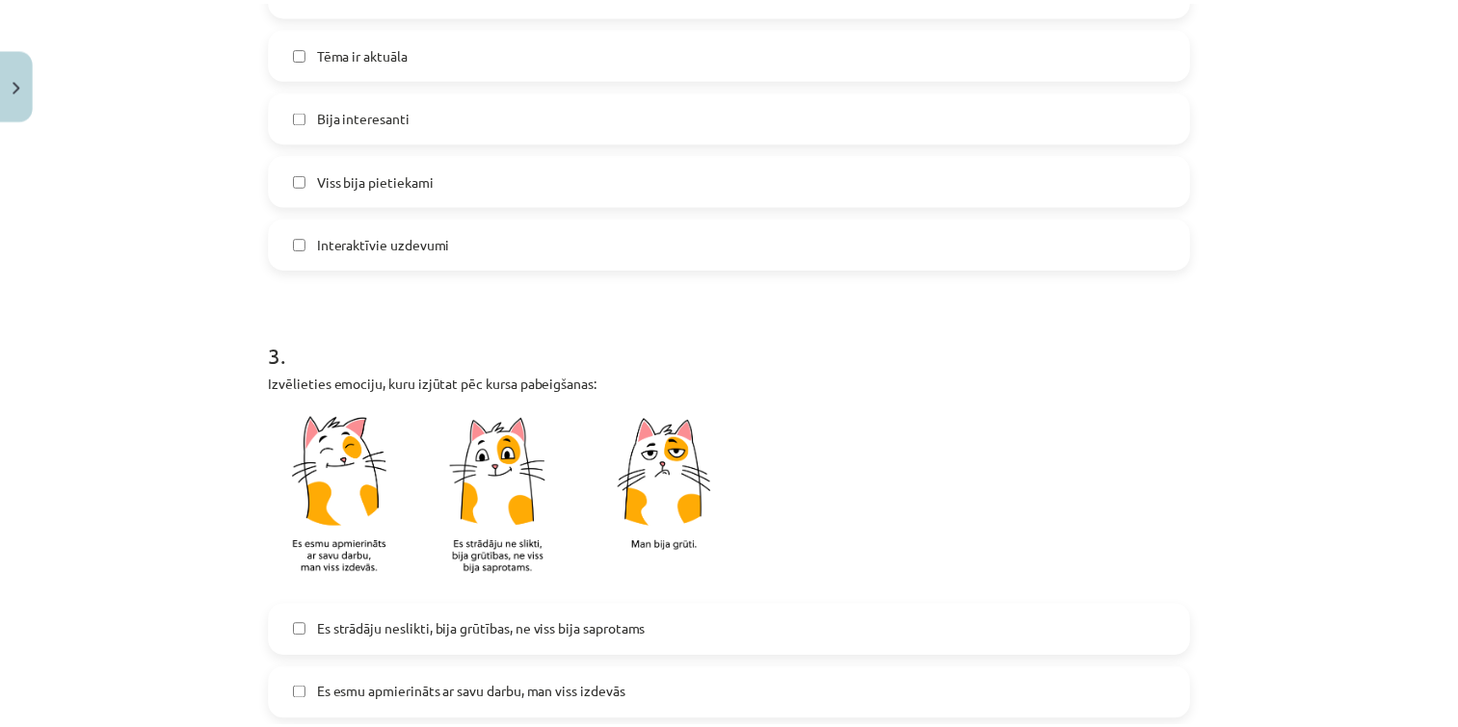
scroll to position [1430, 0]
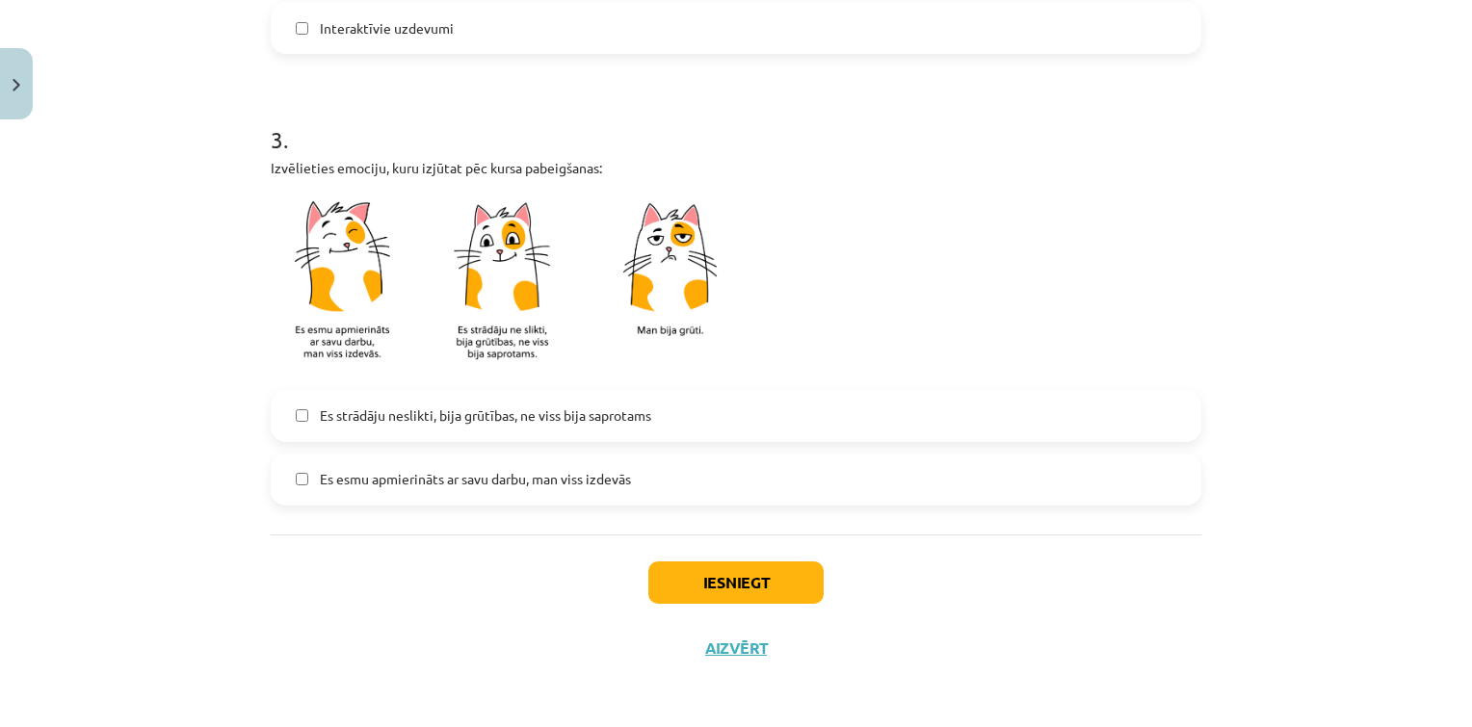
click at [763, 602] on div "Iesniegt Aizvērt" at bounding box center [736, 602] width 931 height 135
click at [722, 570] on button "Iesniegt" at bounding box center [735, 583] width 175 height 42
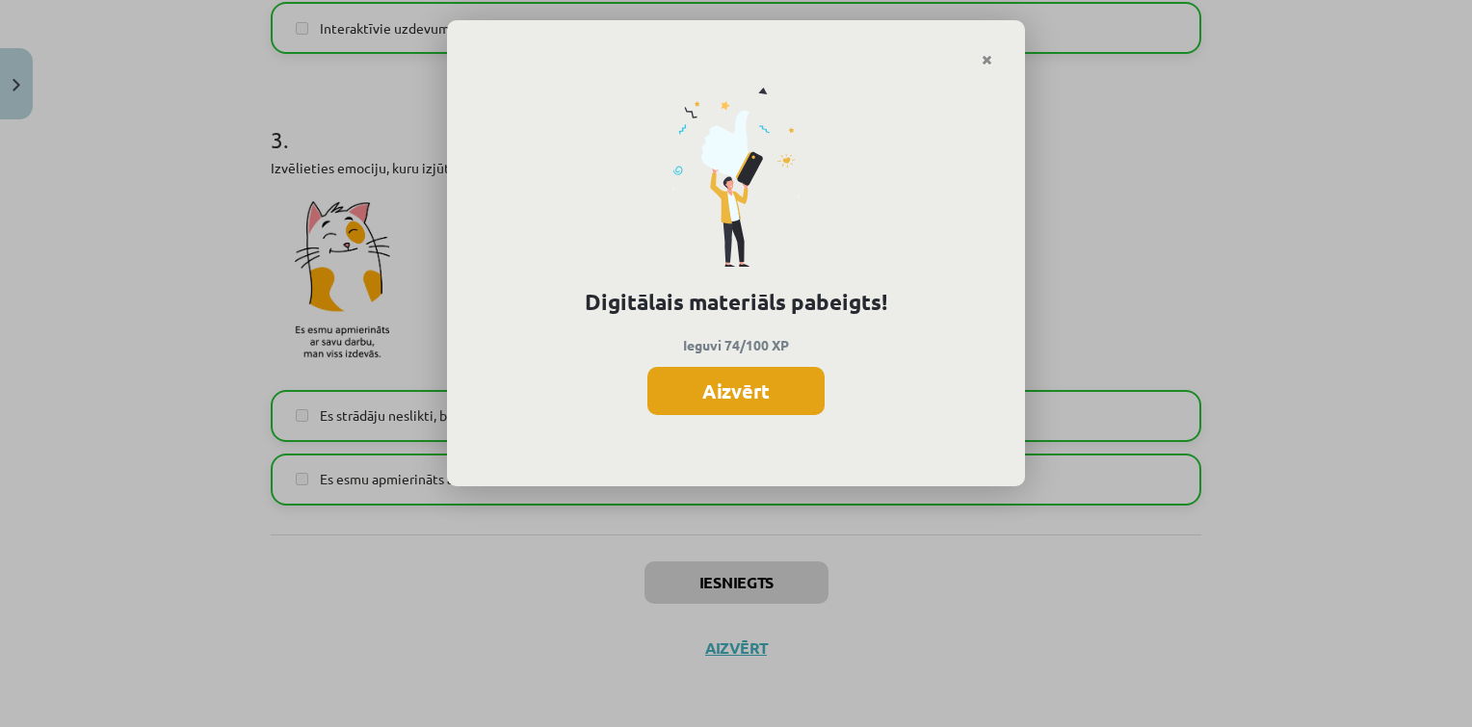
click at [749, 372] on button "Aizvērt" at bounding box center [735, 391] width 177 height 48
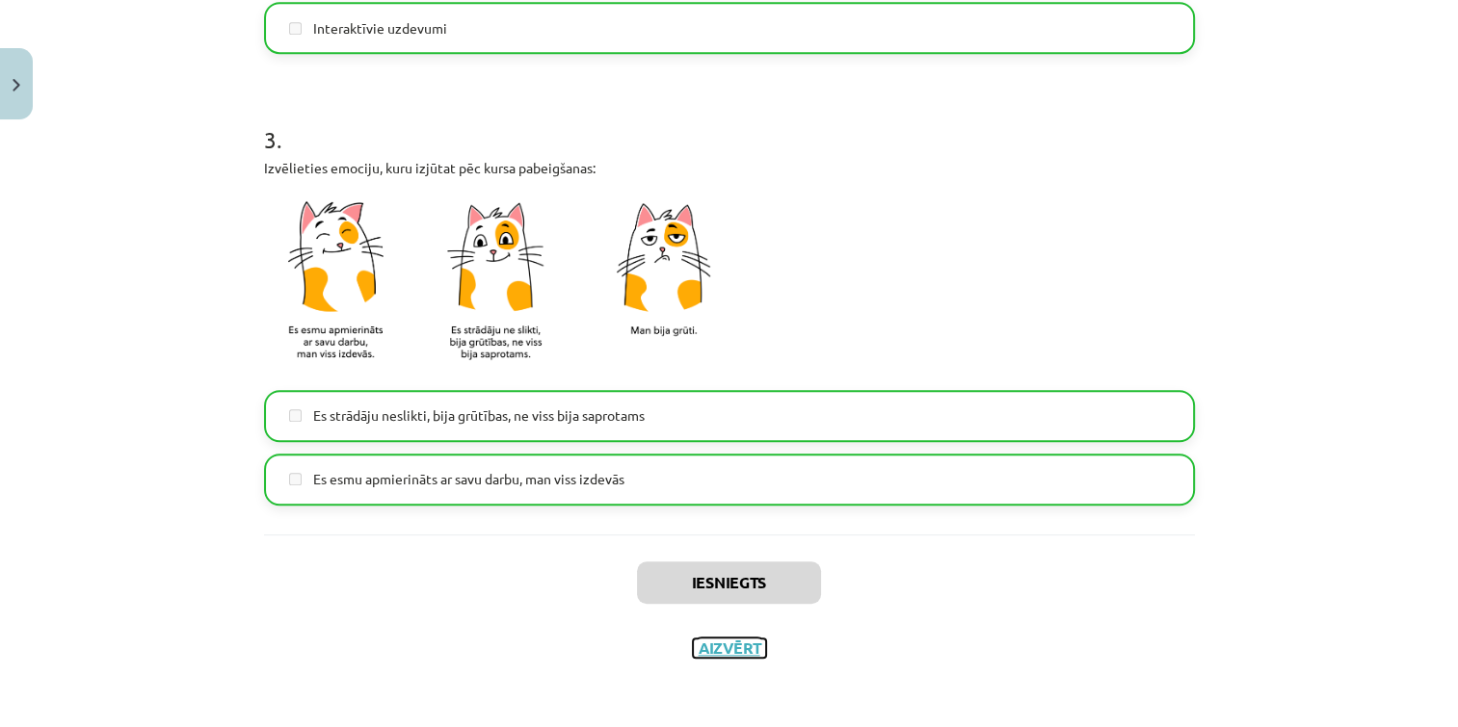
click at [732, 645] on button "Aizvērt" at bounding box center [729, 648] width 73 height 19
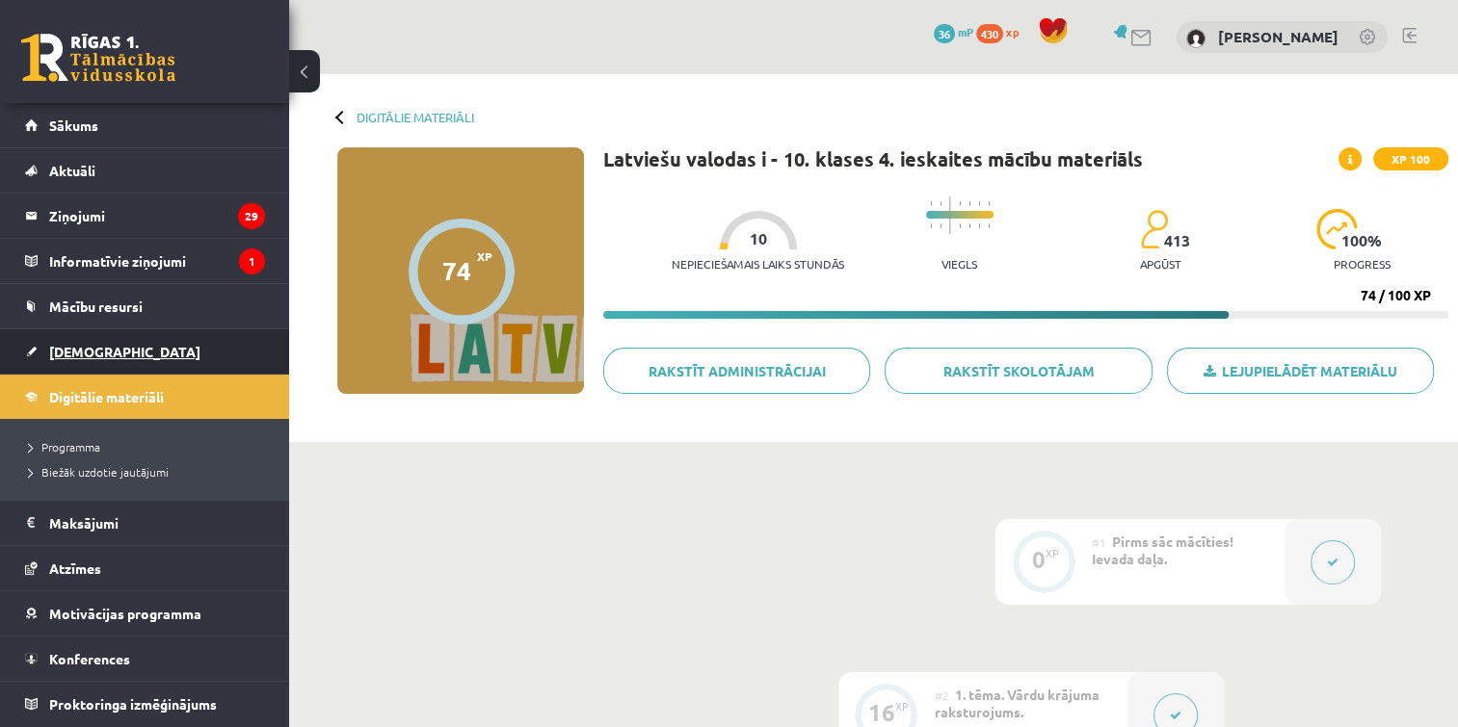
click at [112, 351] on link "[DEMOGRAPHIC_DATA]" at bounding box center [145, 351] width 240 height 44
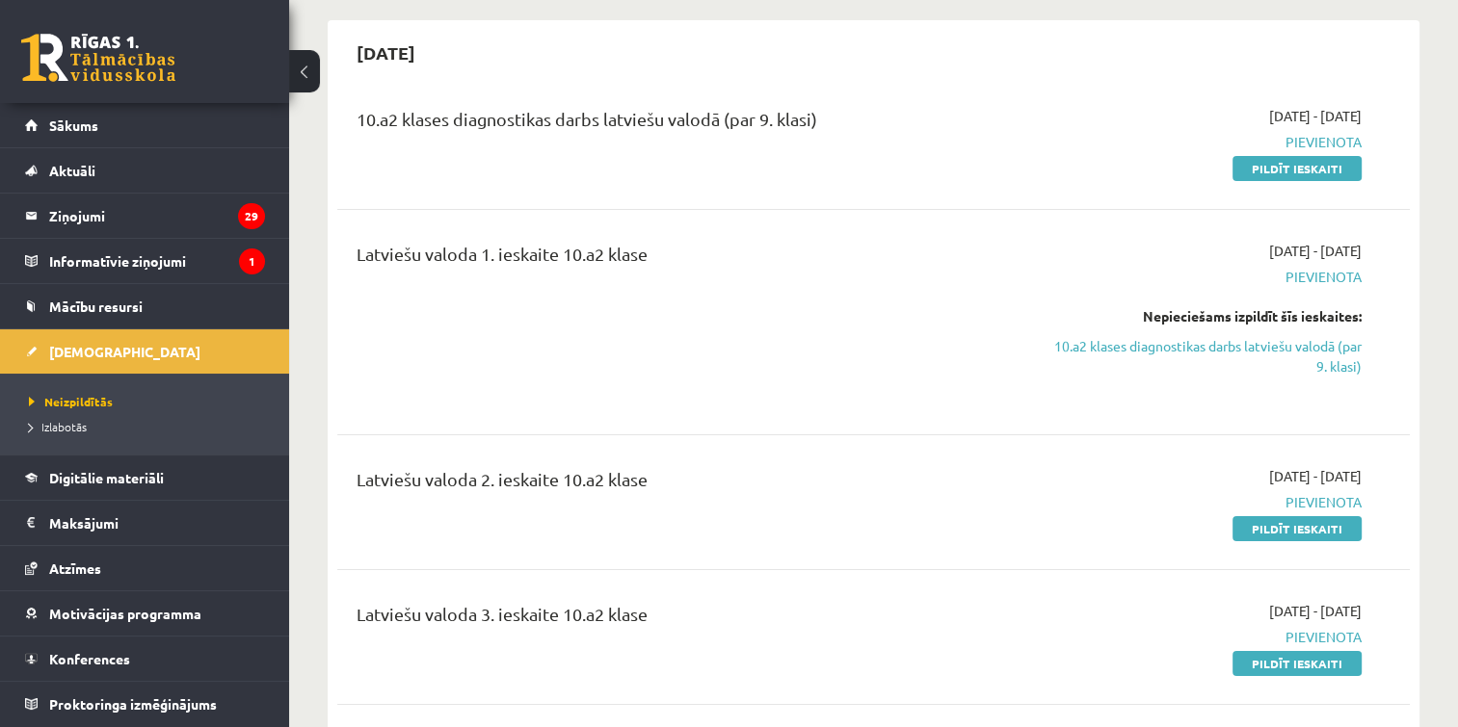
scroll to position [169, 0]
